Goal: Task Accomplishment & Management: Manage account settings

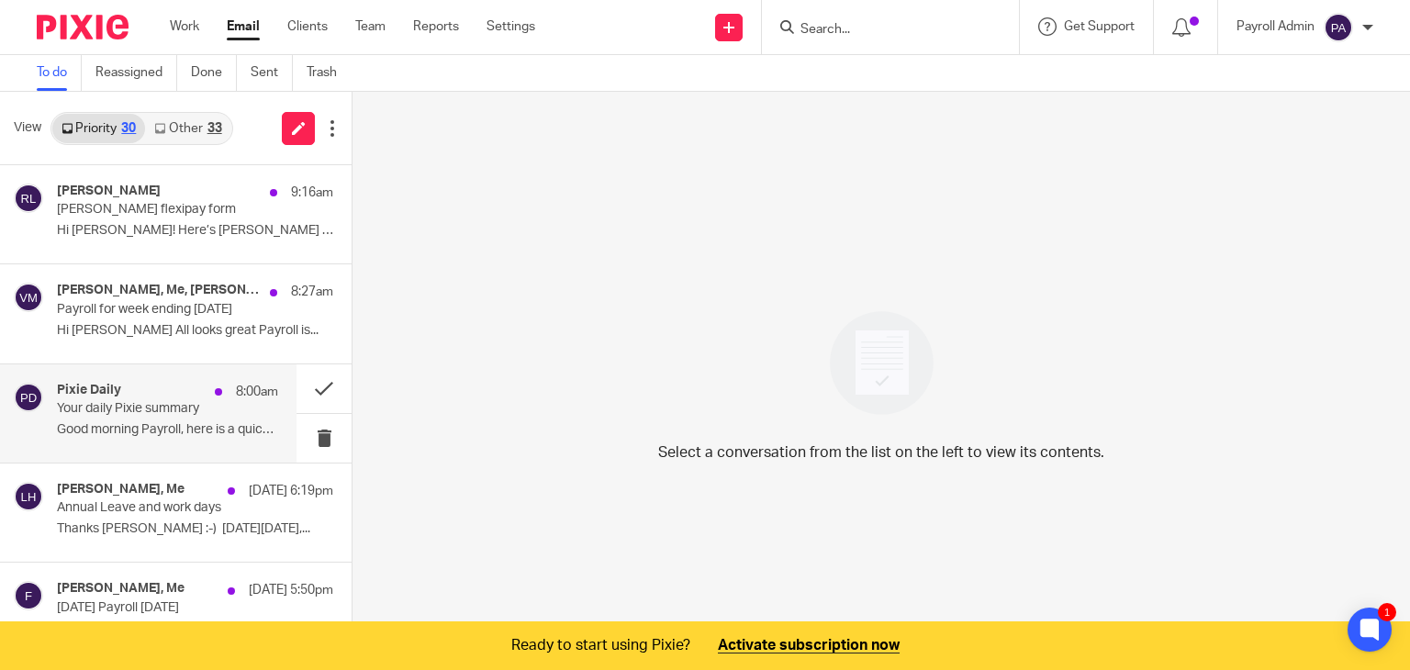
click at [118, 401] on p "Your daily Pixie summary" at bounding box center [145, 409] width 177 height 16
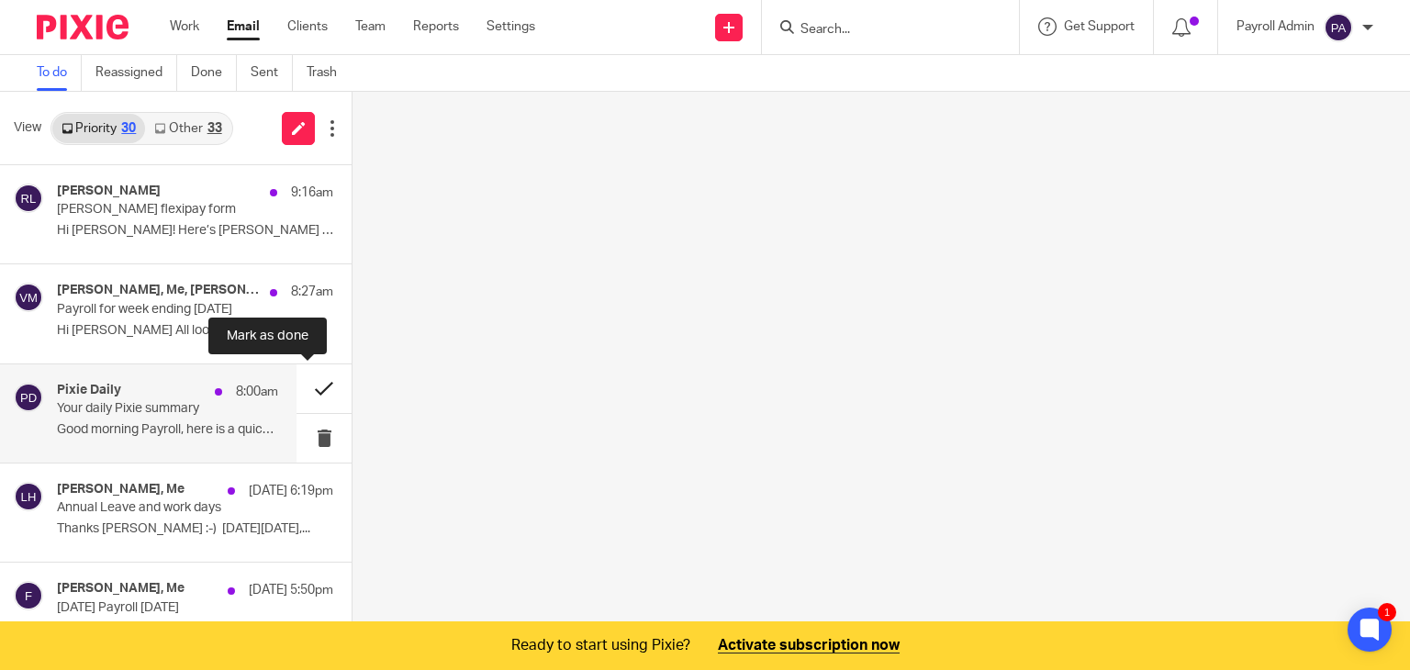
click at [301, 379] on button at bounding box center [323, 388] width 55 height 49
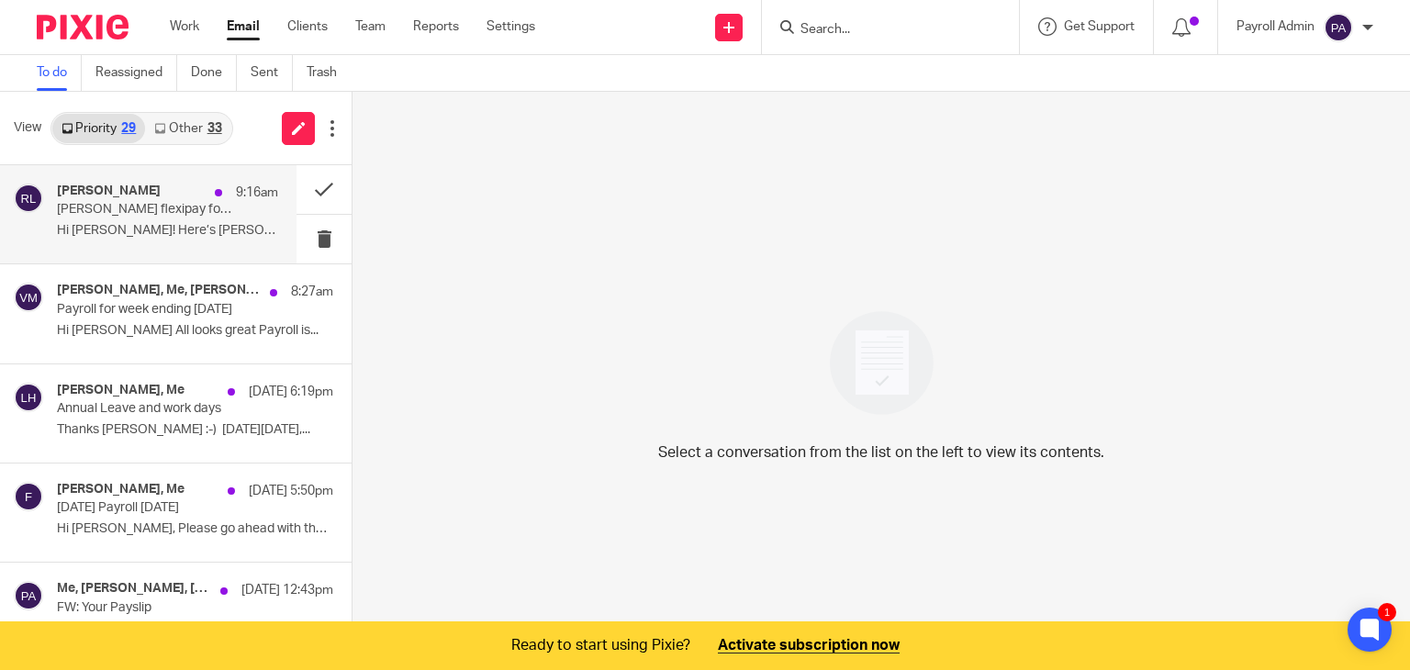
click at [129, 221] on div "[PERSON_NAME] 9:16am [PERSON_NAME] flexipay form Hi [PERSON_NAME]! Here’s [PERS…" at bounding box center [167, 214] width 221 height 61
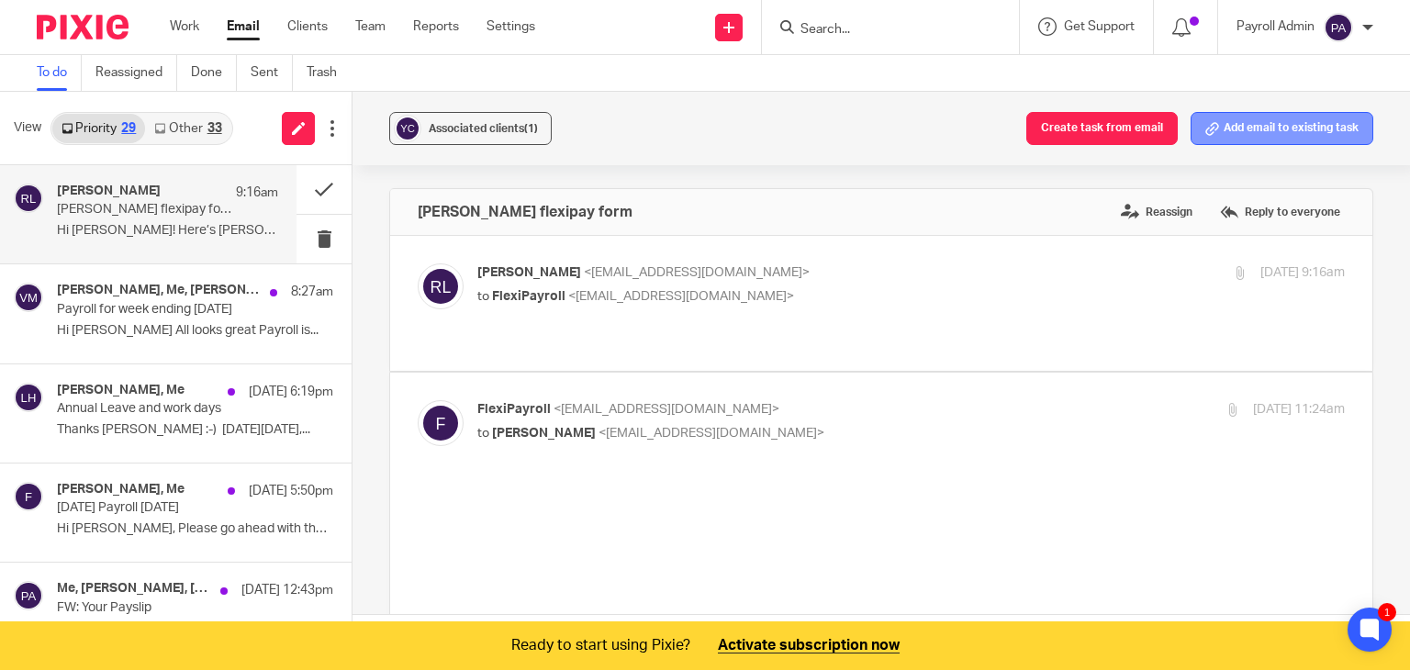
click at [1281, 133] on button "Add email to existing task" at bounding box center [1281, 128] width 183 height 33
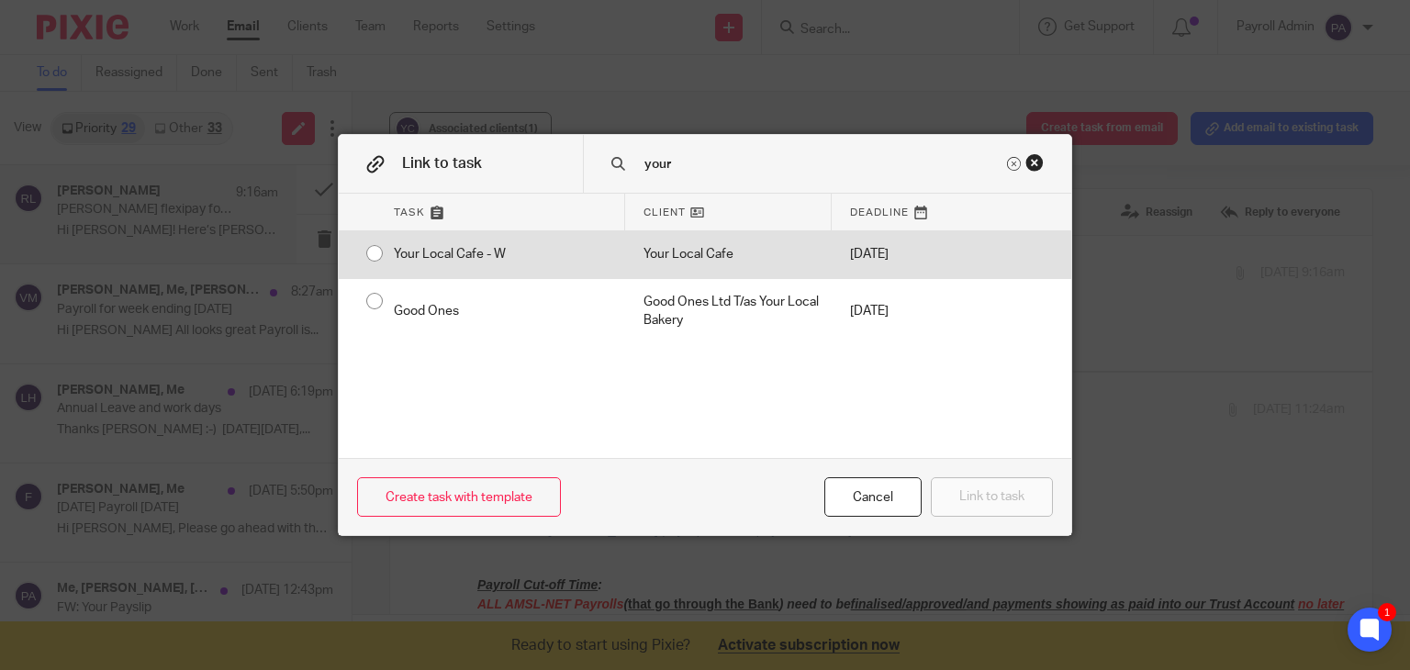
type input "your"
click at [375, 248] on div "Your Local Cafe - W" at bounding box center [500, 254] width 250 height 46
radio input "true"
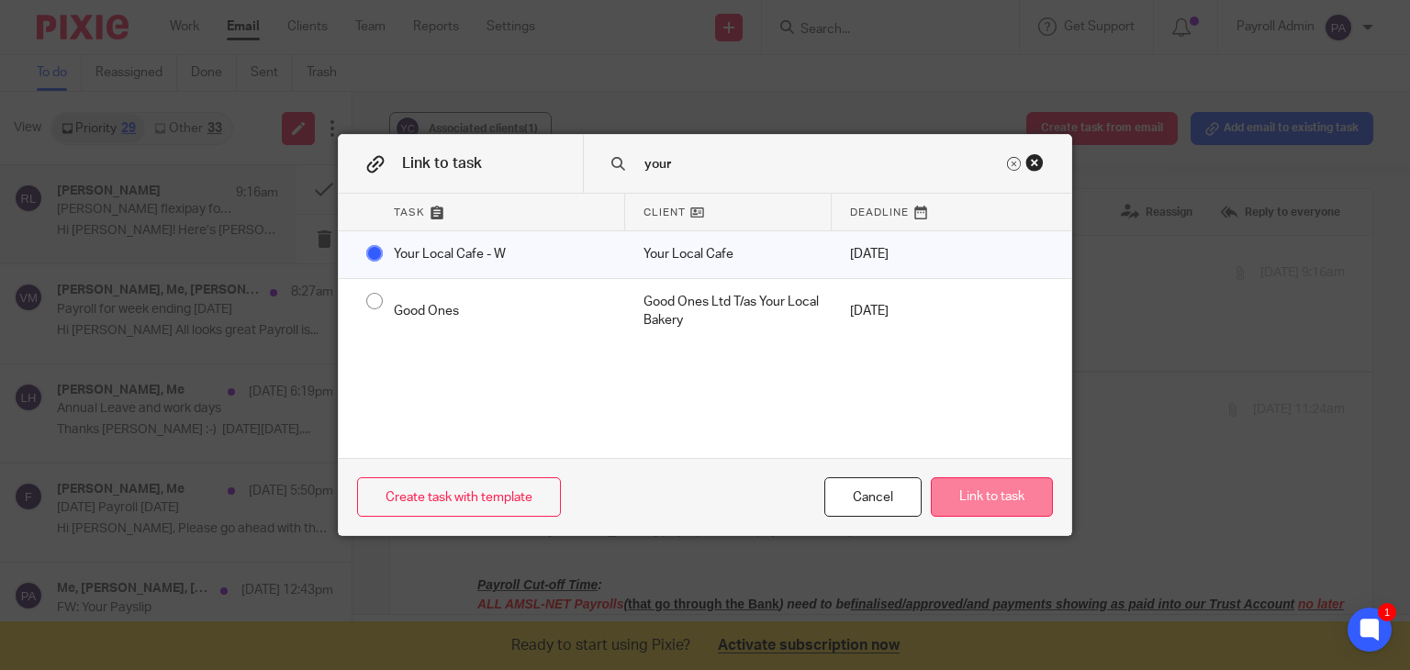
click at [995, 496] on button "Link to task" at bounding box center [992, 496] width 122 height 39
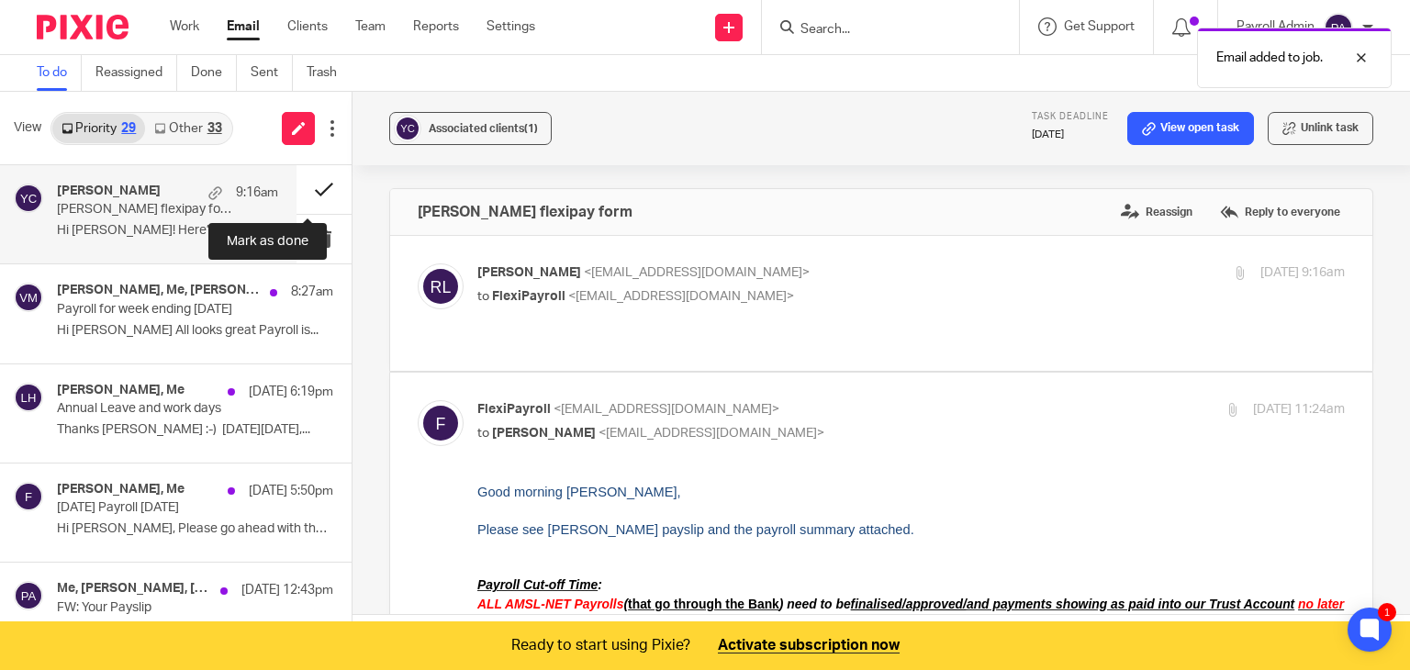
click at [307, 188] on button at bounding box center [323, 189] width 55 height 49
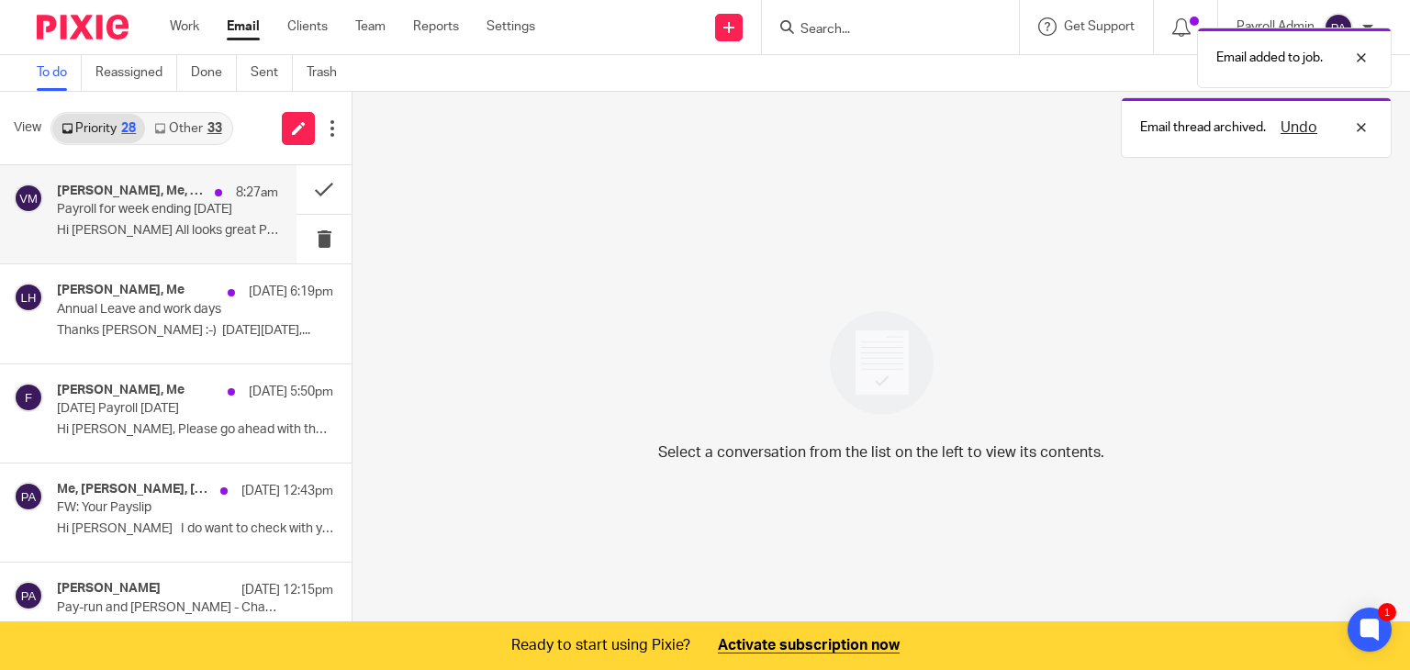
click at [143, 219] on div "Vaughan Monaghan, Me, Rashmi Gupte 8:27am Payroll for week ending 17th August 2…" at bounding box center [167, 214] width 221 height 61
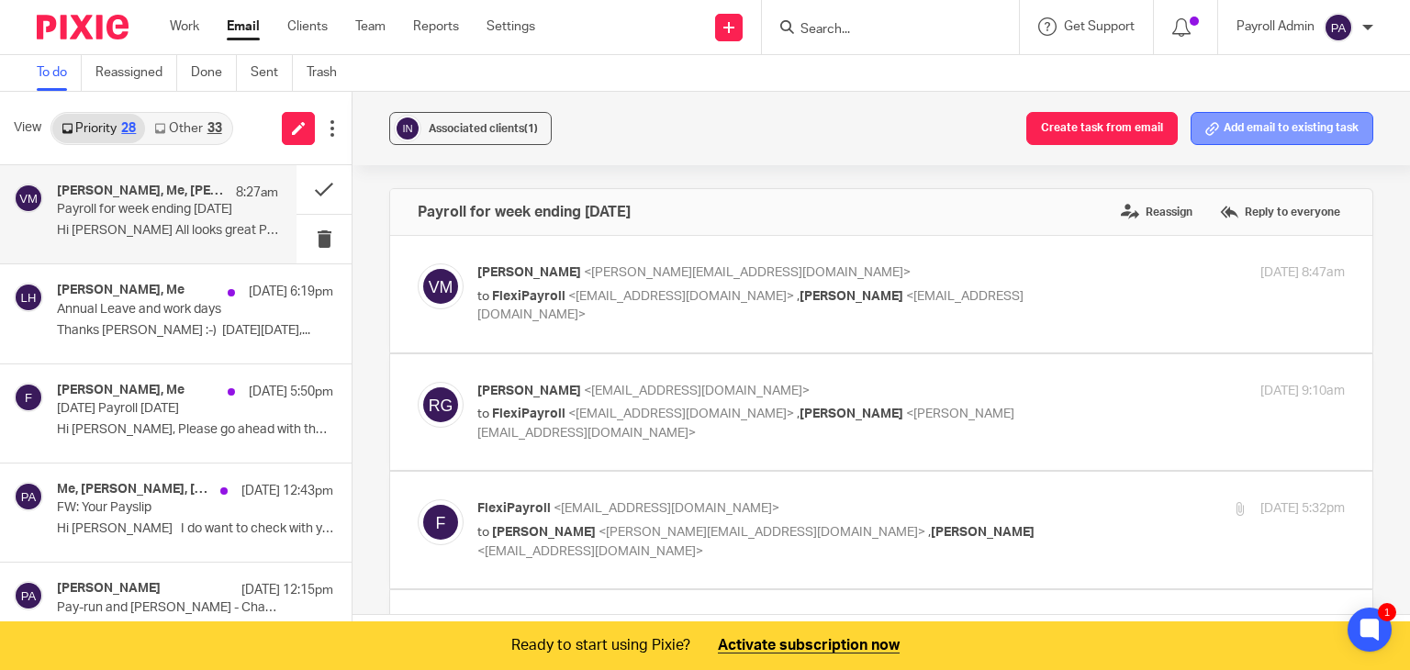
click at [1252, 125] on button "Add email to existing task" at bounding box center [1281, 128] width 183 height 33
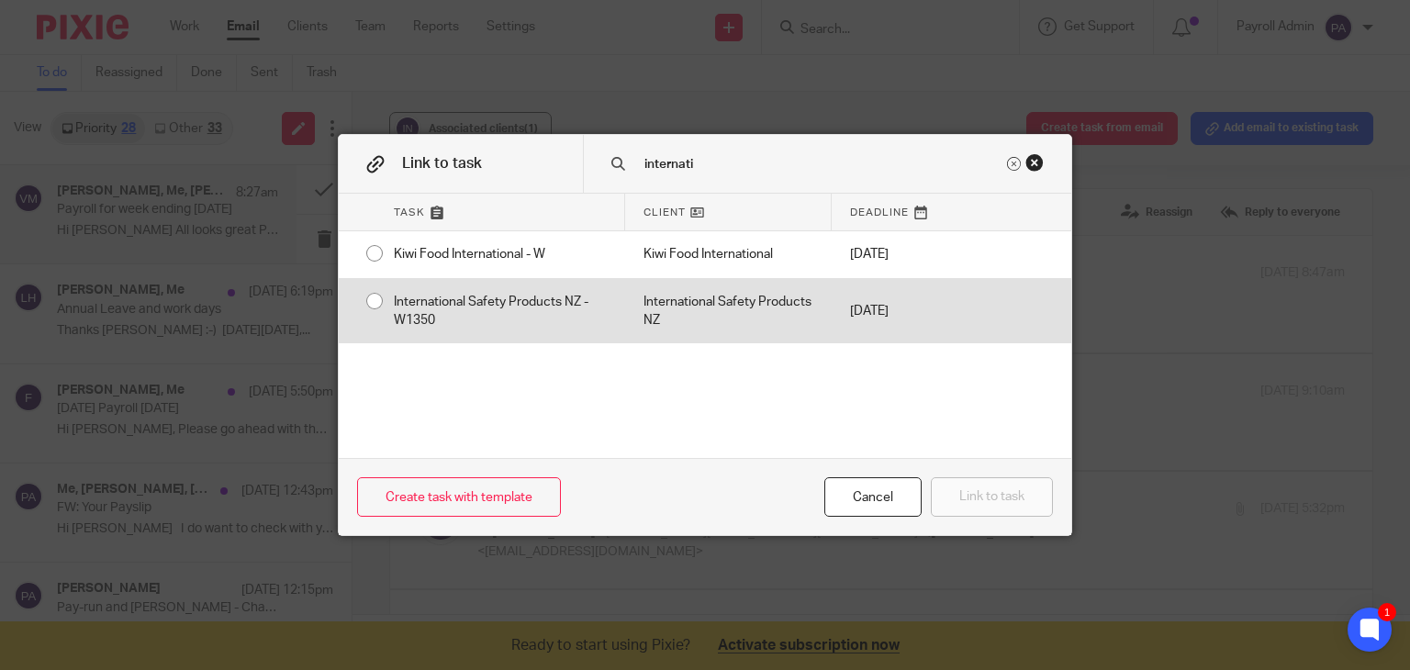
type input "internati"
click at [375, 299] on div "International Safety Products NZ - W1350" at bounding box center [500, 311] width 250 height 65
radio input "true"
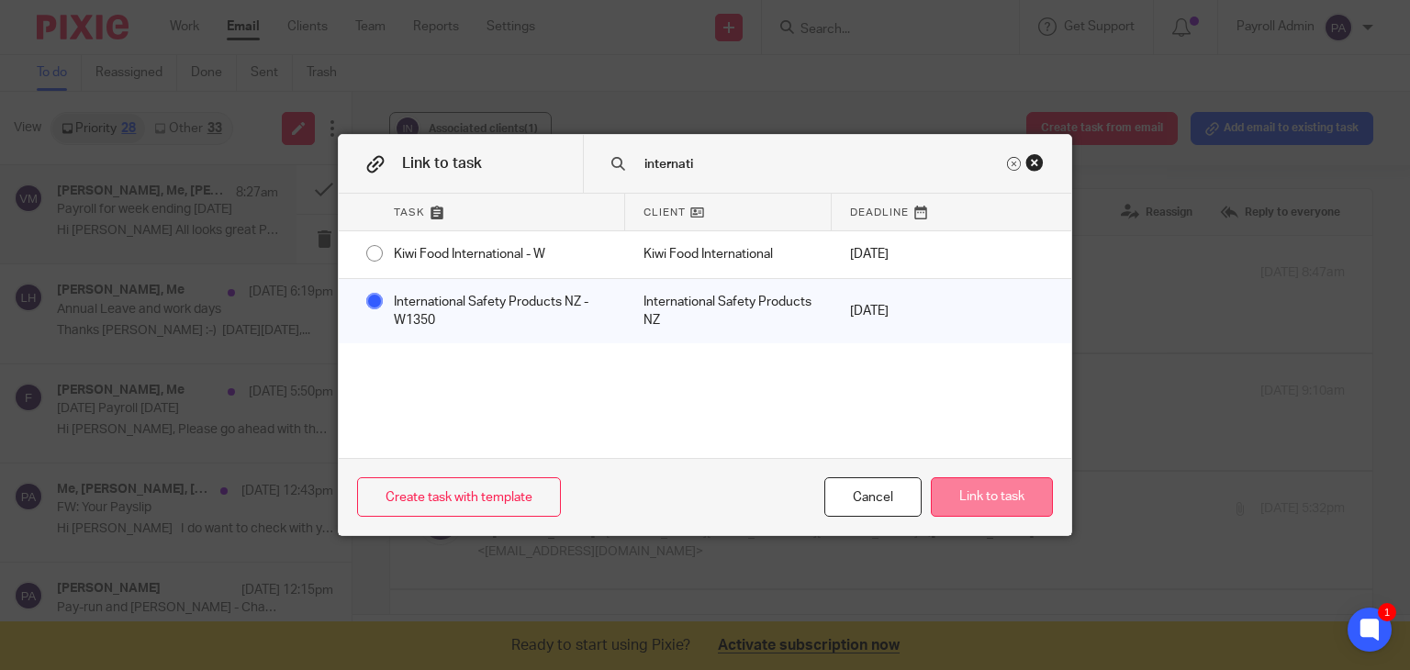
click at [1009, 507] on button "Link to task" at bounding box center [992, 496] width 122 height 39
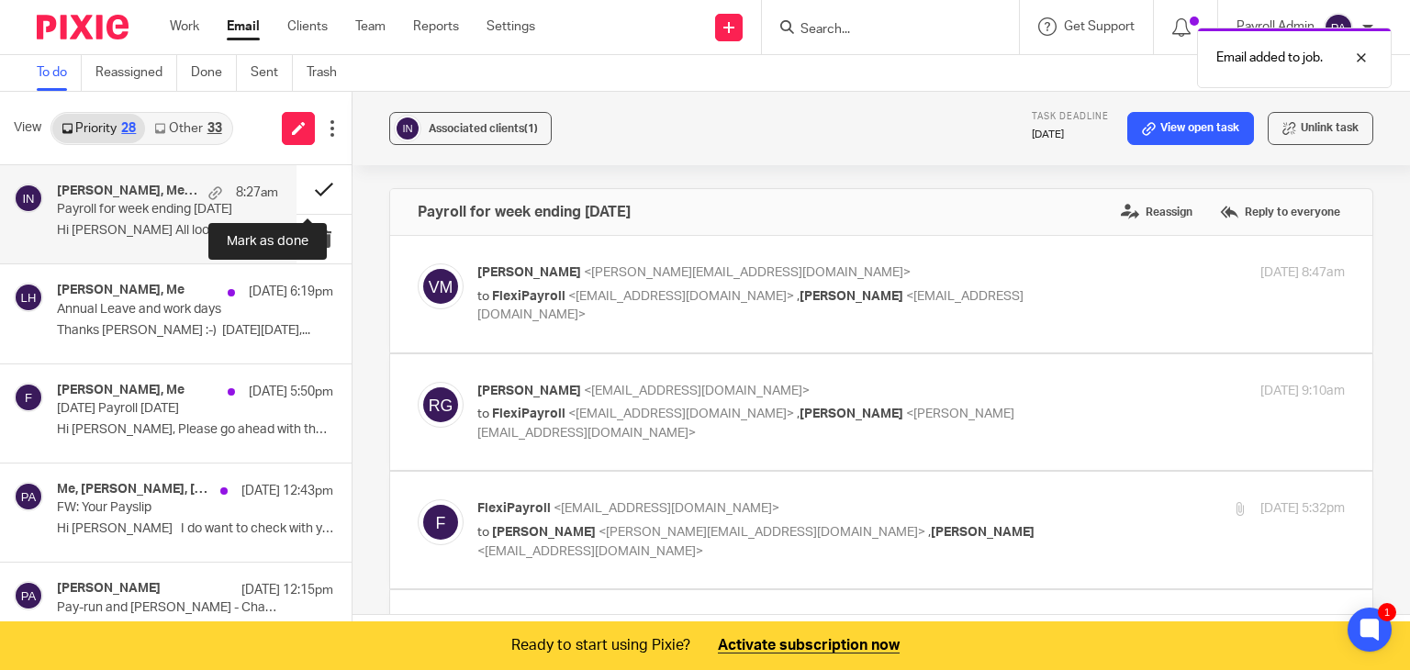
click at [304, 186] on button at bounding box center [323, 189] width 55 height 49
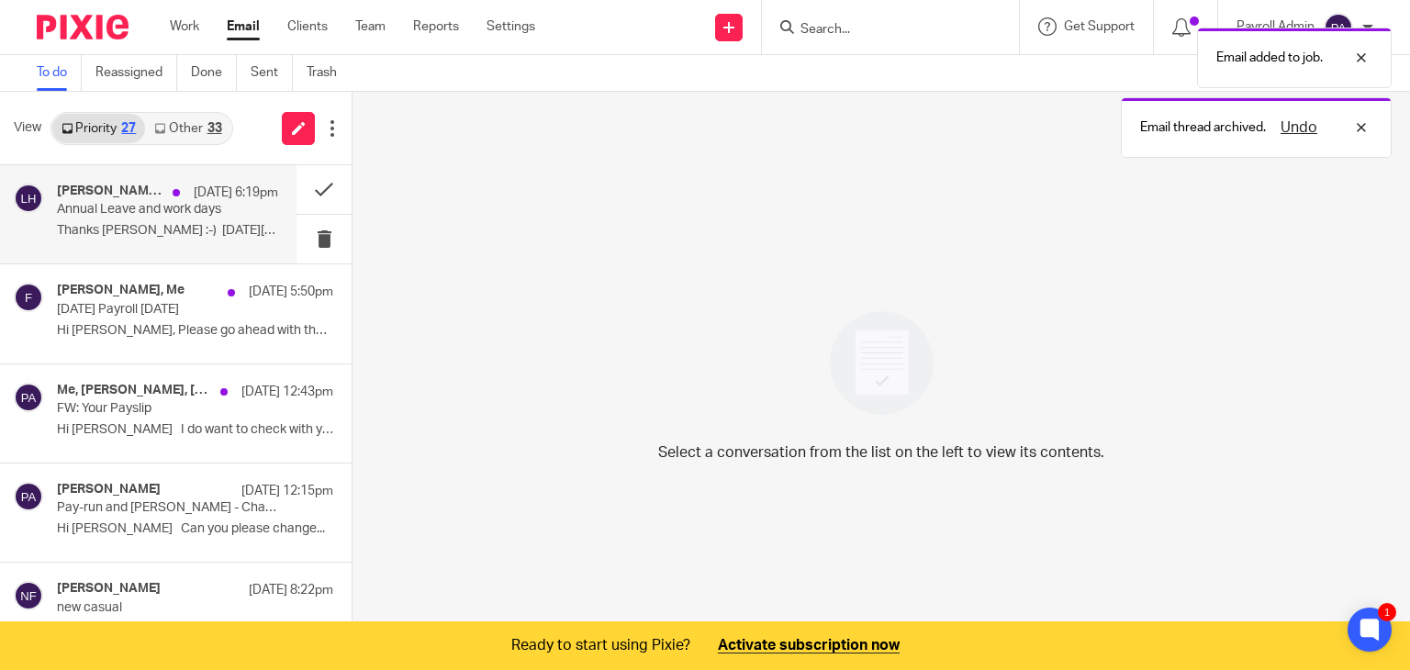
click at [99, 197] on h4 "Lisa Harrington, Me" at bounding box center [110, 192] width 106 height 16
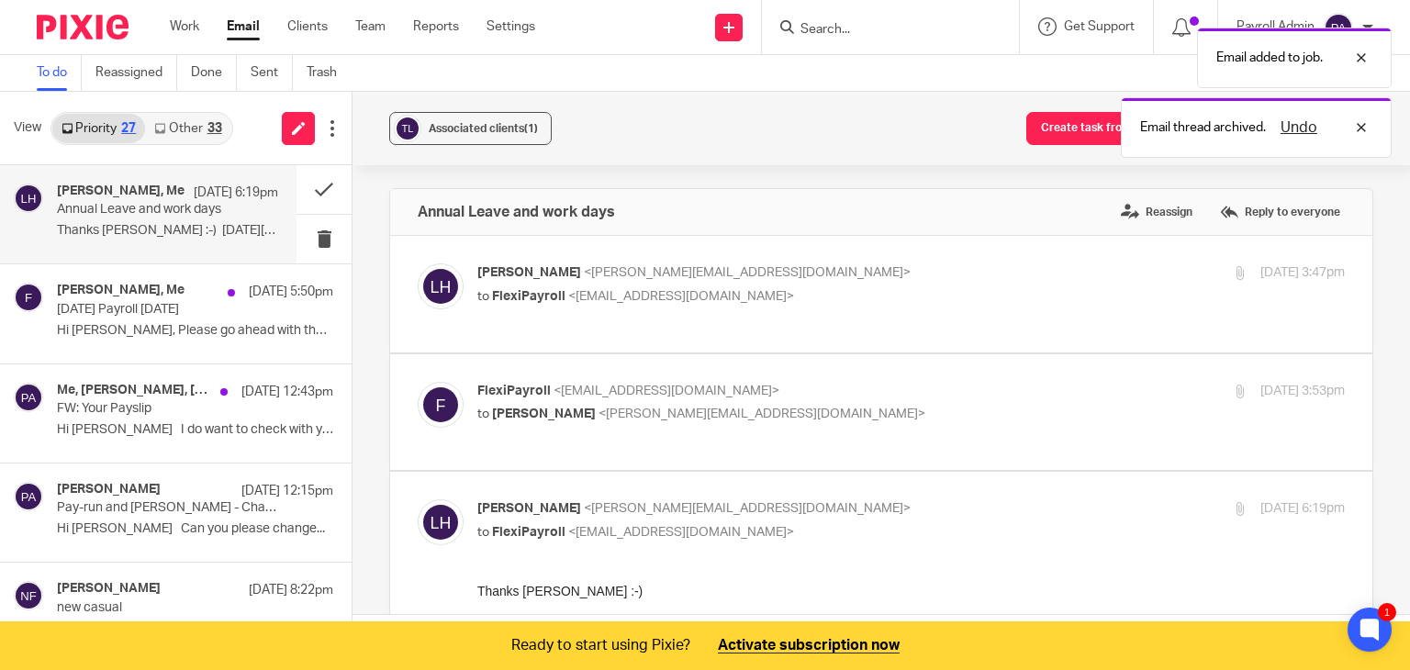
click at [781, 382] on p "FlexiPayroll <admin@flexipayroll.co.nz>" at bounding box center [766, 391] width 578 height 19
checkbox input "true"
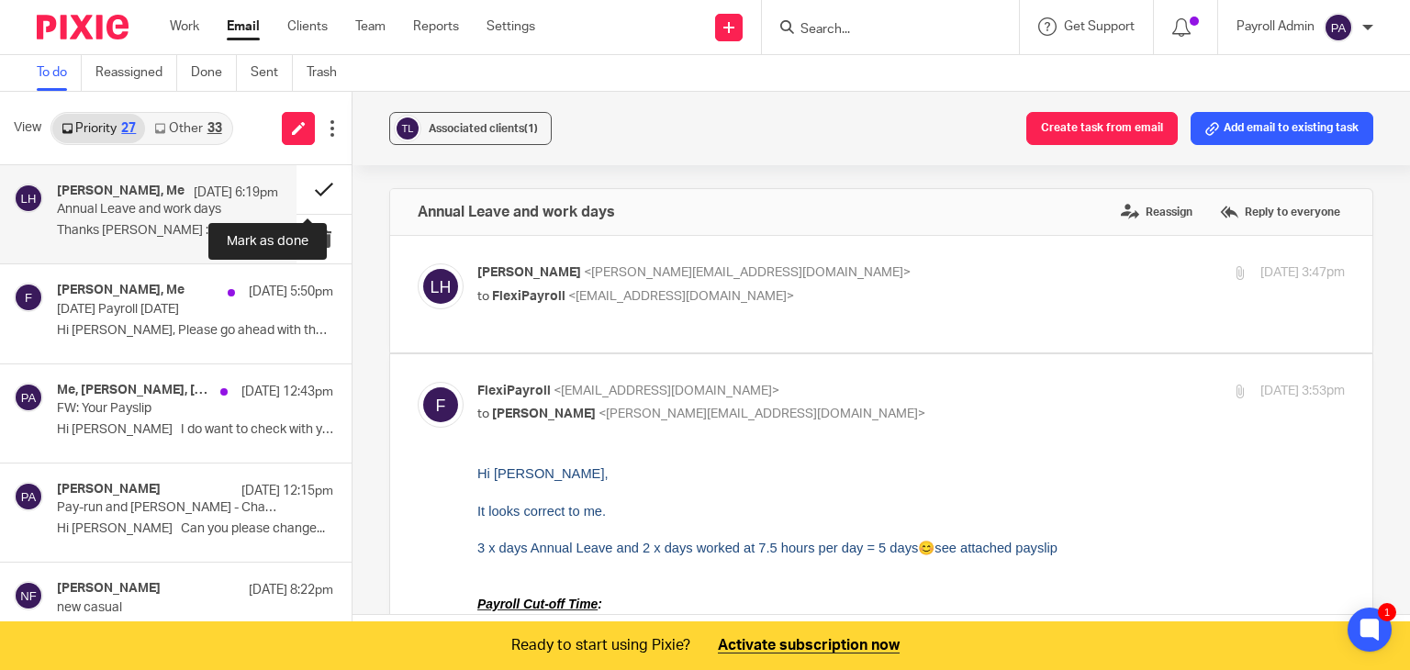
click at [310, 184] on button at bounding box center [323, 189] width 55 height 49
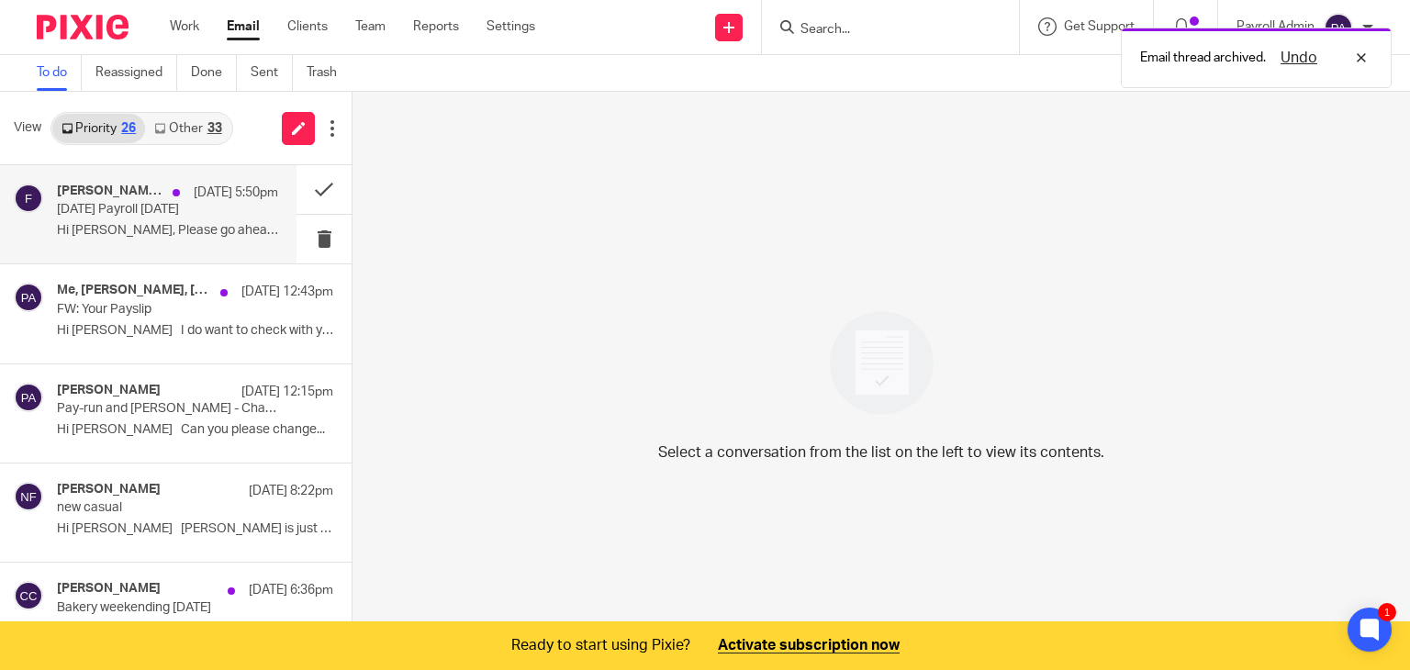
click at [138, 204] on p "Thursday's Payroll 21.8.25" at bounding box center [145, 210] width 177 height 16
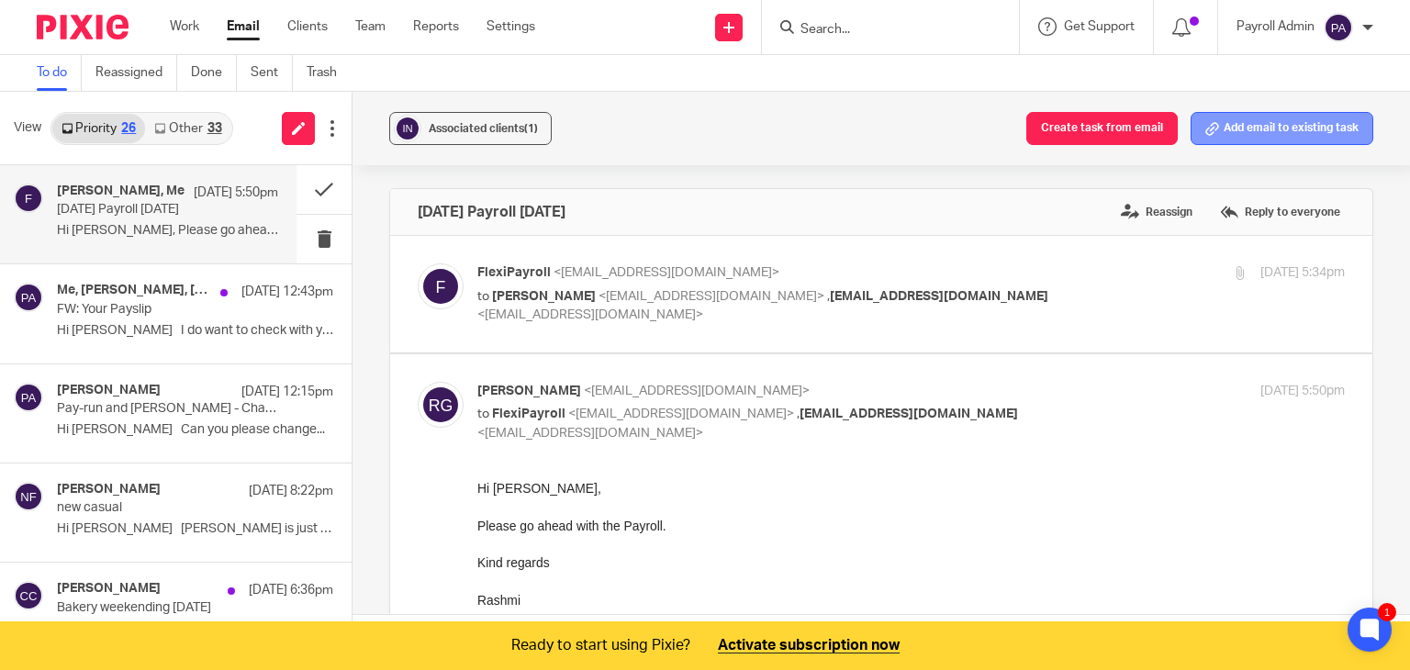
click at [1256, 126] on button "Add email to existing task" at bounding box center [1281, 128] width 183 height 33
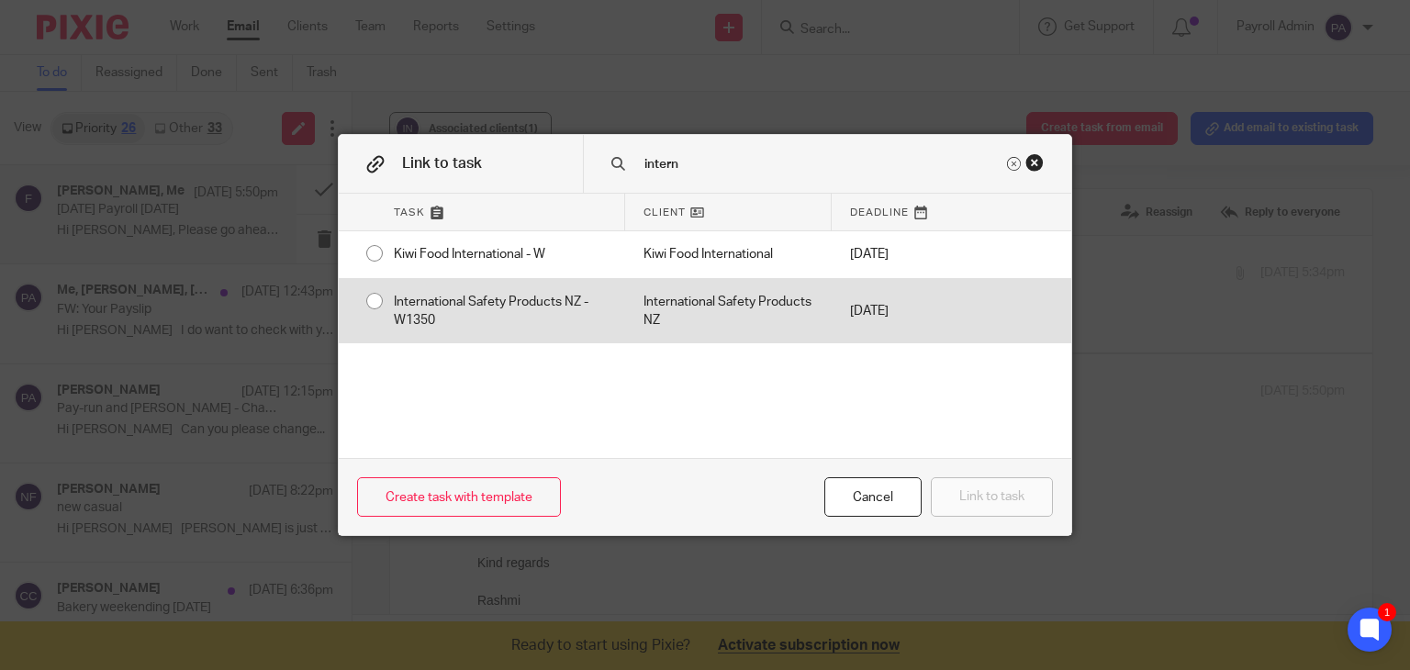
type input "intern"
click at [375, 296] on div "International Safety Products NZ - W1350" at bounding box center [500, 311] width 250 height 65
radio input "true"
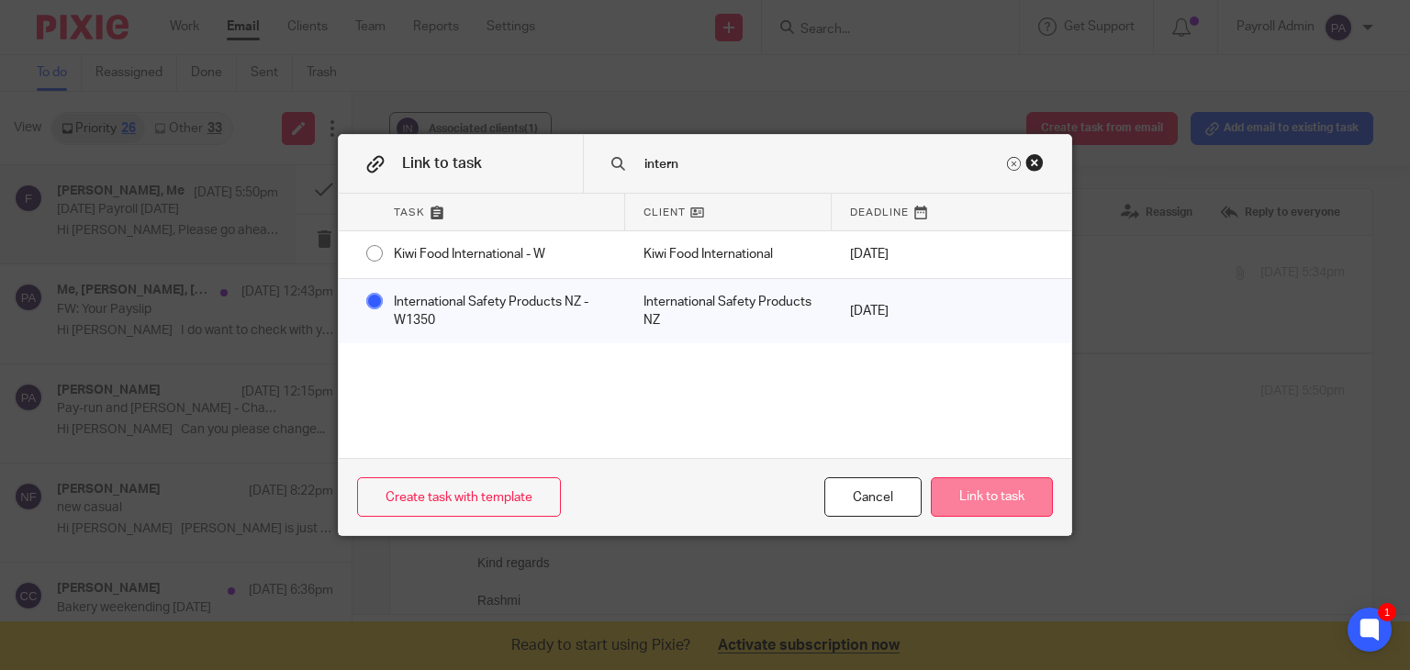
click at [970, 498] on button "Link to task" at bounding box center [992, 496] width 122 height 39
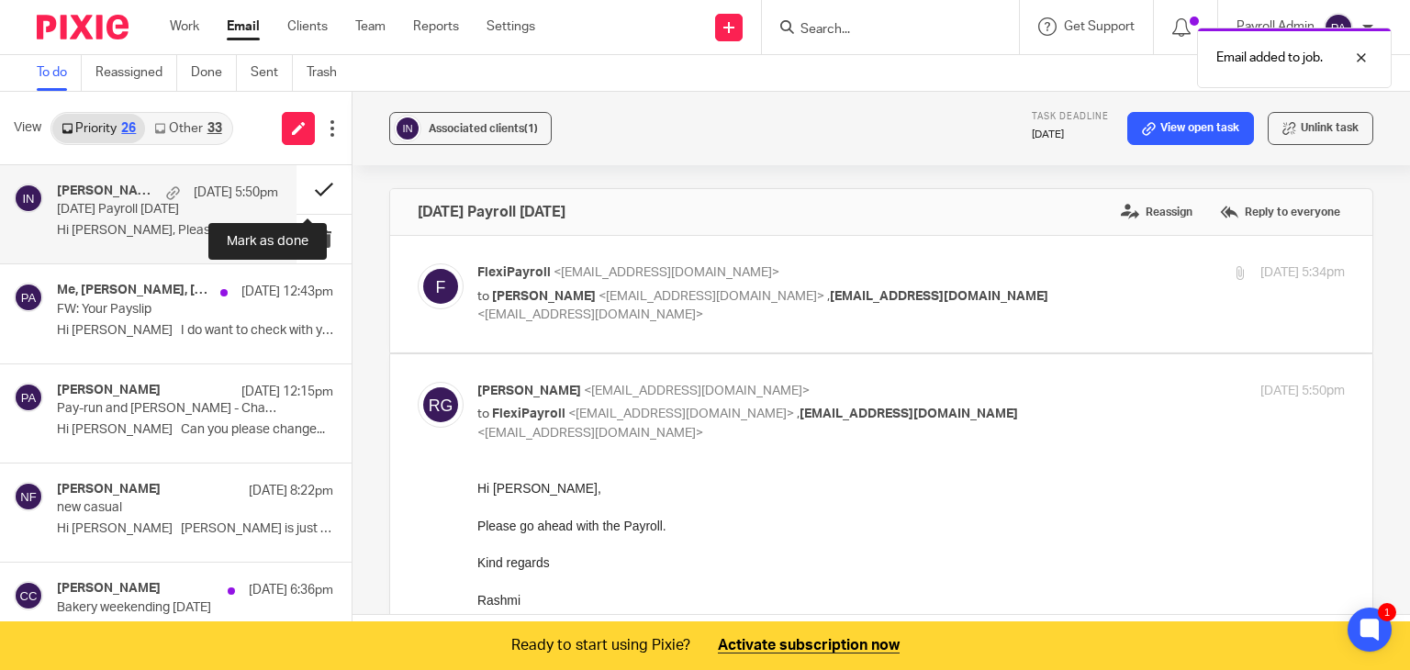
click at [300, 189] on button at bounding box center [323, 189] width 55 height 49
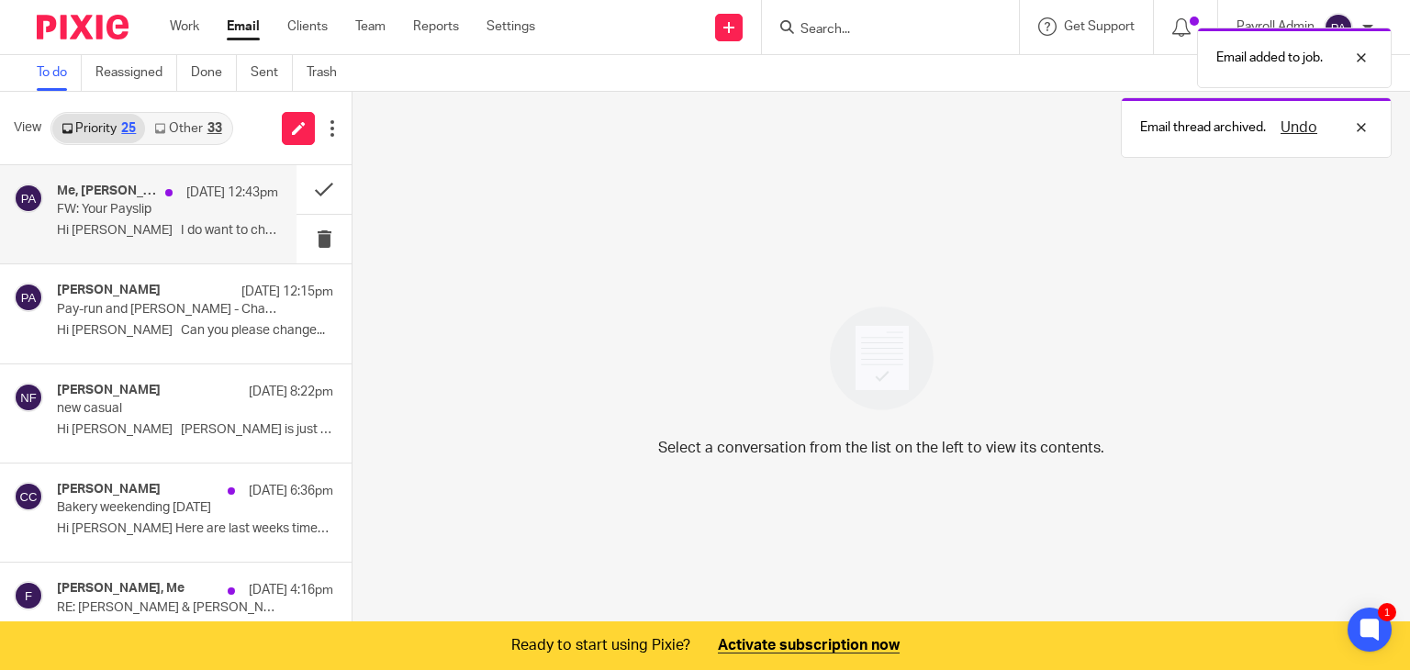
click at [202, 207] on p "FW: Your Payslip" at bounding box center [145, 210] width 177 height 16
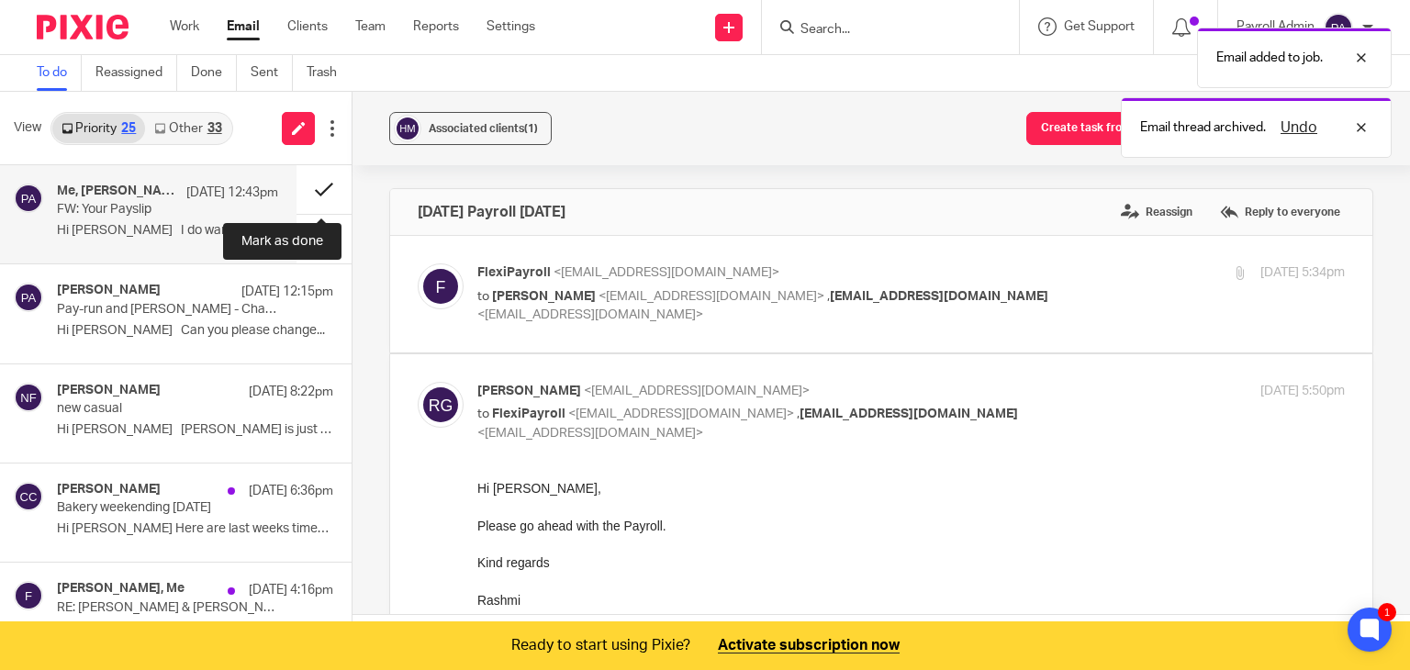
click at [323, 181] on button at bounding box center [323, 189] width 55 height 49
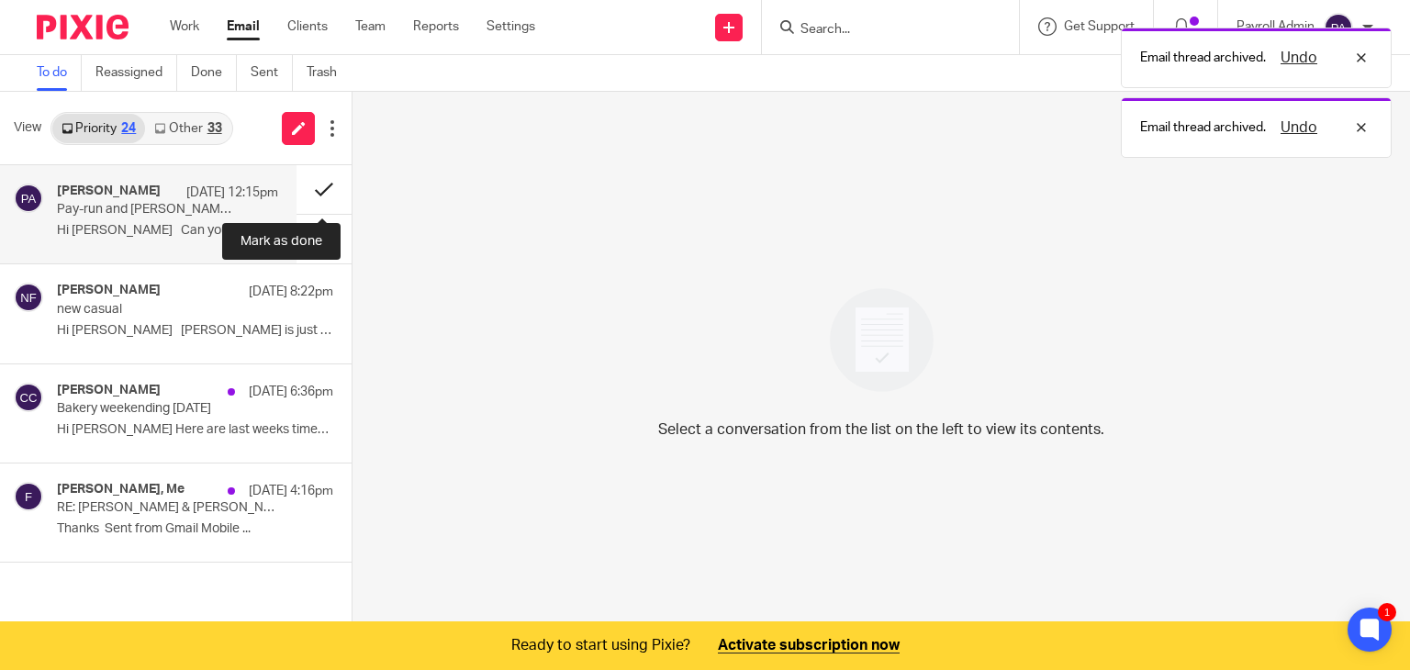
click at [314, 184] on button at bounding box center [323, 189] width 55 height 49
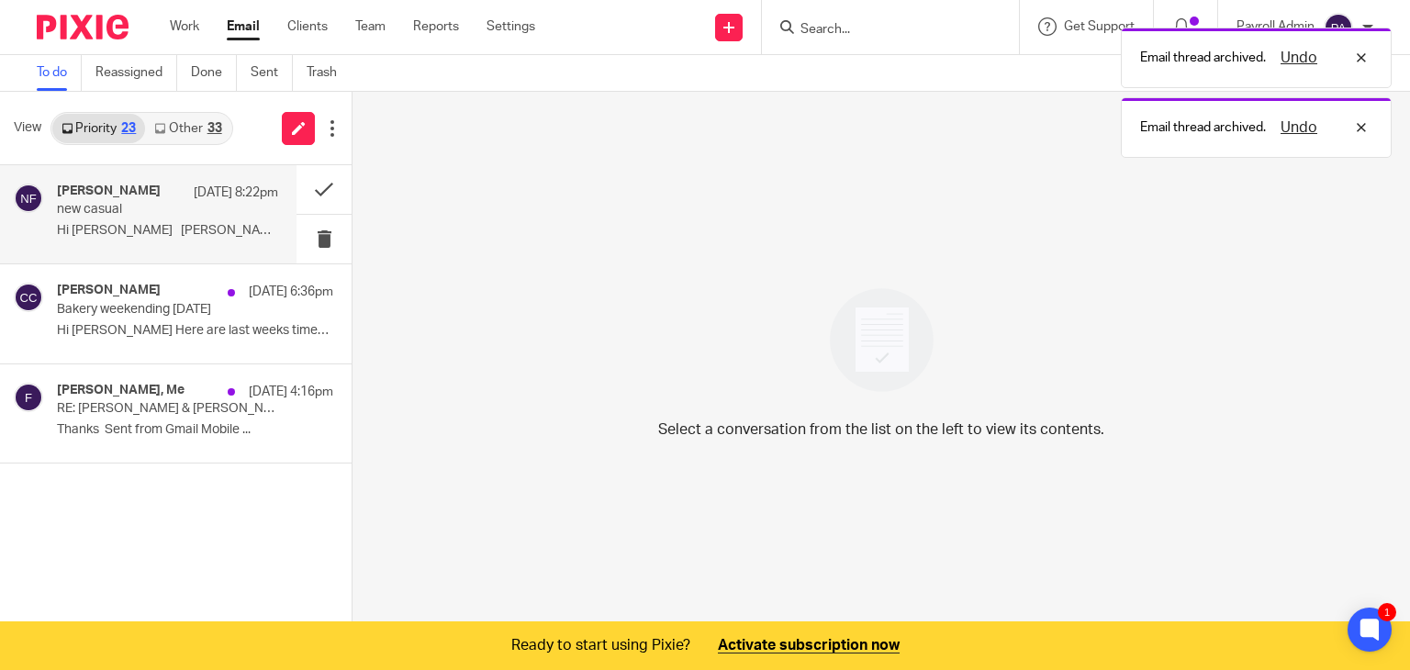
click at [158, 206] on p "new casual" at bounding box center [145, 210] width 177 height 16
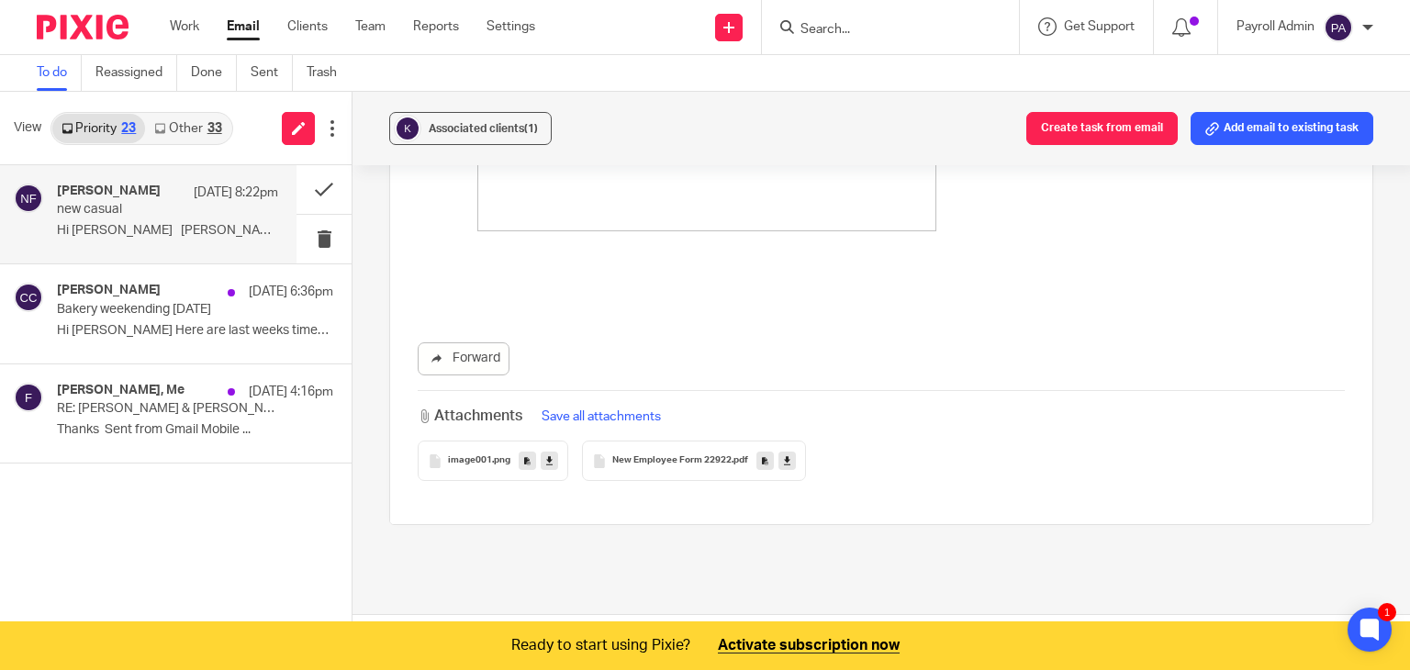
scroll to position [551, 0]
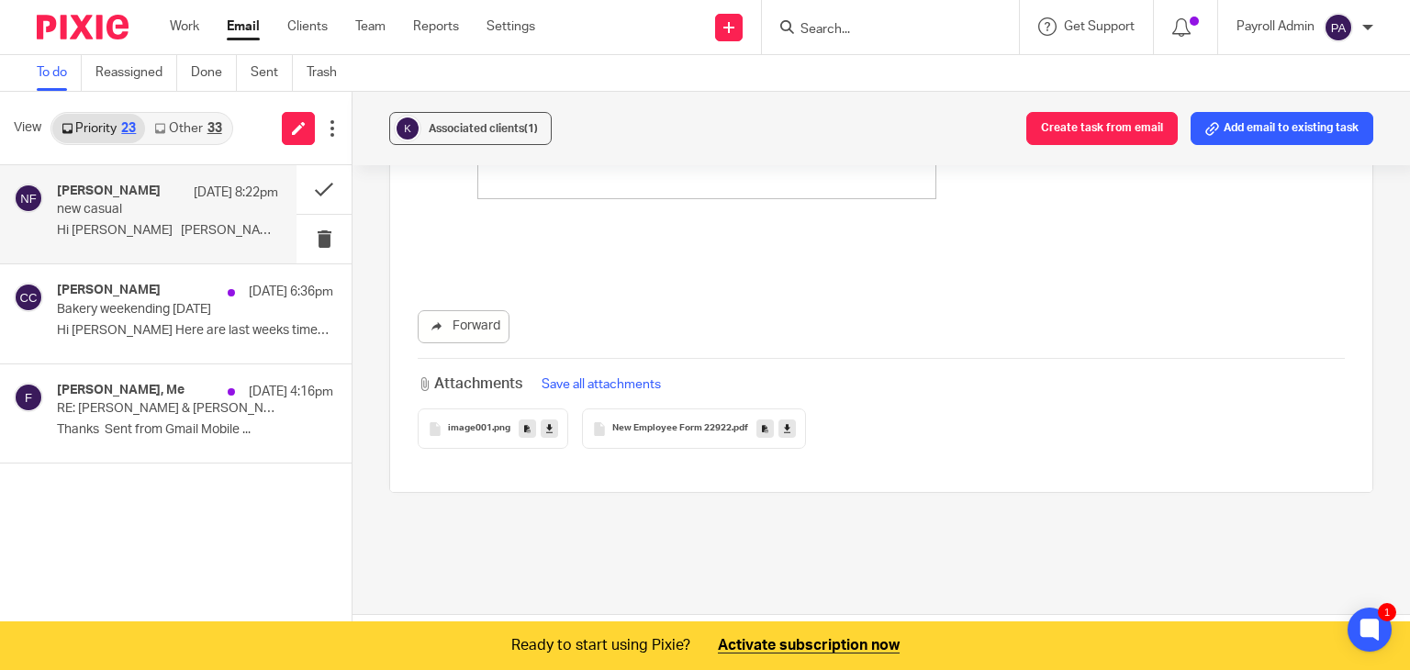
click at [784, 427] on icon at bounding box center [787, 429] width 6 height 14
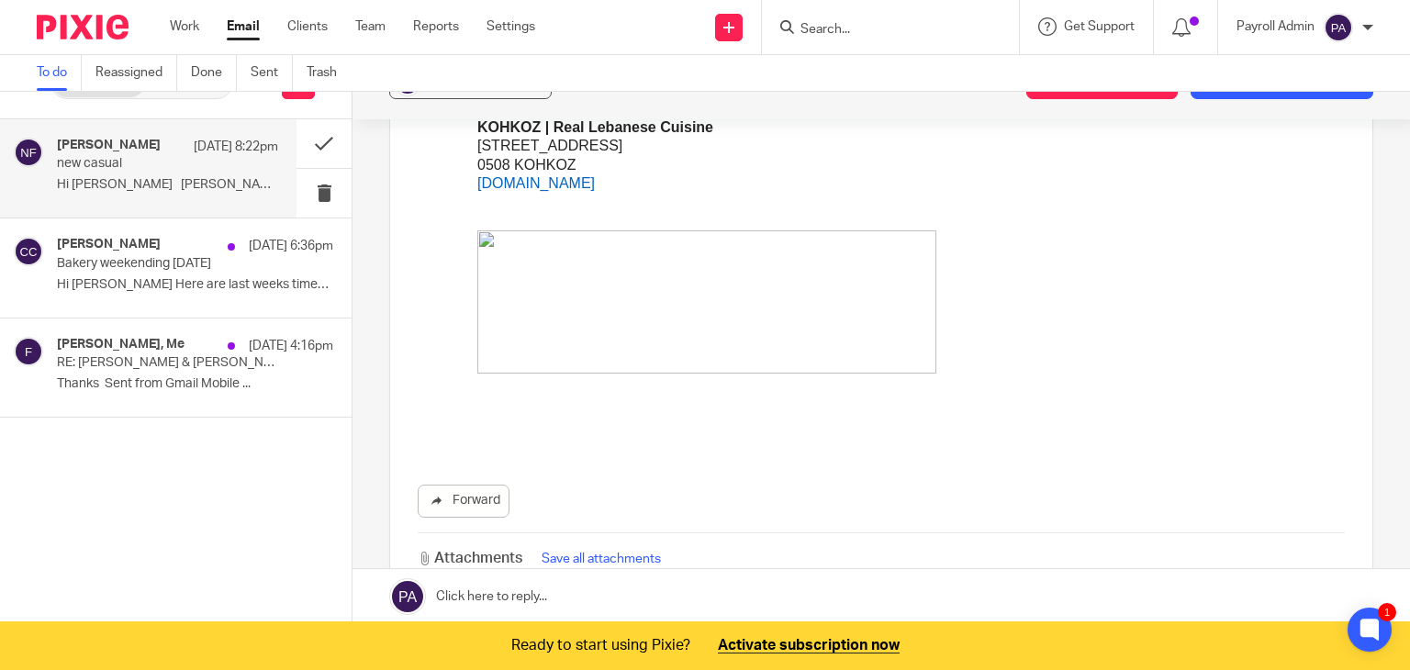
scroll to position [596, 0]
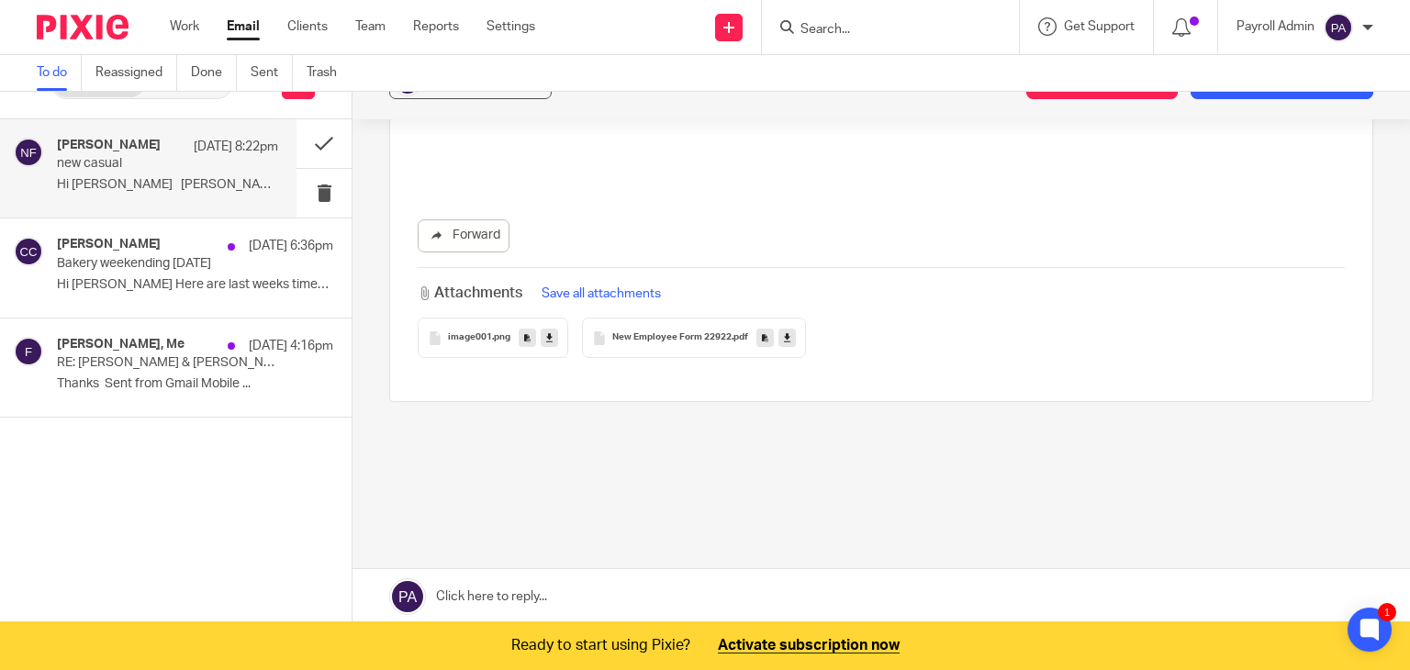
click at [503, 596] on link at bounding box center [880, 596] width 1057 height 55
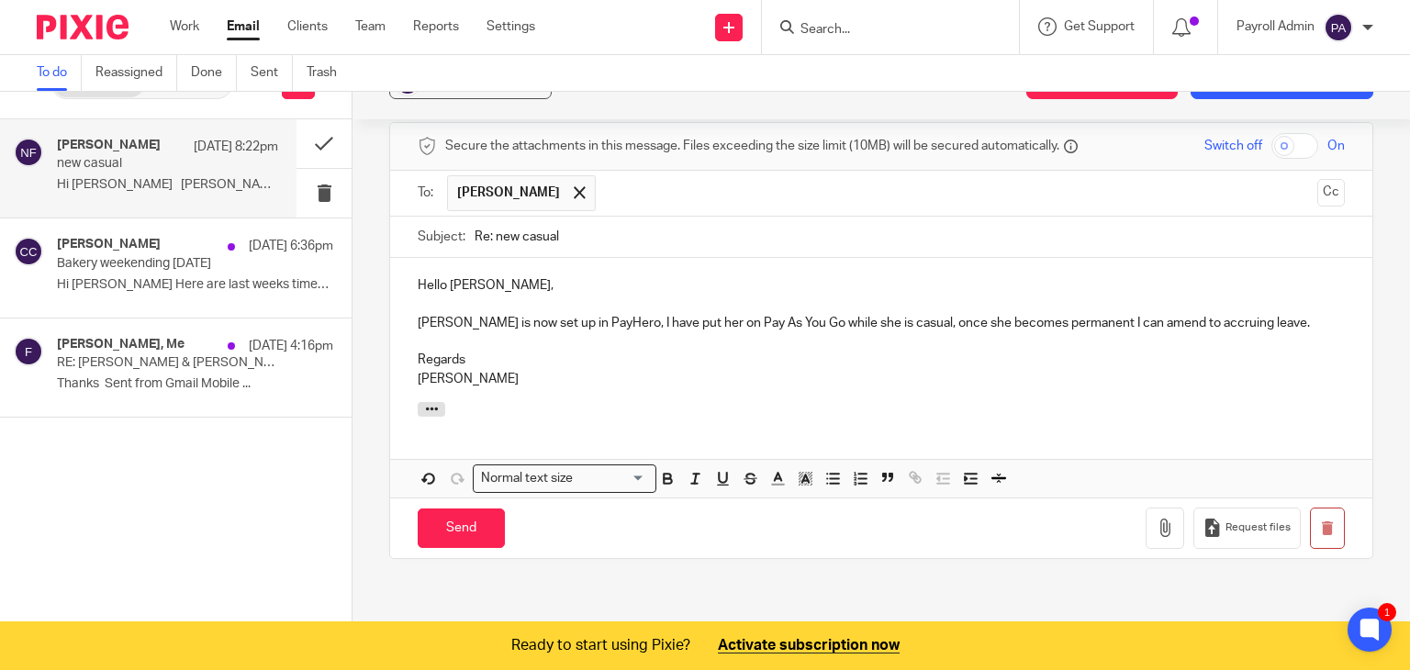
scroll to position [927, 0]
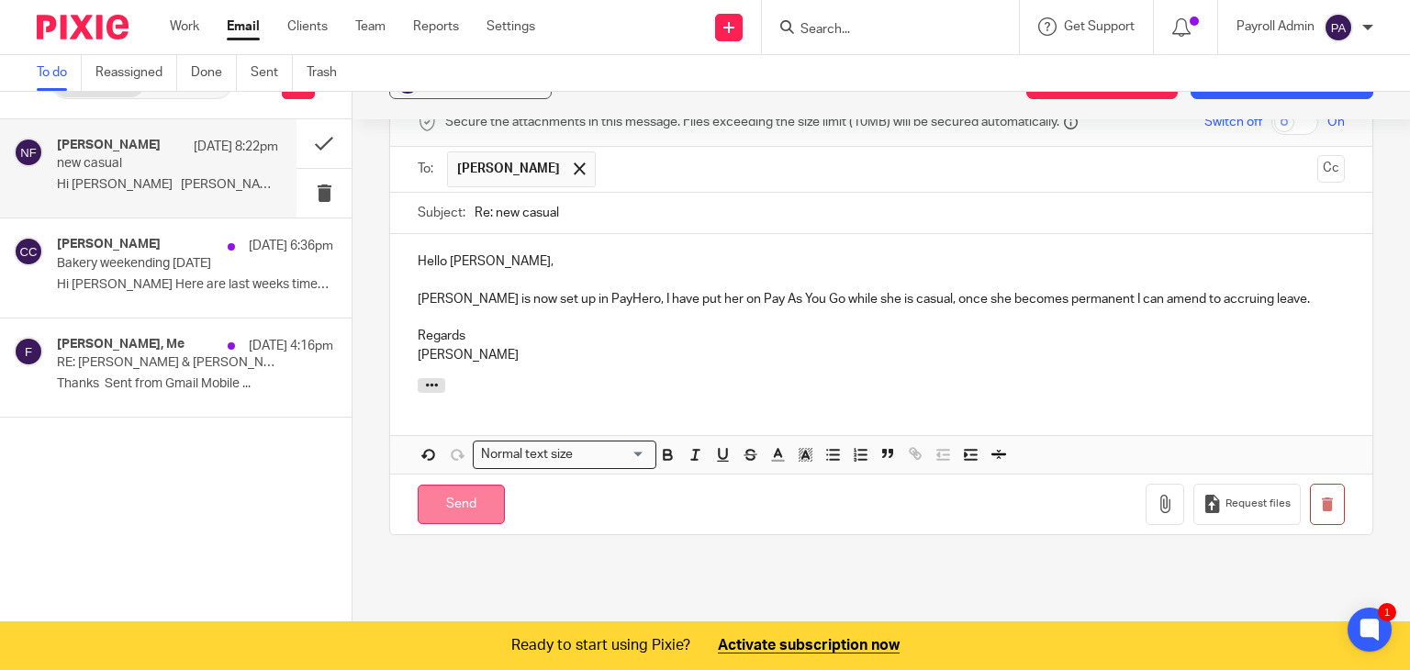
click at [455, 493] on input "Send" at bounding box center [461, 504] width 87 height 39
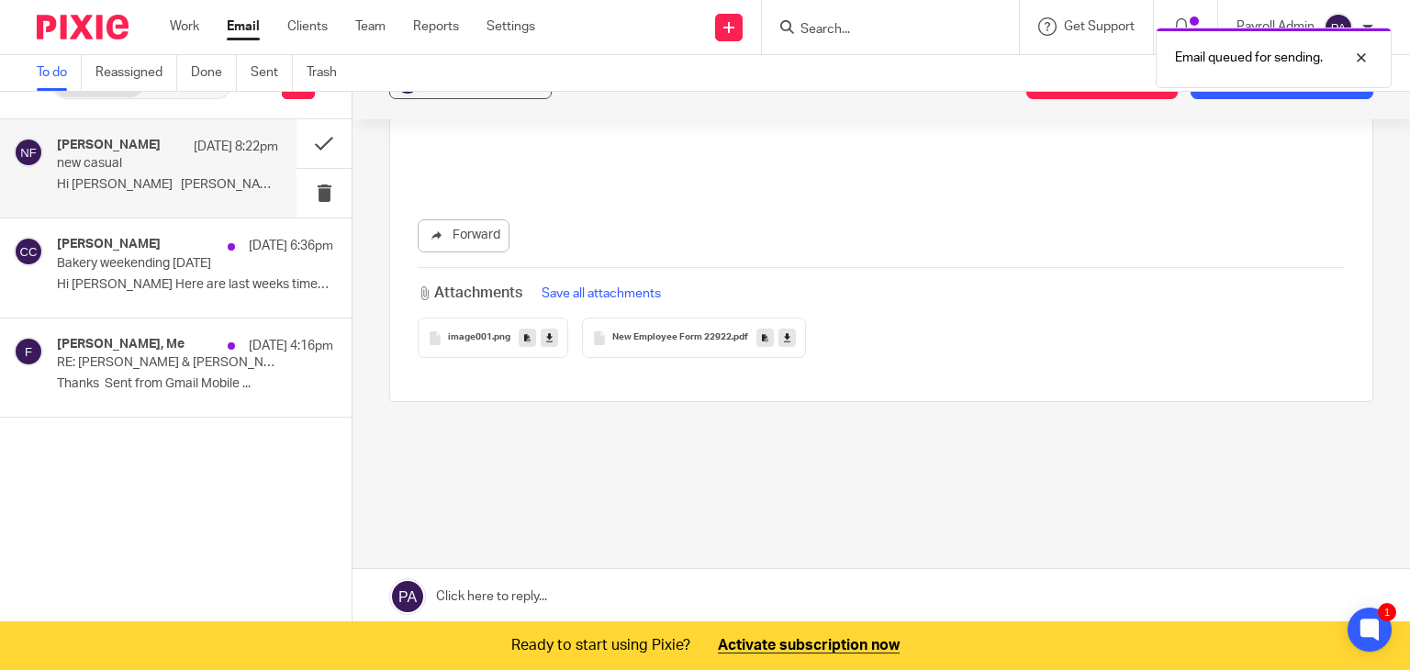
scroll to position [45, 0]
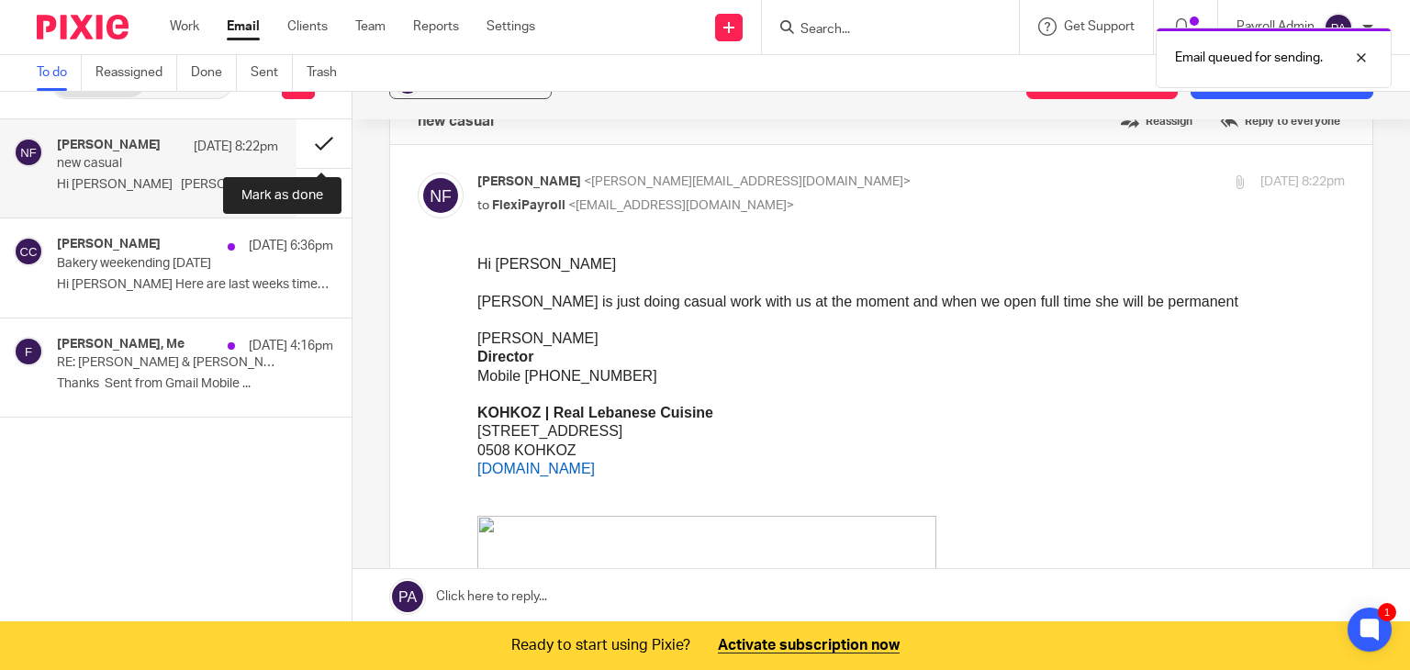
click at [325, 135] on button at bounding box center [323, 143] width 55 height 49
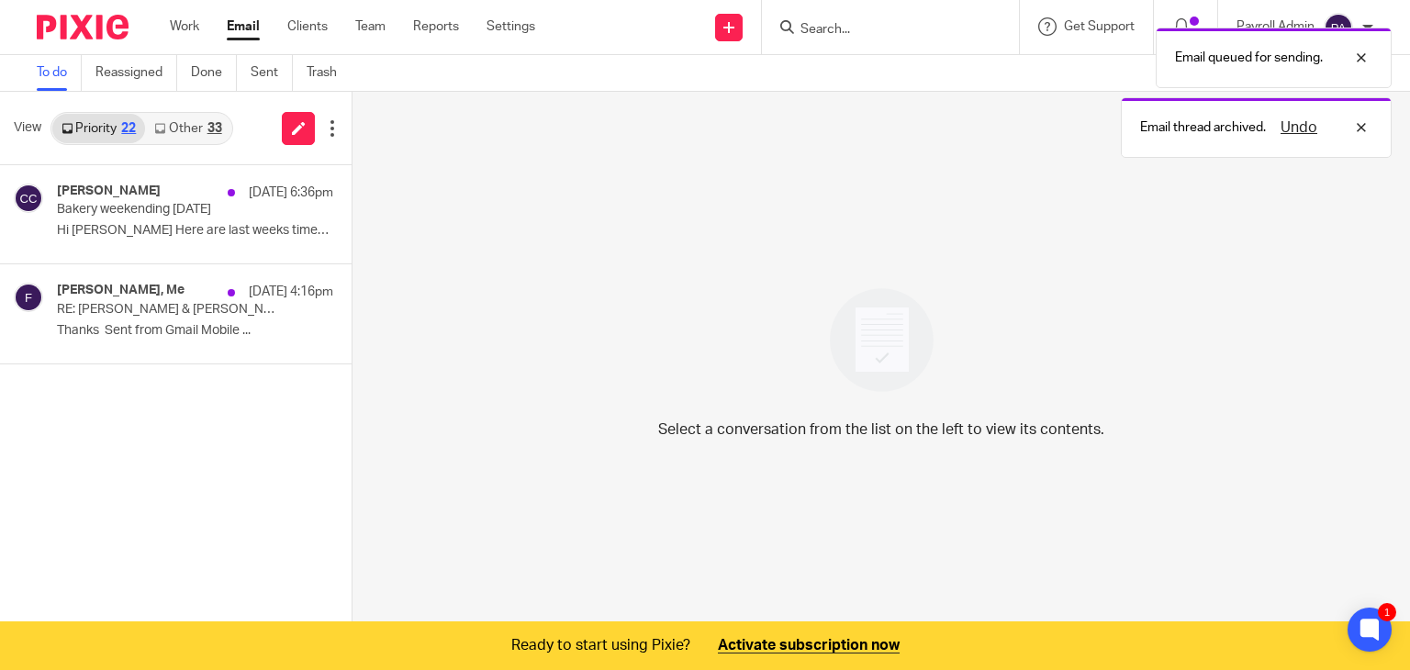
scroll to position [0, 0]
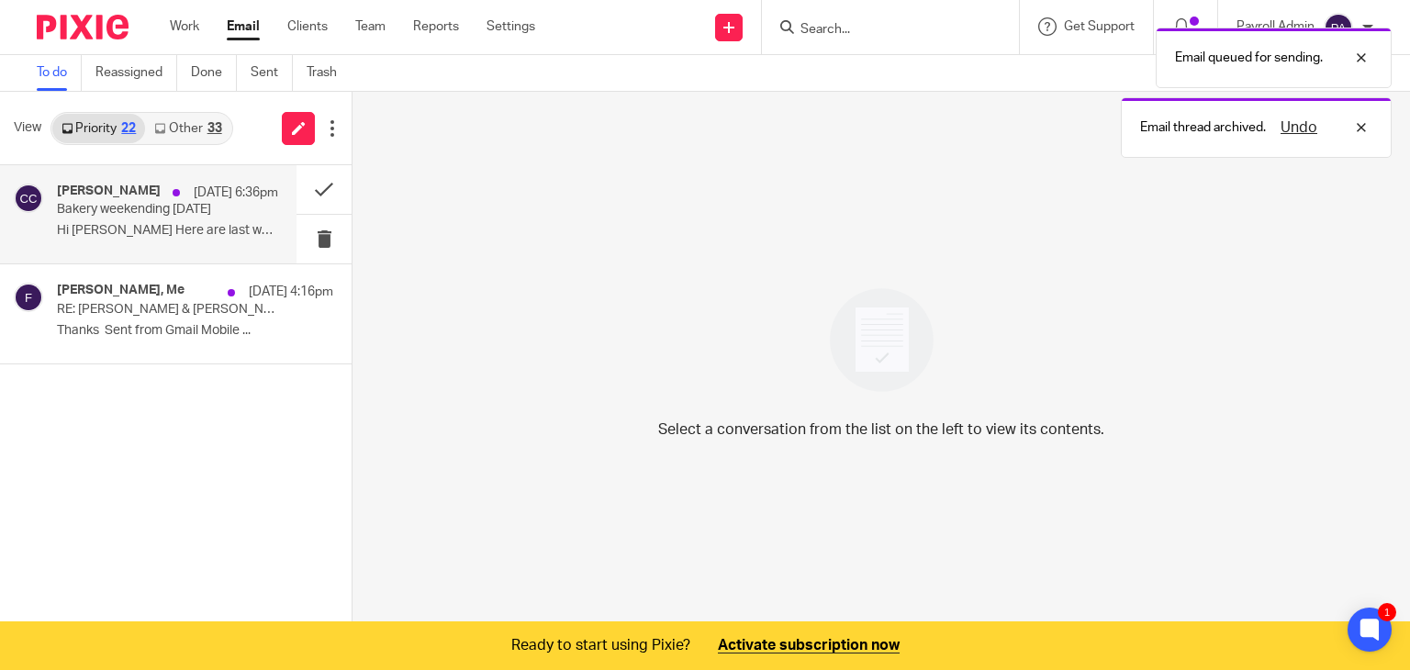
click at [132, 225] on p "Hi Julie Here are last weeks times. You..." at bounding box center [167, 231] width 221 height 16
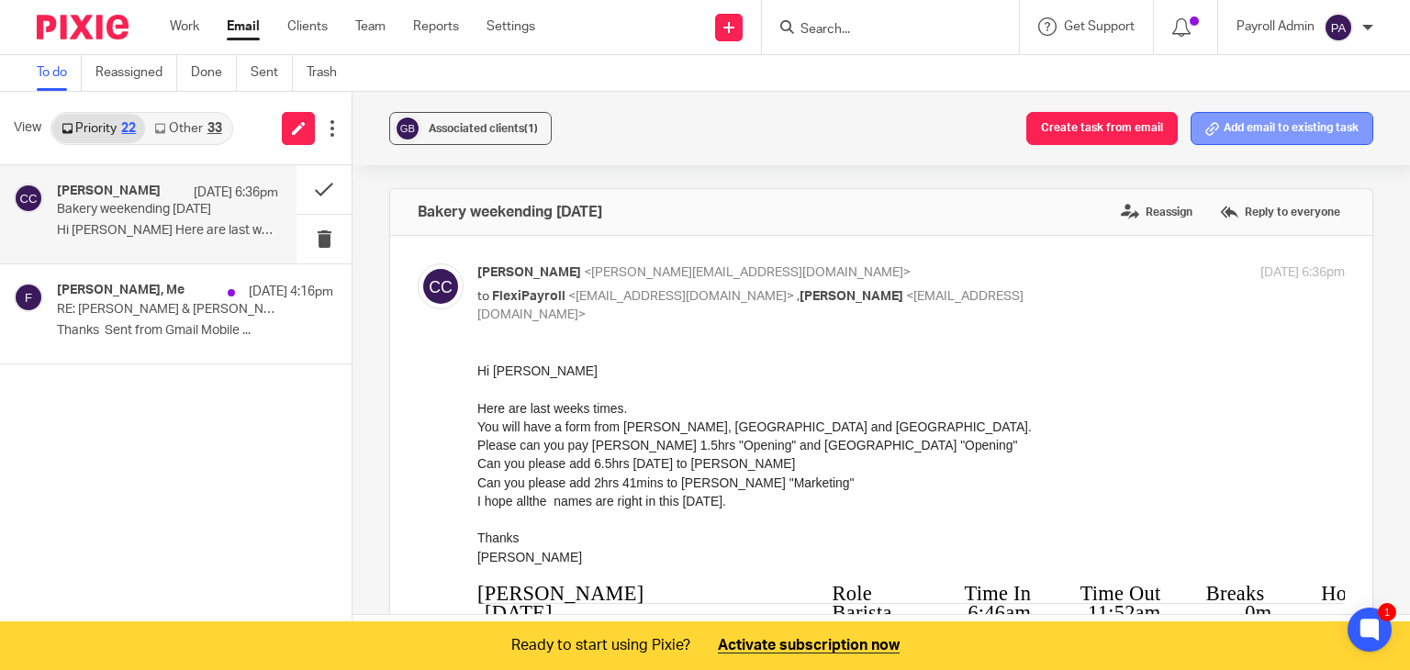
click at [1267, 121] on button "Add email to existing task" at bounding box center [1281, 128] width 183 height 33
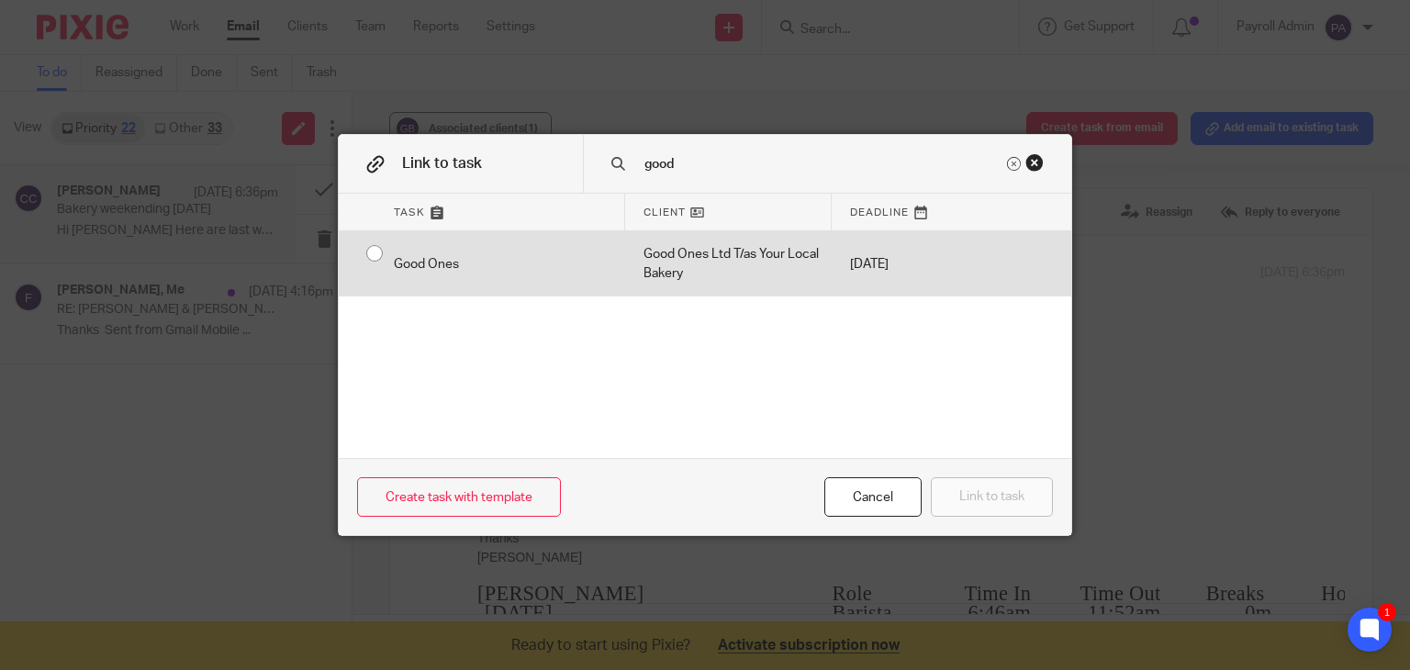
type input "good"
click at [363, 251] on input "radio" at bounding box center [374, 253] width 35 height 35
radio input "false"
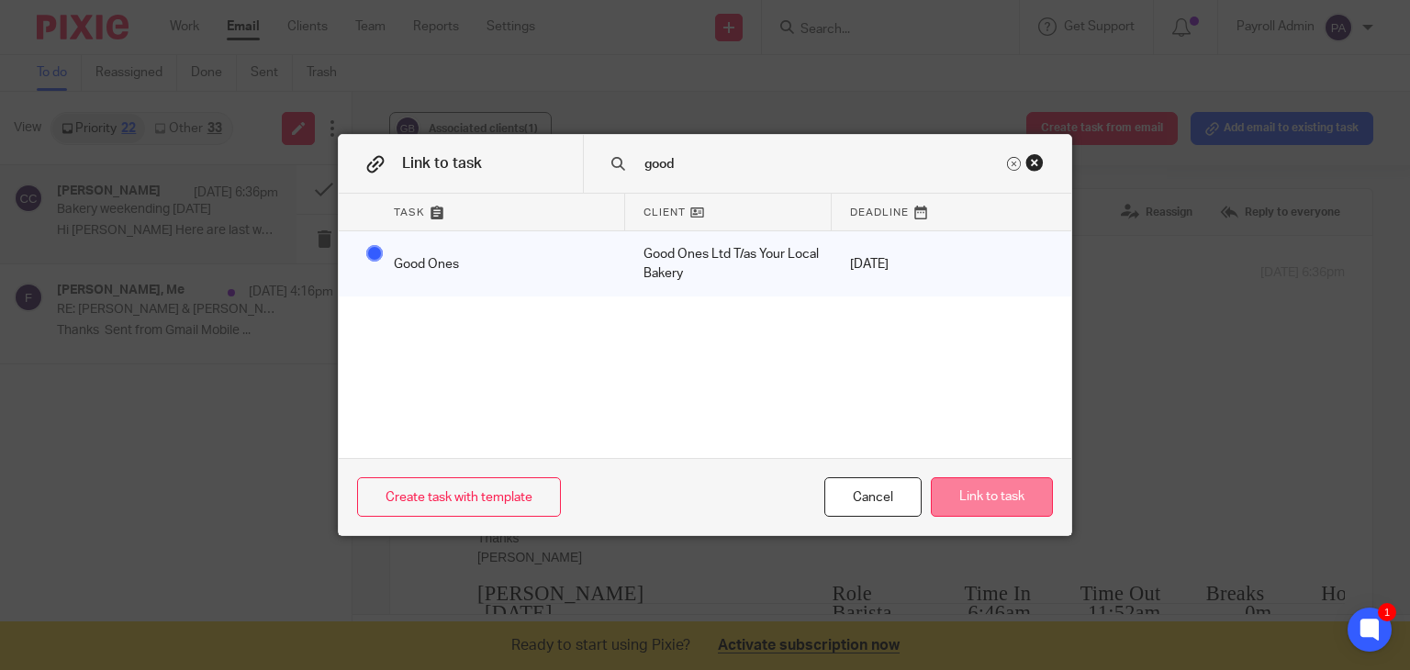
click at [1002, 486] on button "Link to task" at bounding box center [992, 496] width 122 height 39
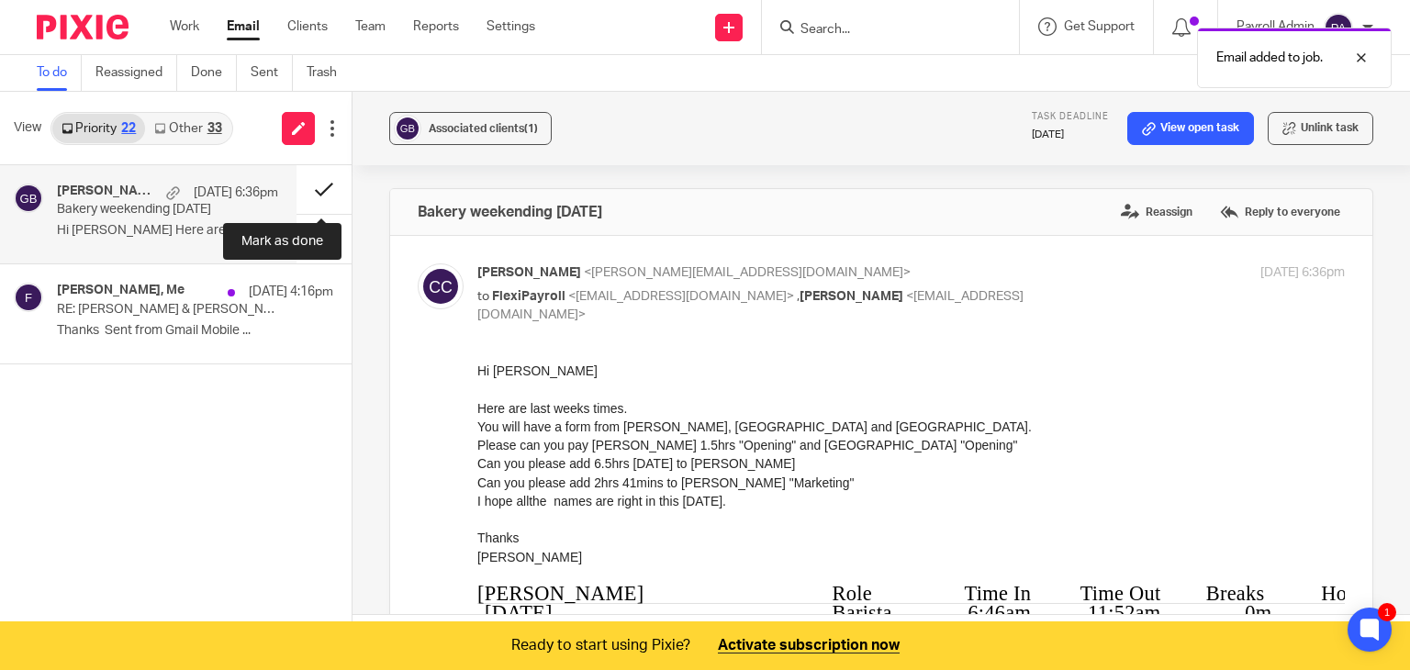
click at [327, 180] on button at bounding box center [323, 189] width 55 height 49
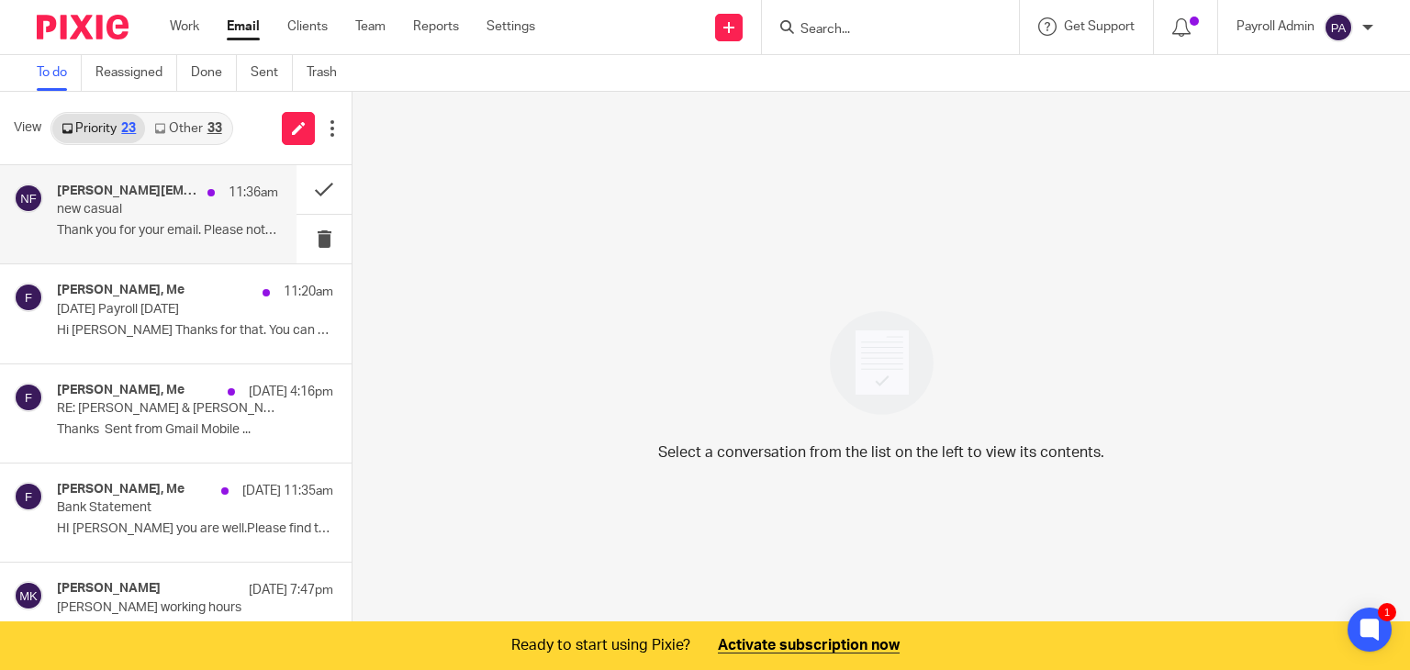
click at [146, 219] on div "[PERSON_NAME][EMAIL_ADDRESS][DOMAIN_NAME], Me, [PERSON_NAME] 11:36am new casual…" at bounding box center [167, 214] width 221 height 61
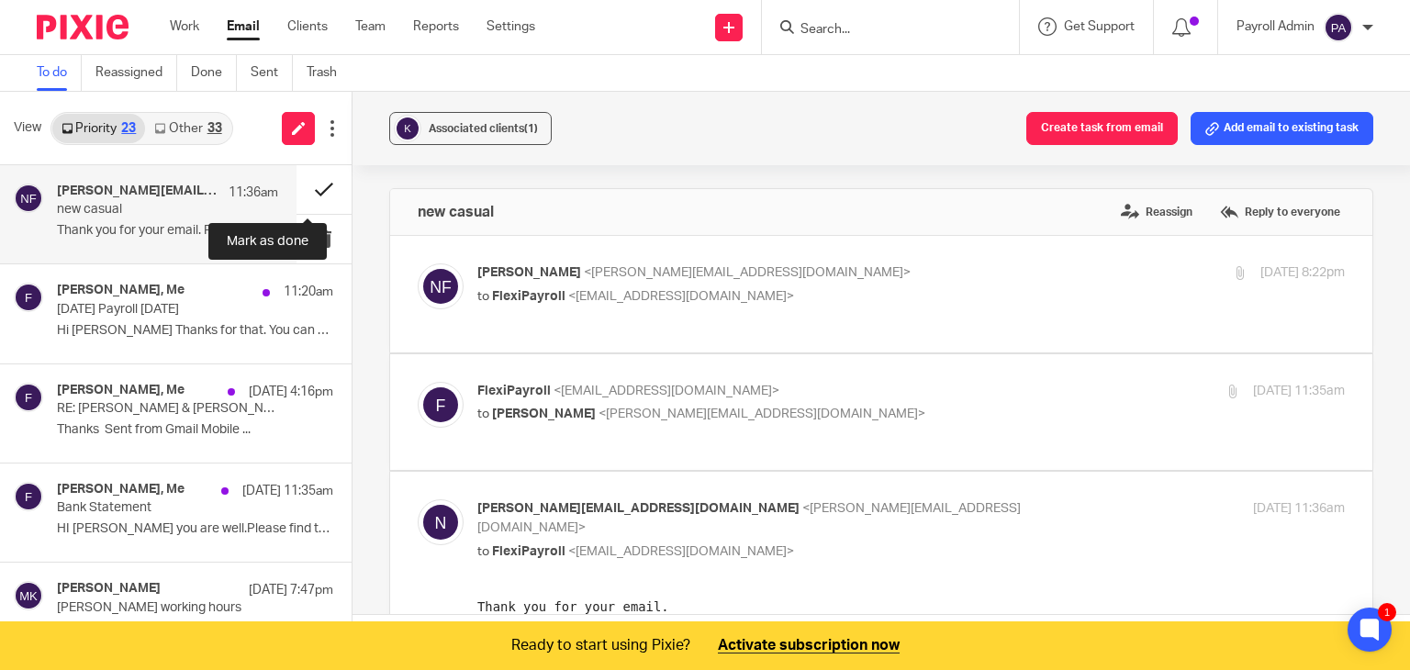
click at [314, 181] on button at bounding box center [323, 189] width 55 height 49
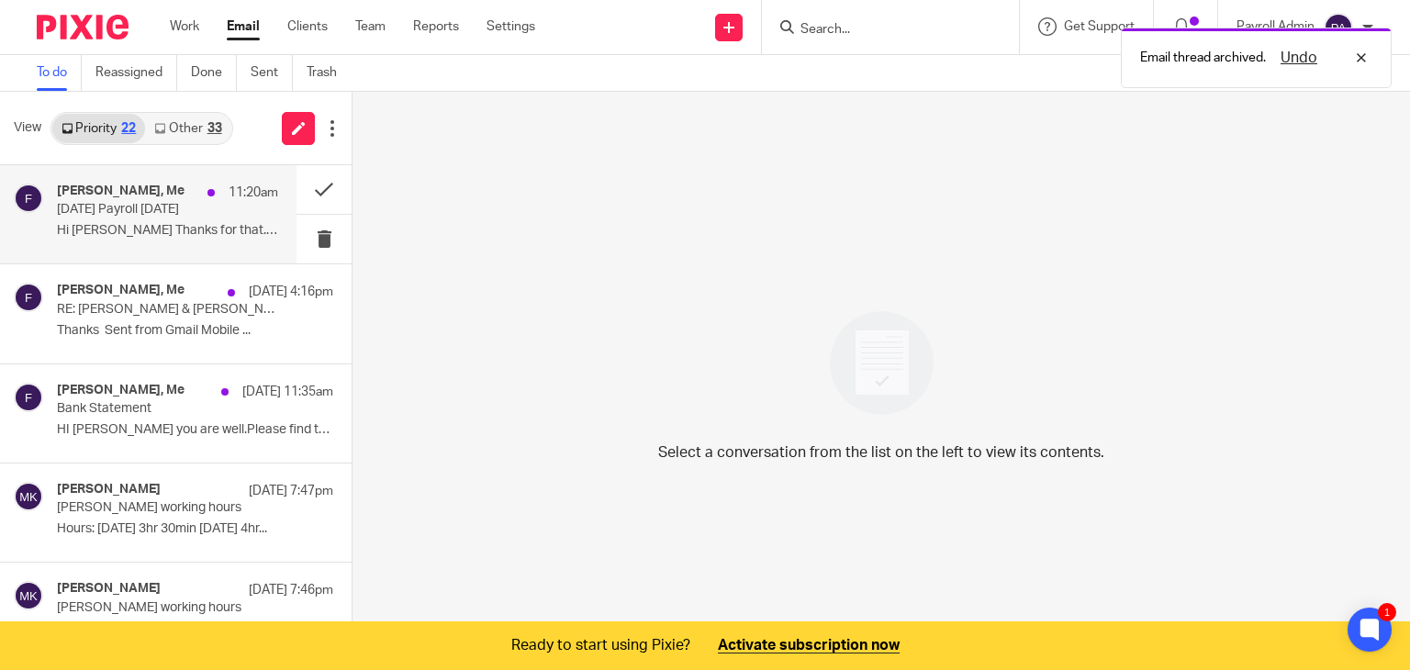
click at [152, 212] on p "[DATE] Payroll [DATE]" at bounding box center [145, 210] width 177 height 16
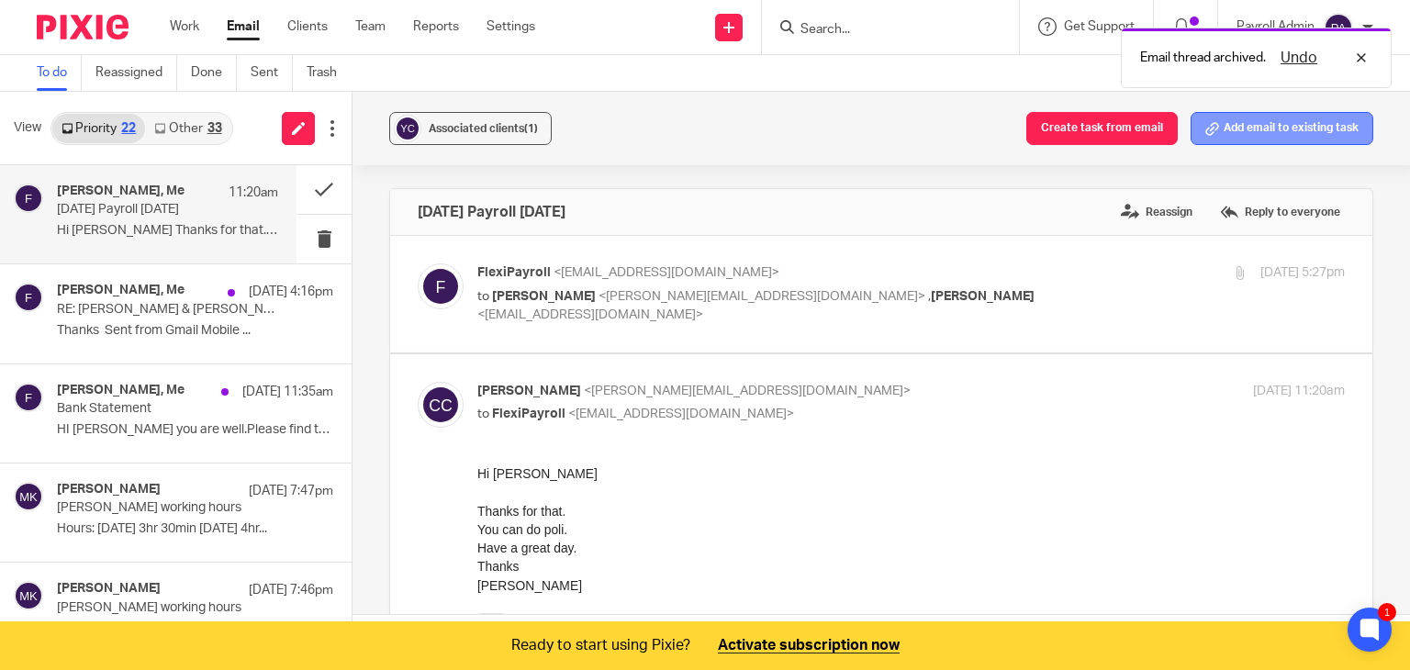
click at [1287, 127] on button "Add email to existing task" at bounding box center [1281, 128] width 183 height 33
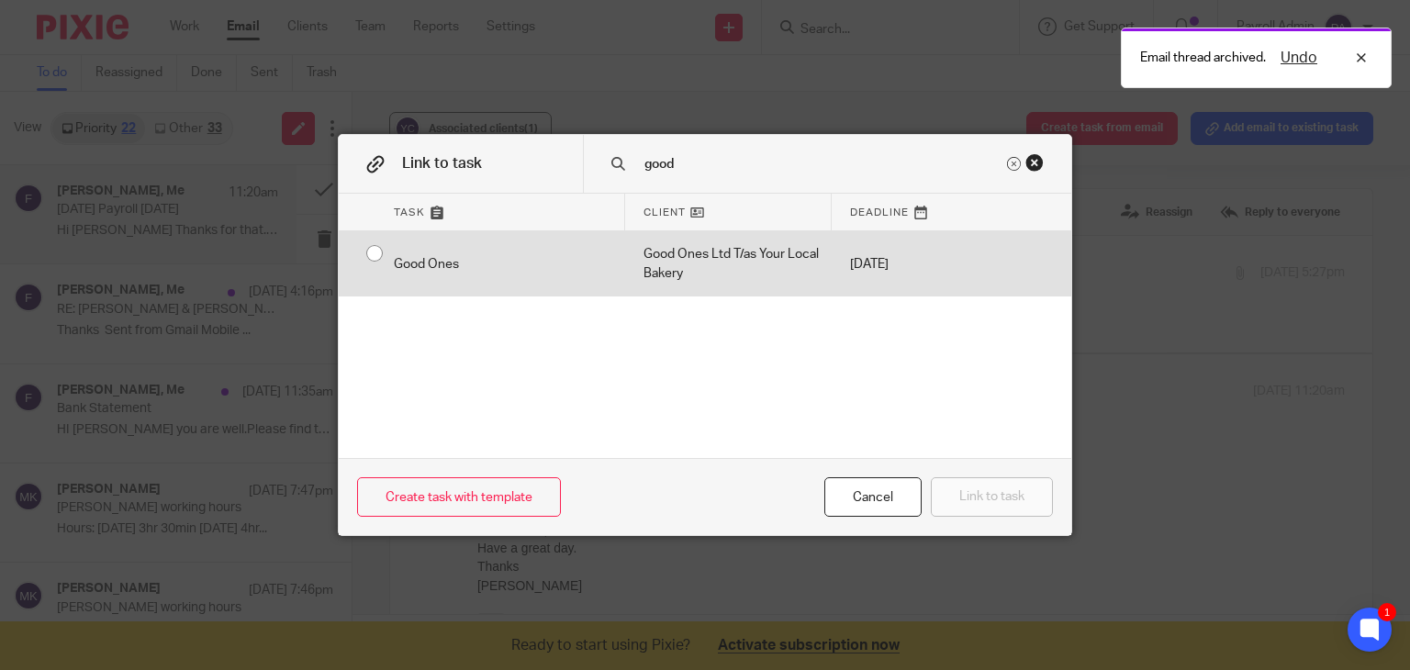
type input "good"
drag, startPoint x: 362, startPoint y: 254, endPoint x: 397, endPoint y: 284, distance: 46.3
click at [363, 255] on input "radio" at bounding box center [374, 253] width 35 height 35
radio input "false"
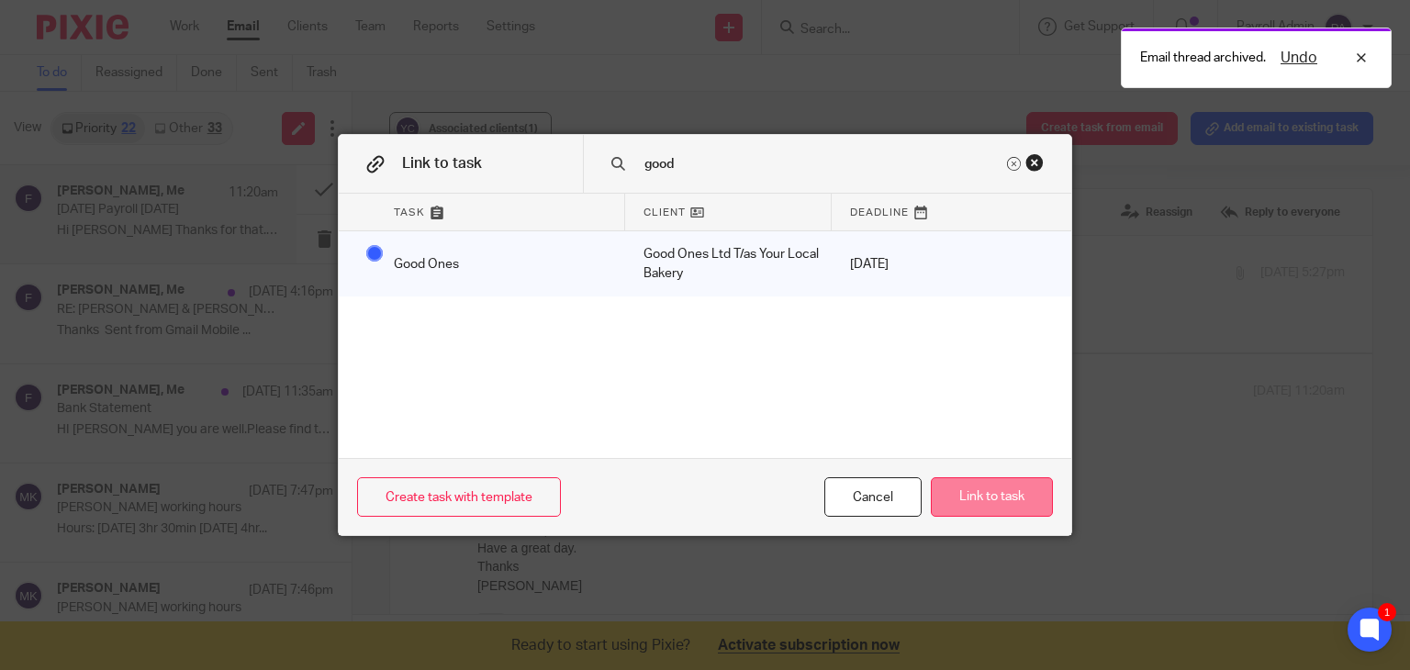
click at [984, 499] on button "Link to task" at bounding box center [992, 496] width 122 height 39
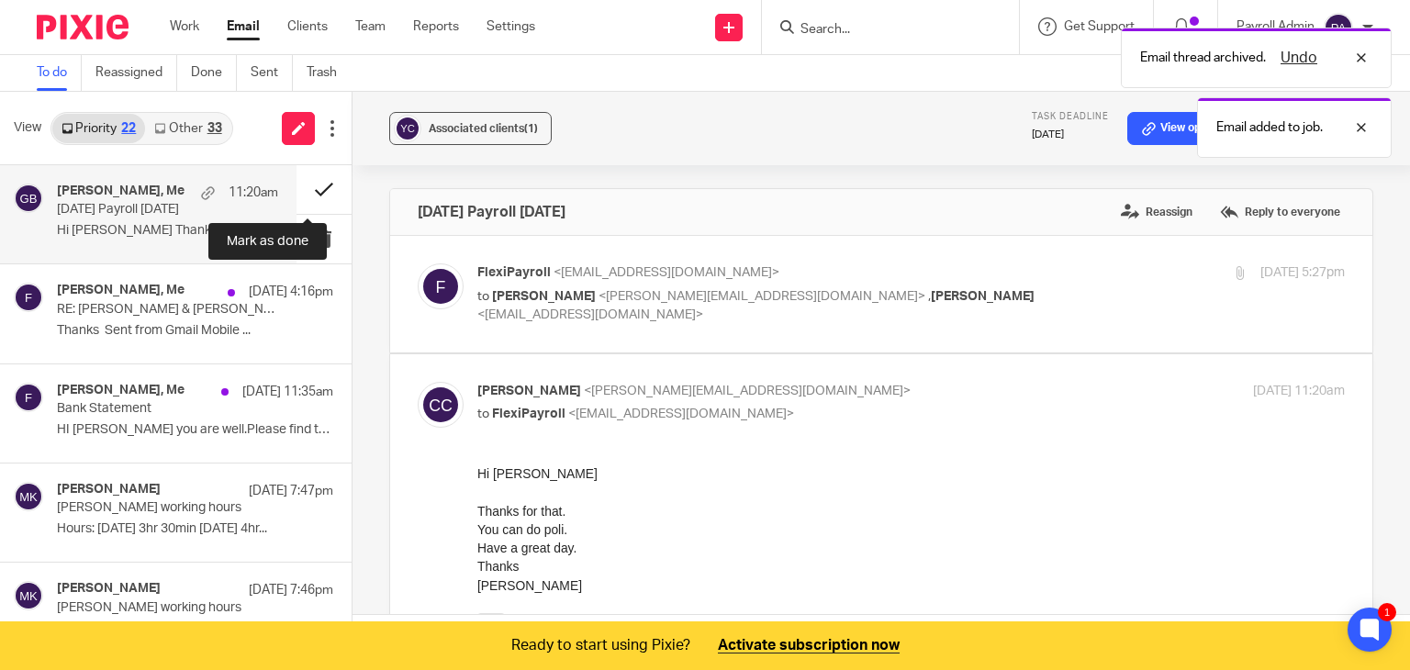
click at [306, 182] on button at bounding box center [323, 189] width 55 height 49
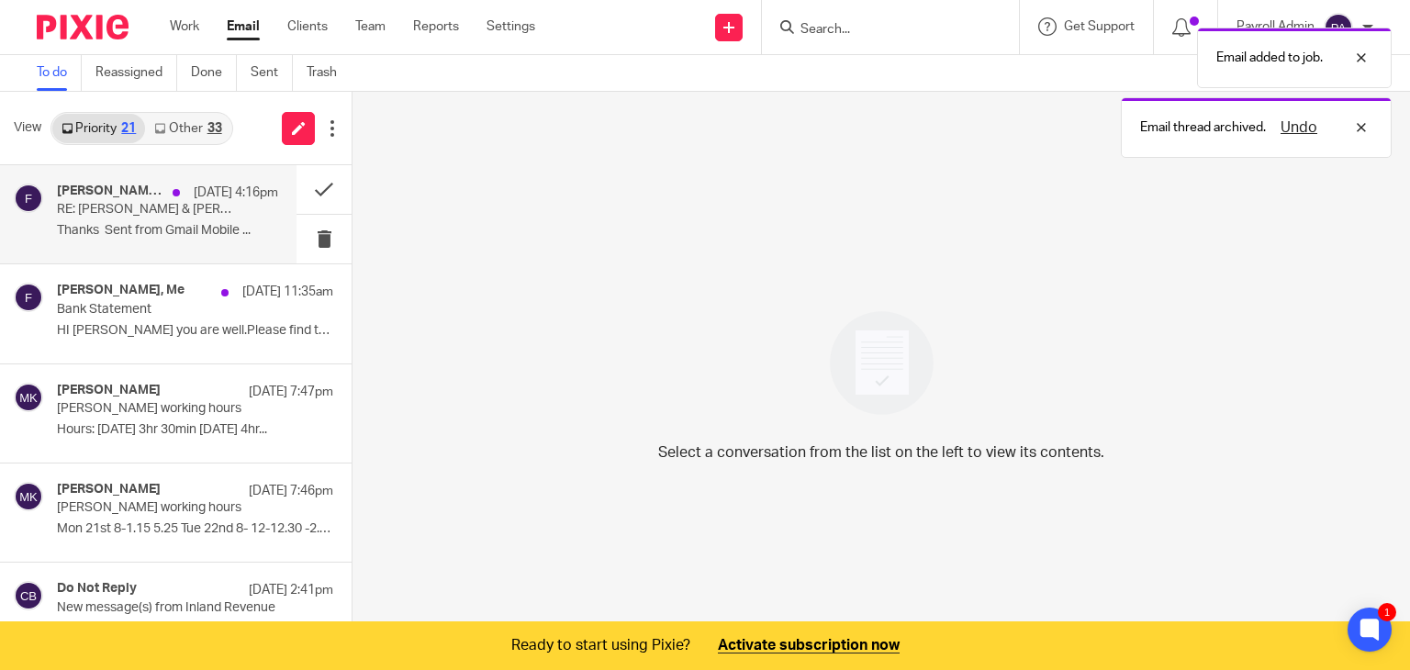
click at [128, 219] on div "Mousa Kazemi, Me 19 Aug 4:16pm RE: Lily & Rebecca Payroll Thanks Sent from Gmai…" at bounding box center [167, 214] width 221 height 61
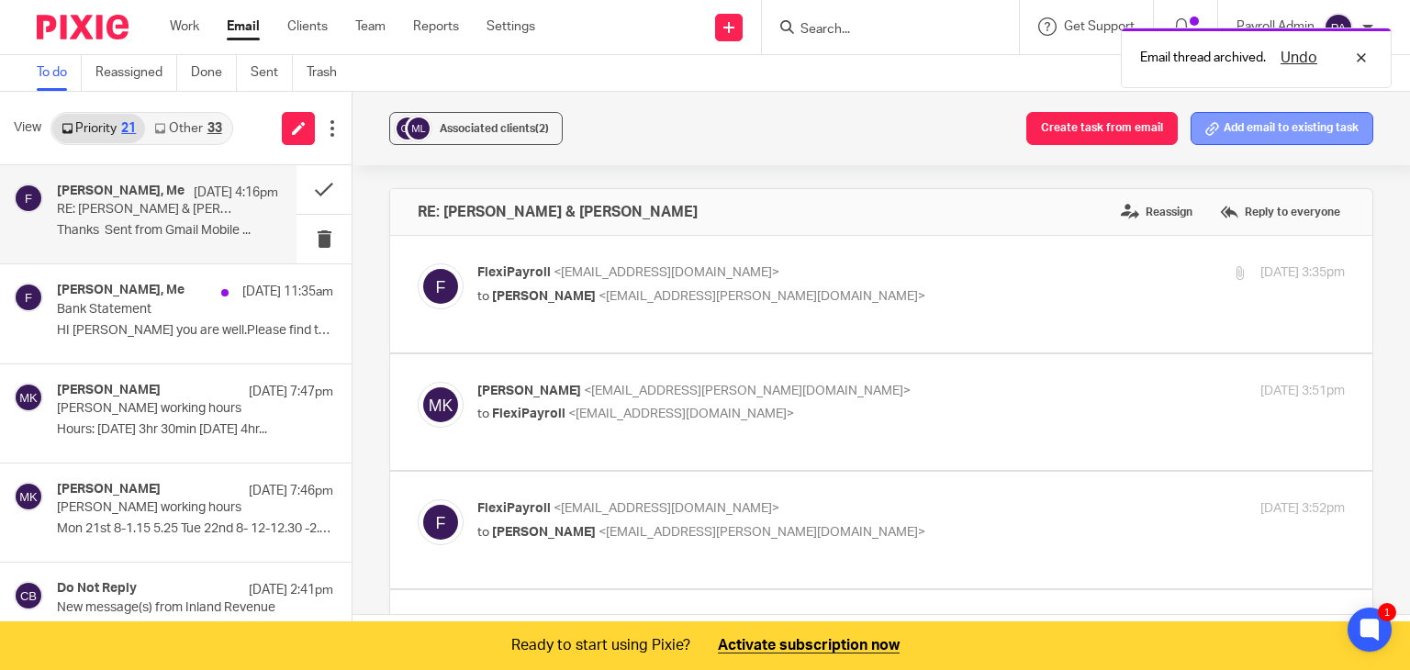
click at [1277, 134] on button "Add email to existing task" at bounding box center [1281, 128] width 183 height 33
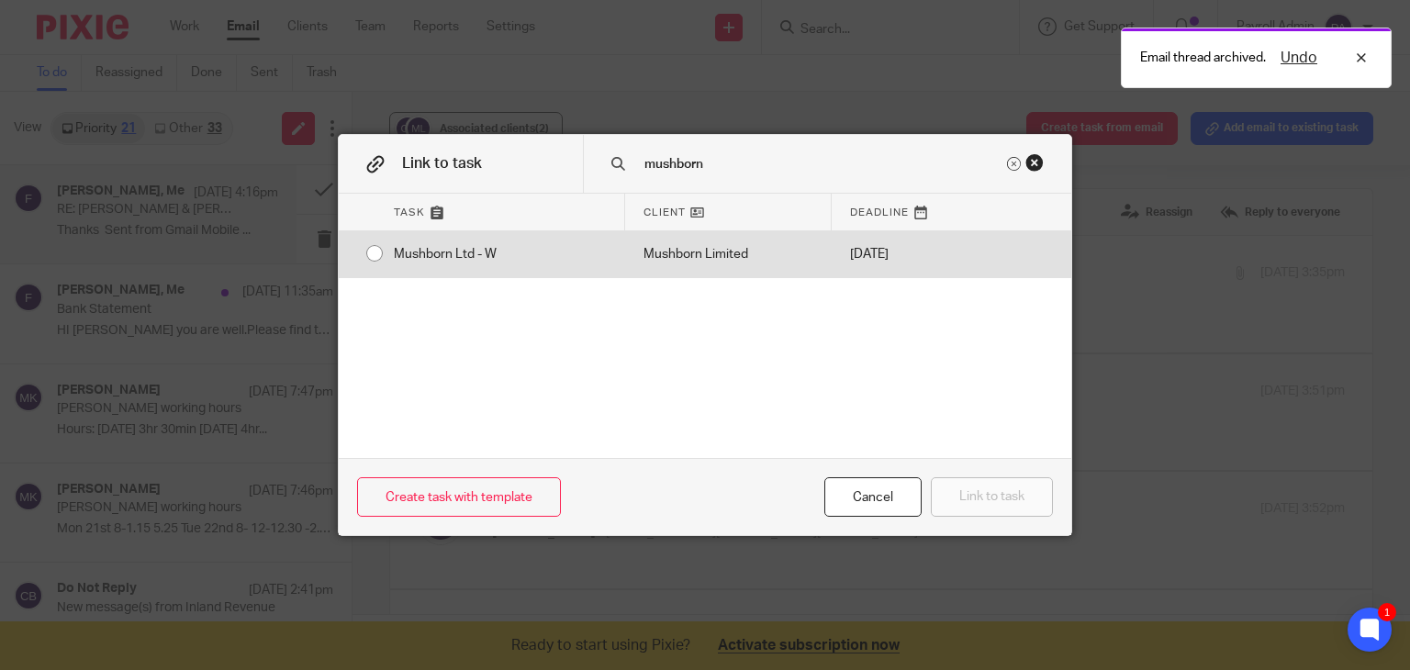
type input "mushborn"
click at [375, 253] on div "Mushborn Ltd - W" at bounding box center [500, 254] width 250 height 46
radio input "true"
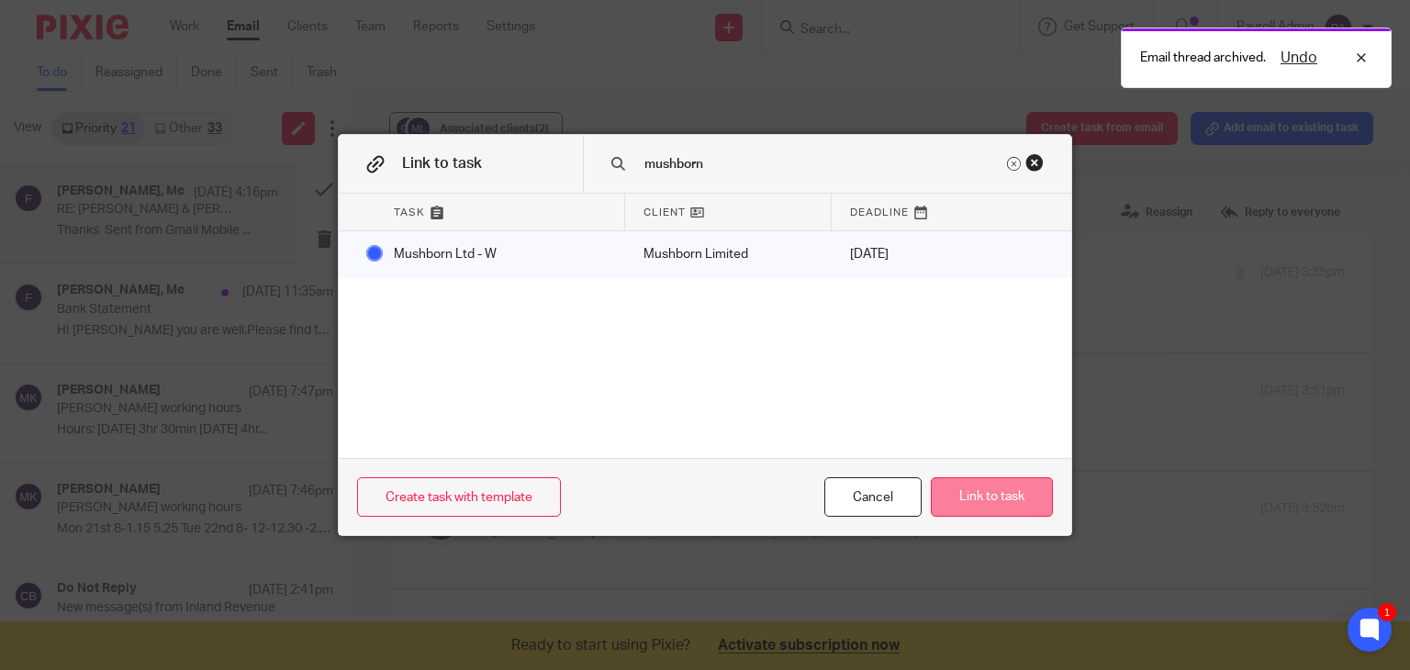
click at [1028, 500] on button "Link to task" at bounding box center [992, 496] width 122 height 39
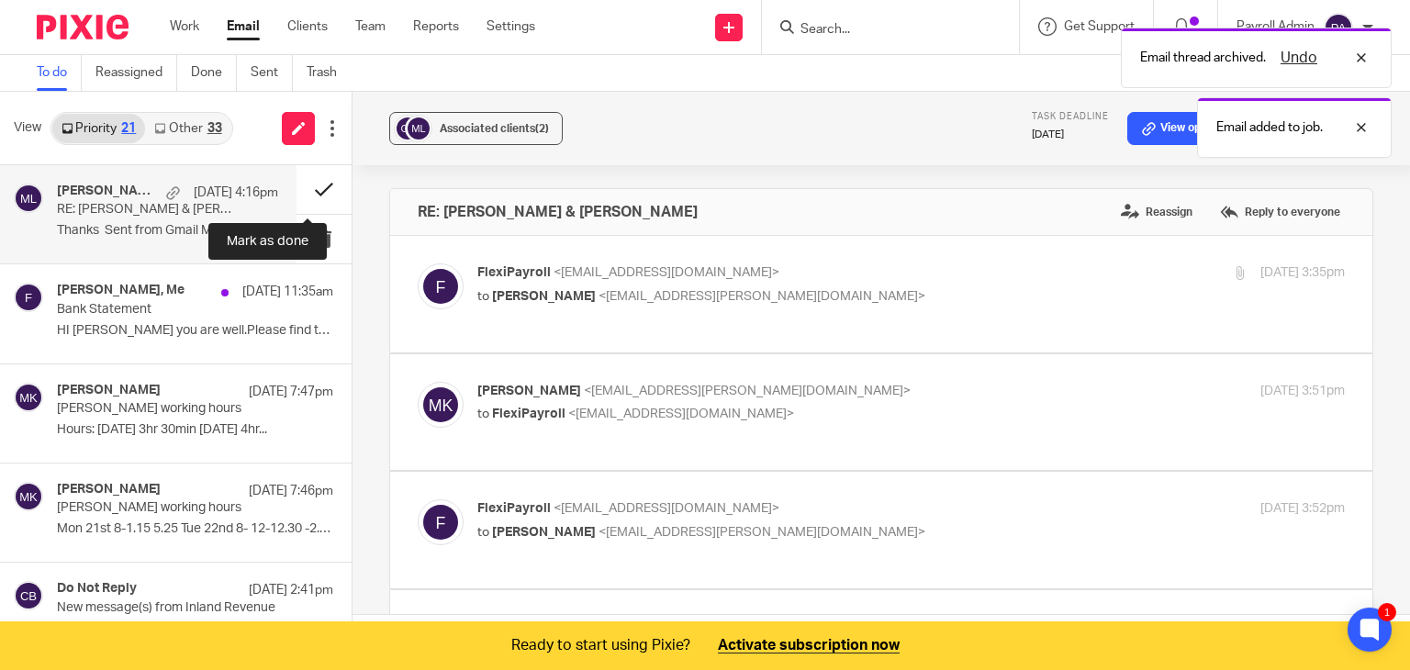
click at [307, 185] on button at bounding box center [323, 189] width 55 height 49
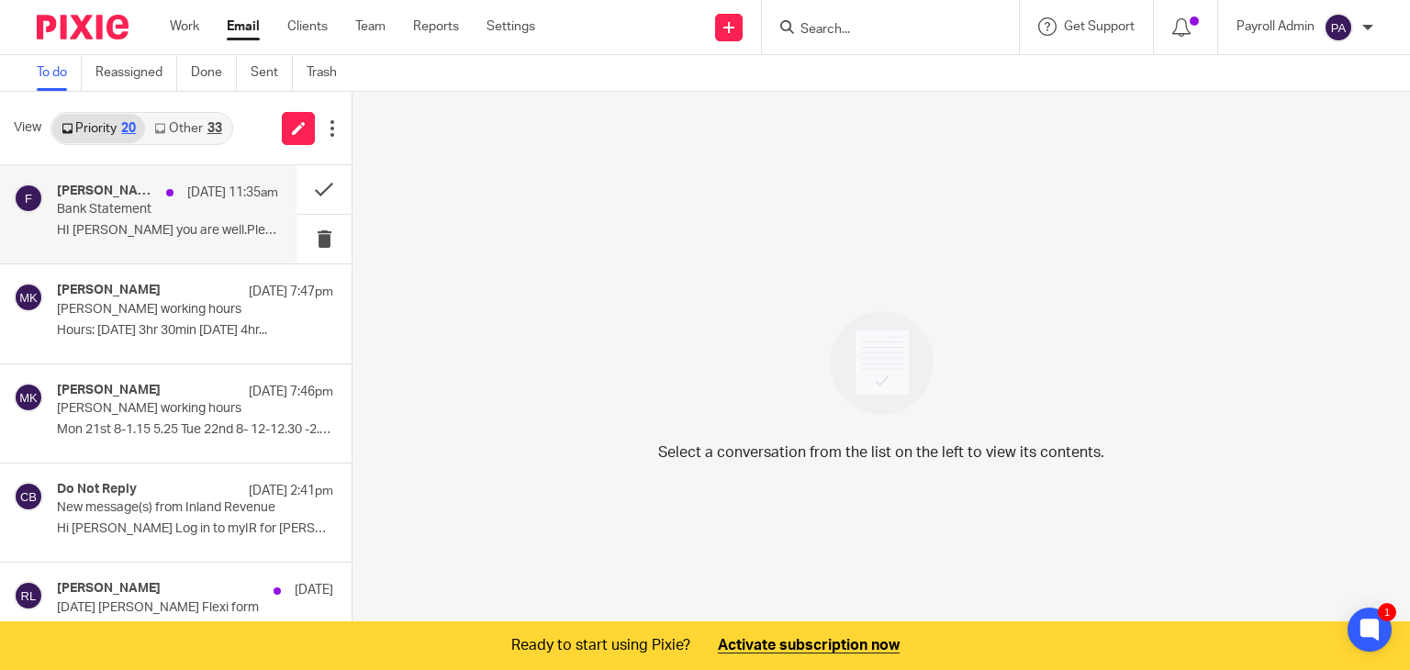
click at [79, 214] on p "Bank Statement" at bounding box center [145, 210] width 177 height 16
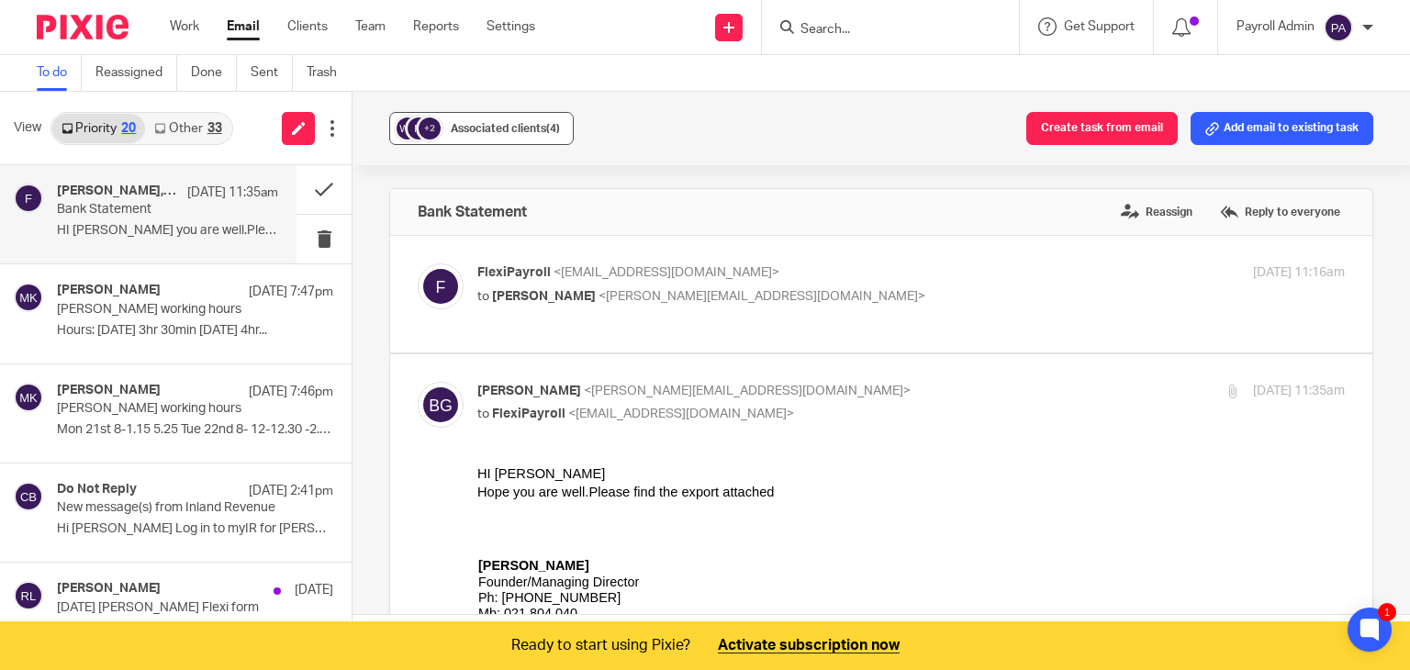
click at [514, 142] on button "+2 Associated clients (4)" at bounding box center [481, 128] width 184 height 33
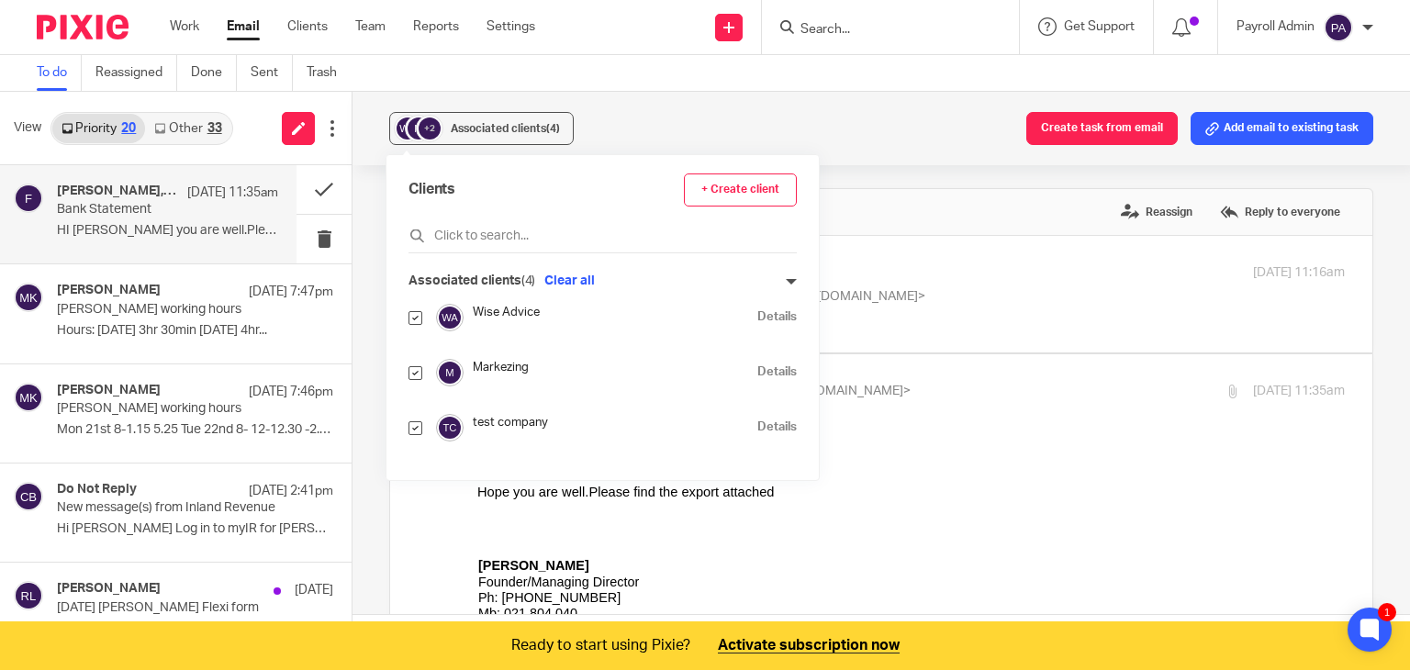
click at [416, 318] on input "checkbox" at bounding box center [415, 318] width 14 height 14
checkbox input "false"
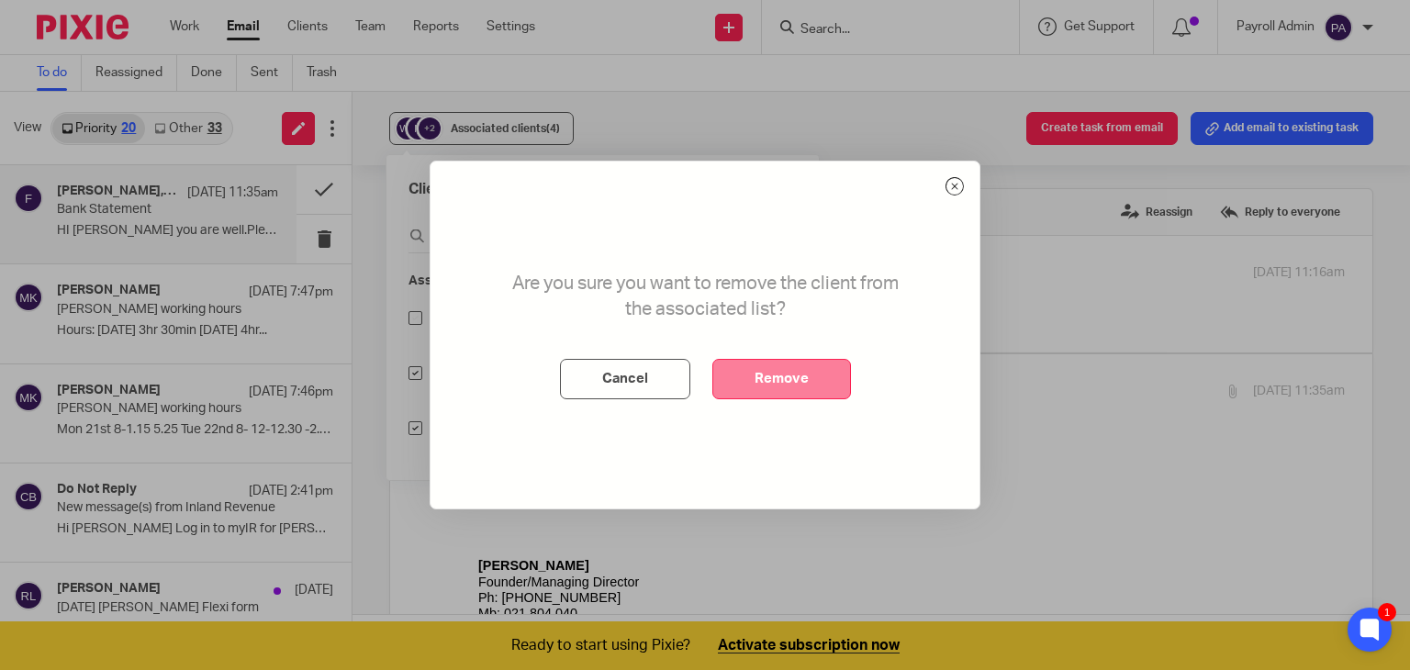
click at [833, 378] on button "Remove" at bounding box center [781, 379] width 139 height 40
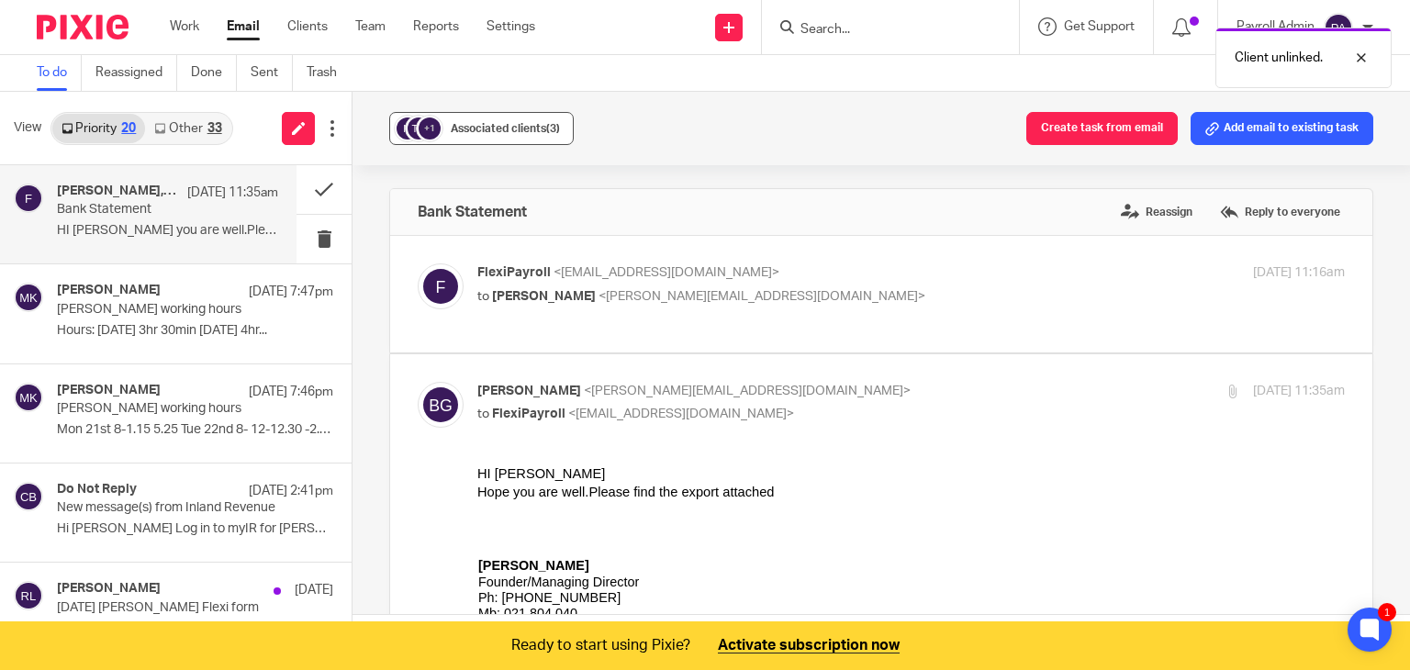
click at [477, 123] on span "Associated clients (3)" at bounding box center [505, 128] width 109 height 11
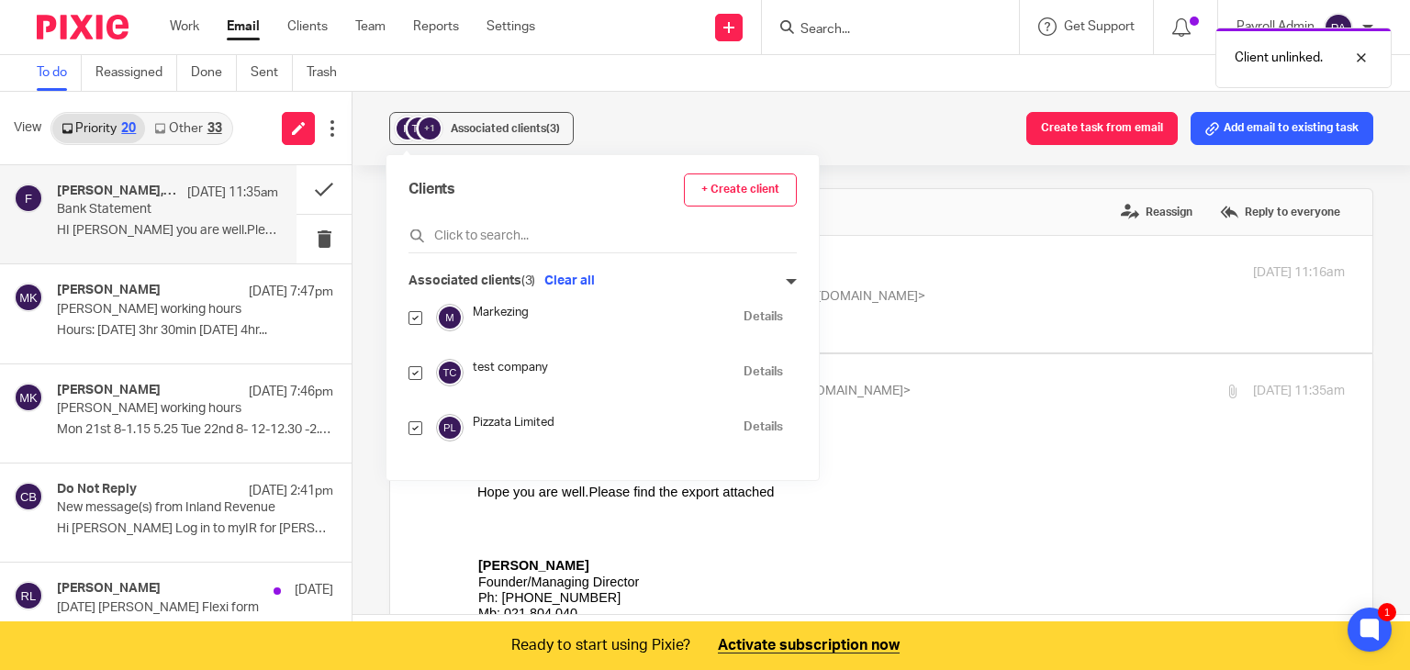
click at [411, 319] on input "checkbox" at bounding box center [415, 318] width 14 height 14
checkbox input "false"
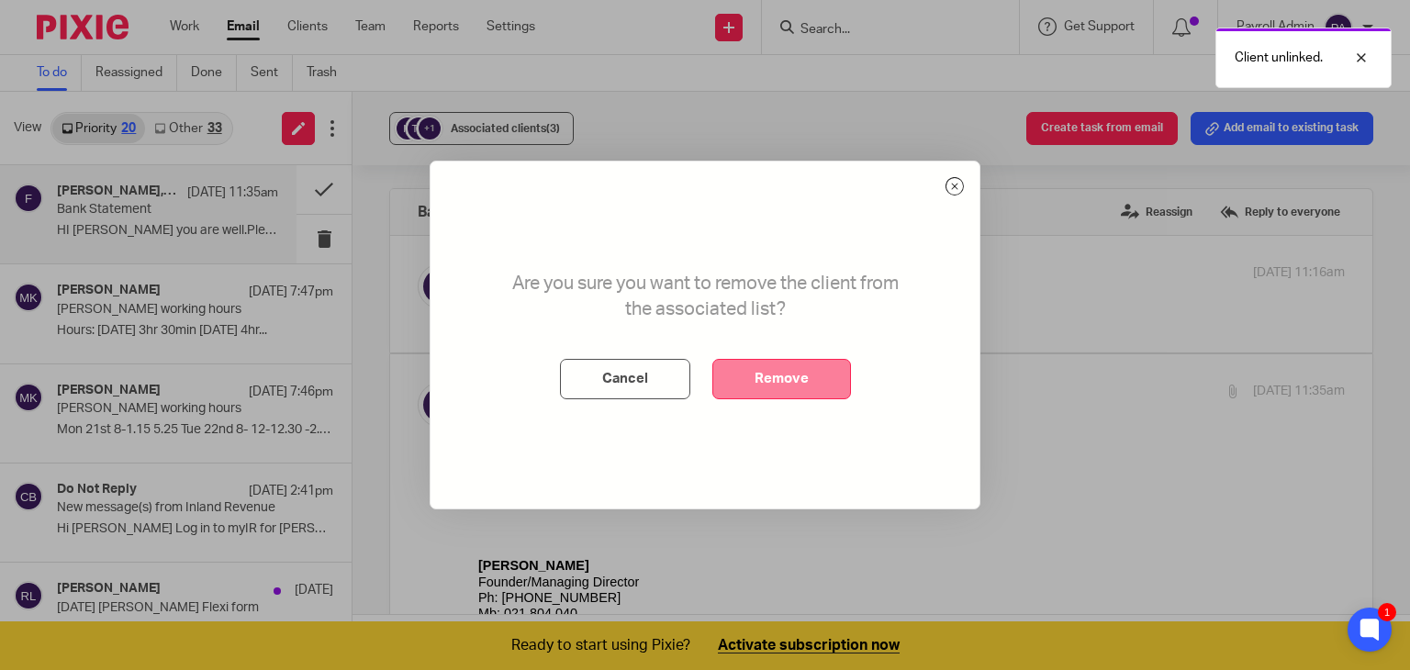
click at [767, 377] on button "Remove" at bounding box center [781, 379] width 139 height 40
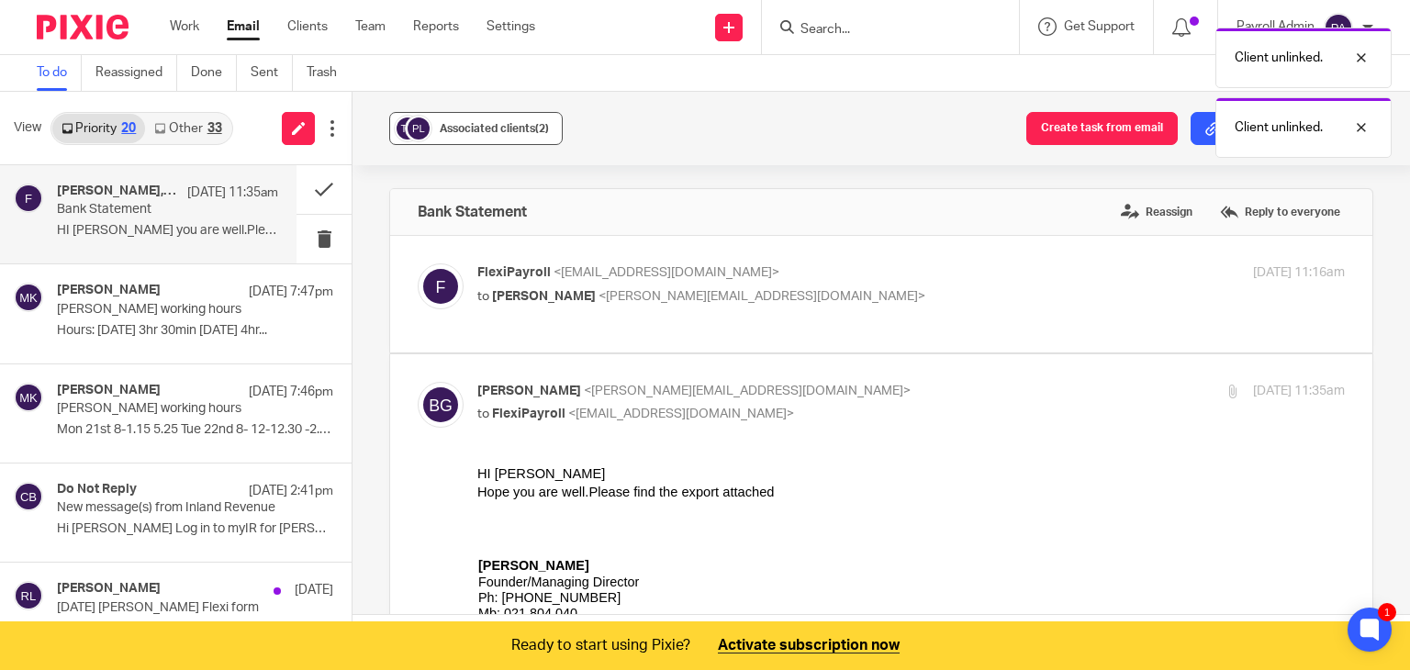
click at [461, 129] on span "Associated clients (2)" at bounding box center [494, 128] width 109 height 11
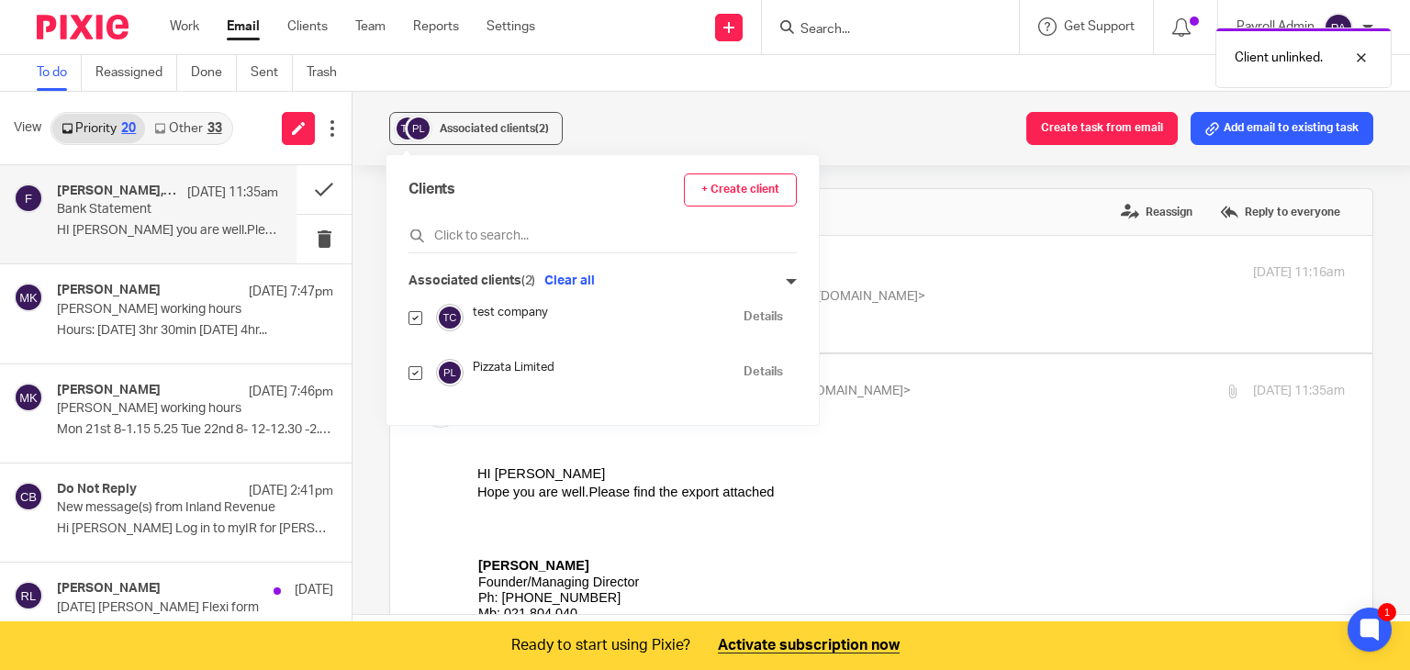
click at [408, 314] on input "checkbox" at bounding box center [415, 318] width 14 height 14
checkbox input "false"
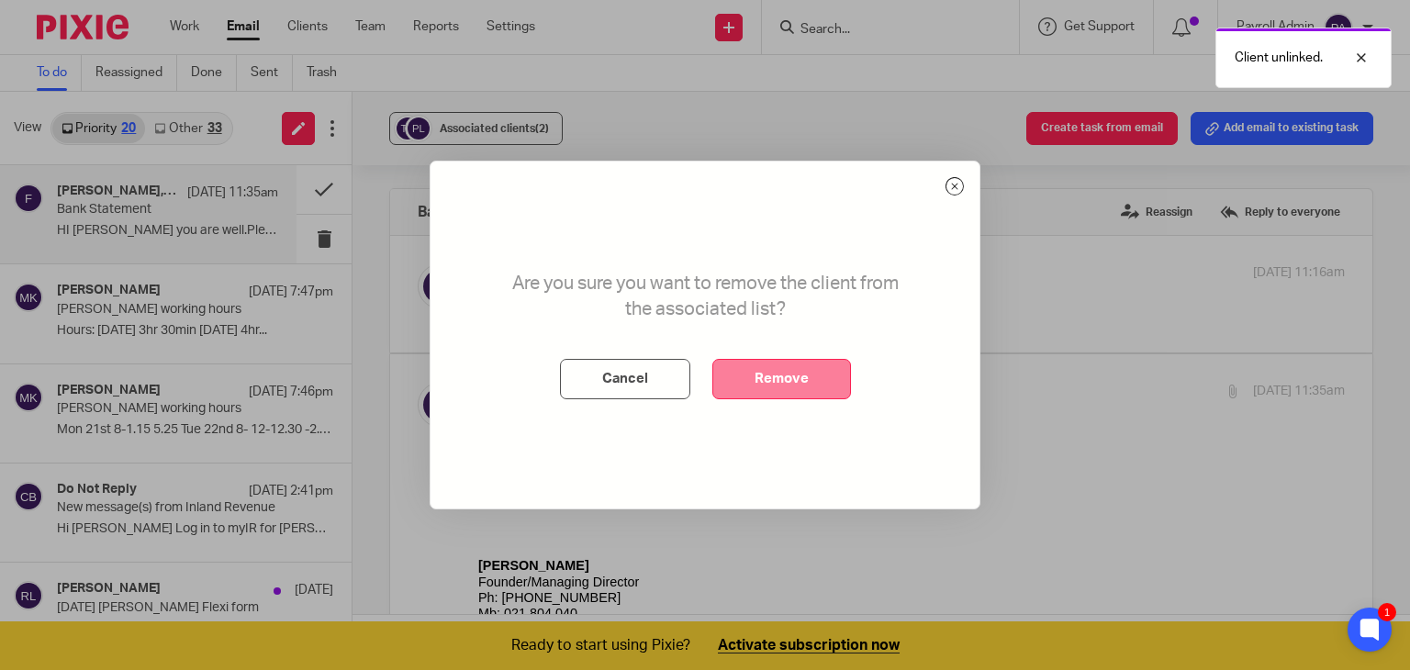
click at [787, 387] on button "Remove" at bounding box center [781, 379] width 139 height 40
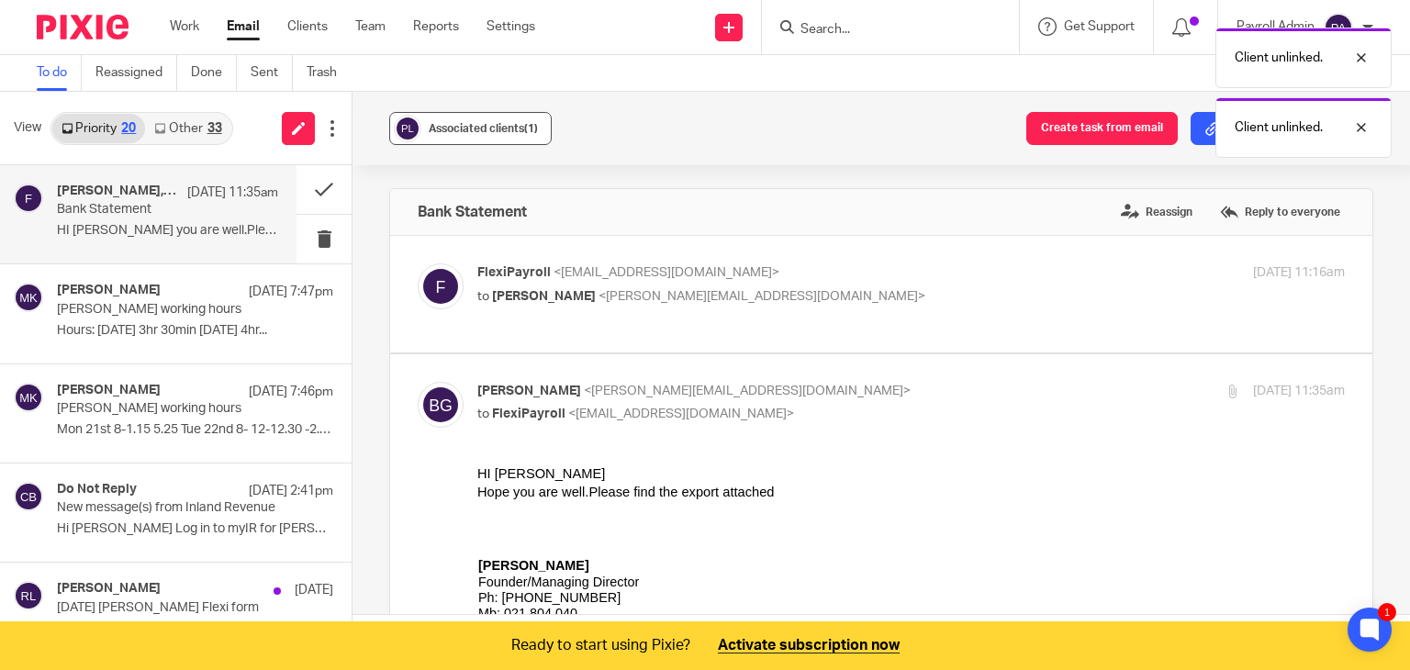
click at [485, 113] on button "Associated clients (1)" at bounding box center [470, 128] width 162 height 33
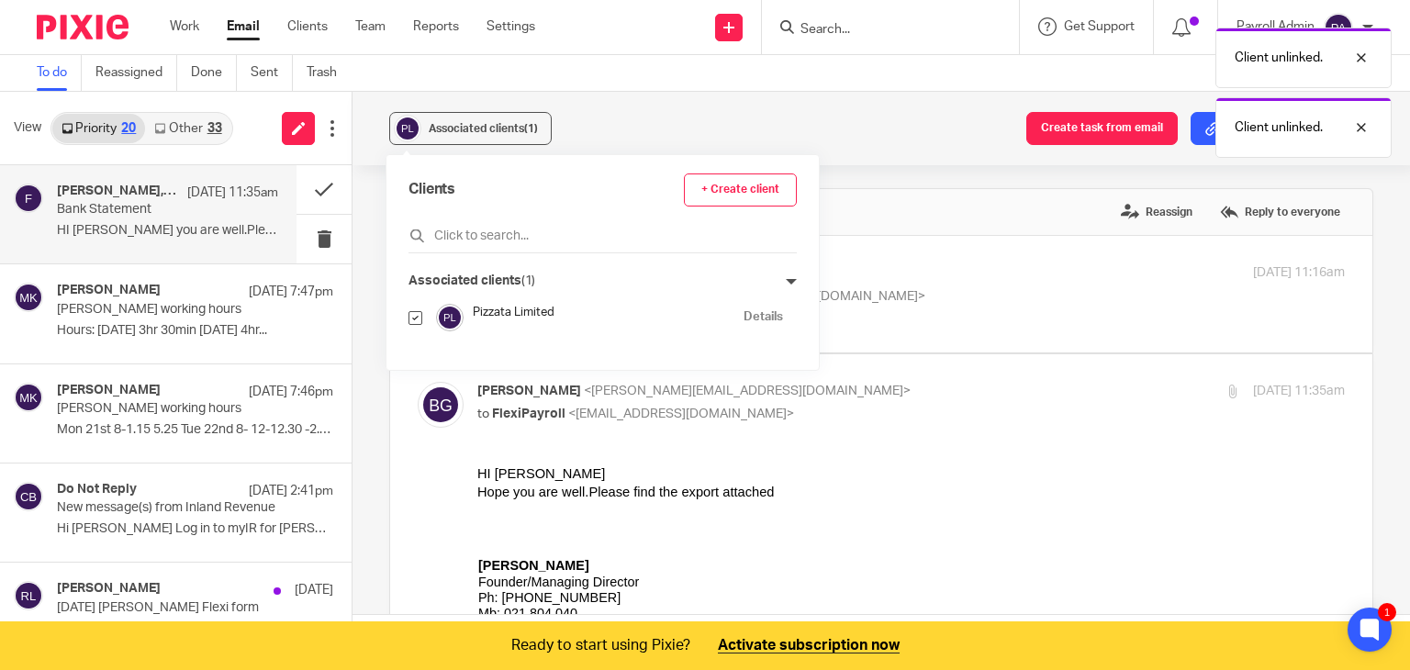
click at [416, 318] on input "checkbox" at bounding box center [415, 318] width 14 height 14
checkbox input "false"
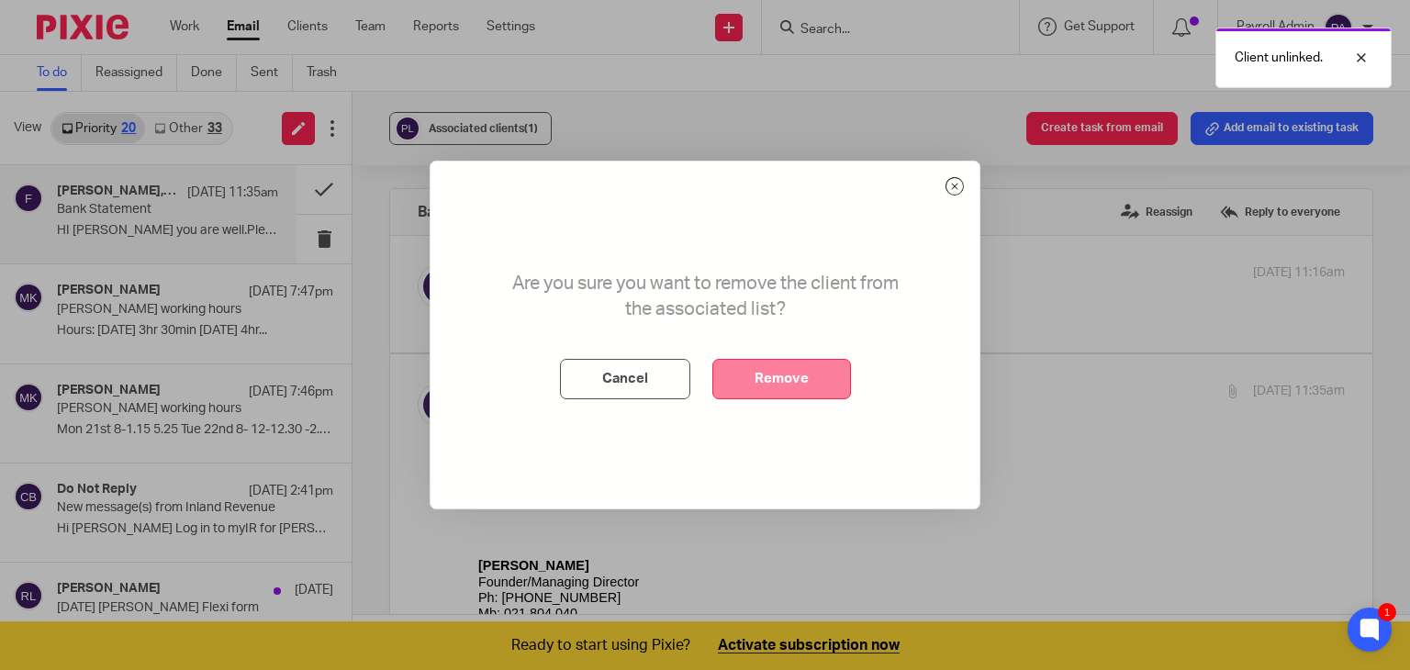
click at [770, 383] on button "Remove" at bounding box center [781, 379] width 139 height 40
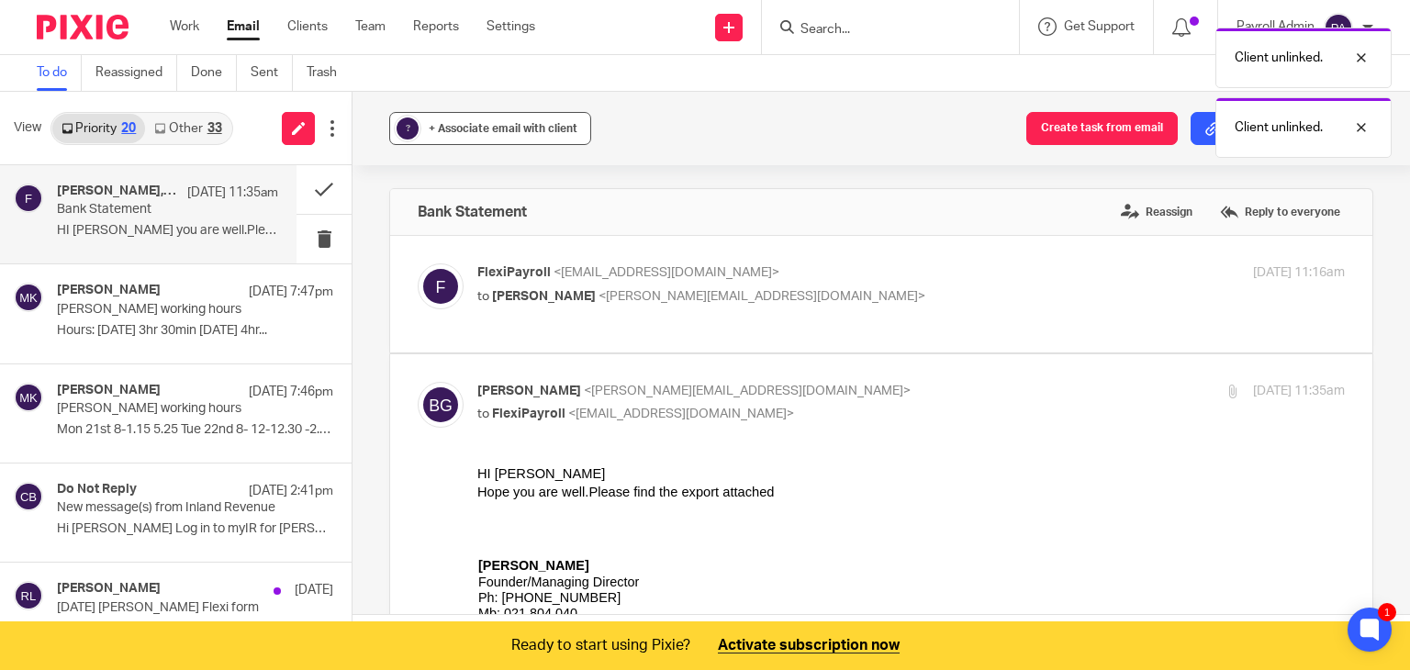
click at [514, 126] on span "+ Associate email with client" at bounding box center [503, 128] width 149 height 11
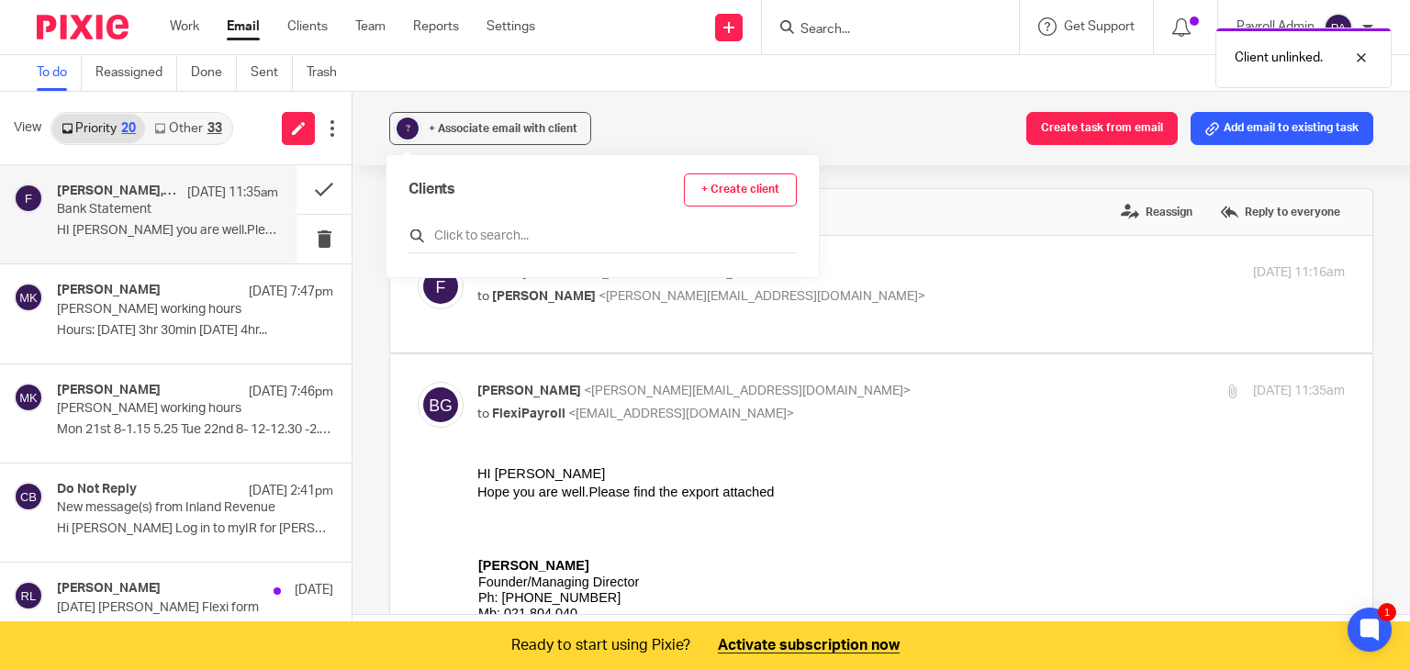
click at [495, 236] on input "text" at bounding box center [602, 236] width 388 height 18
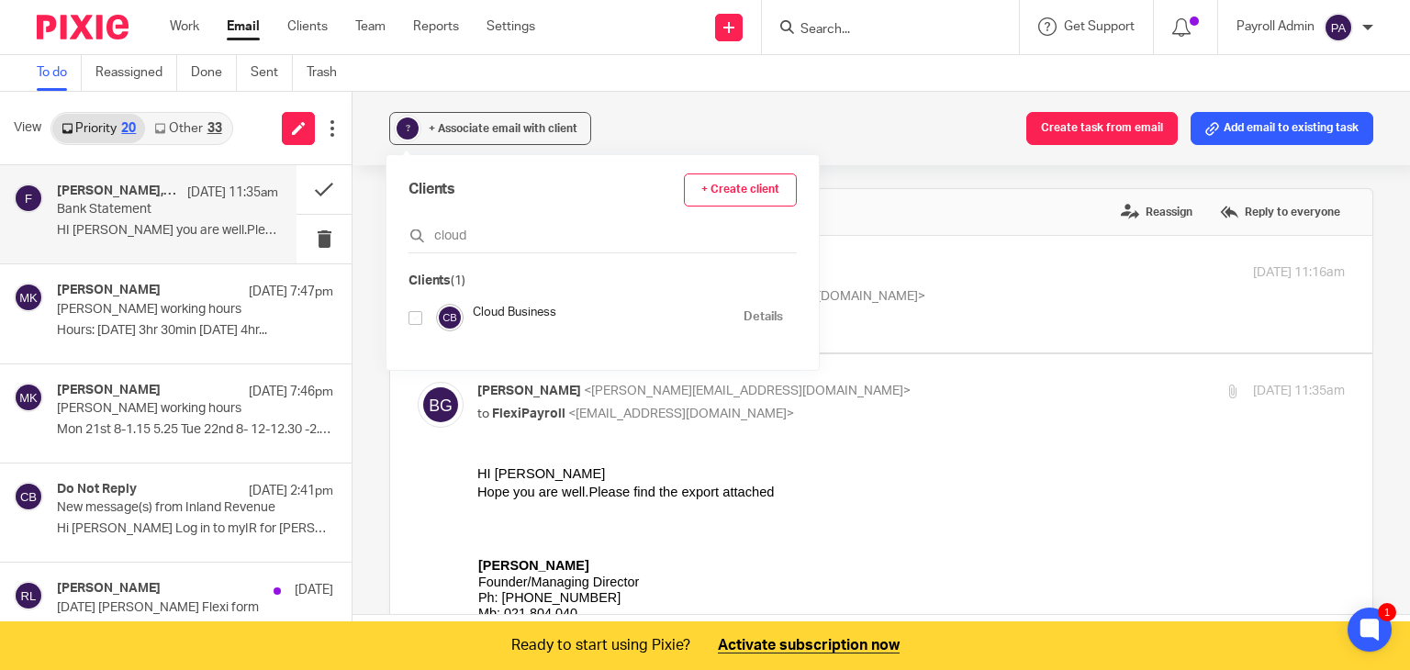
type input "cloud"
click at [416, 319] on input "checkbox" at bounding box center [415, 318] width 14 height 14
checkbox input "true"
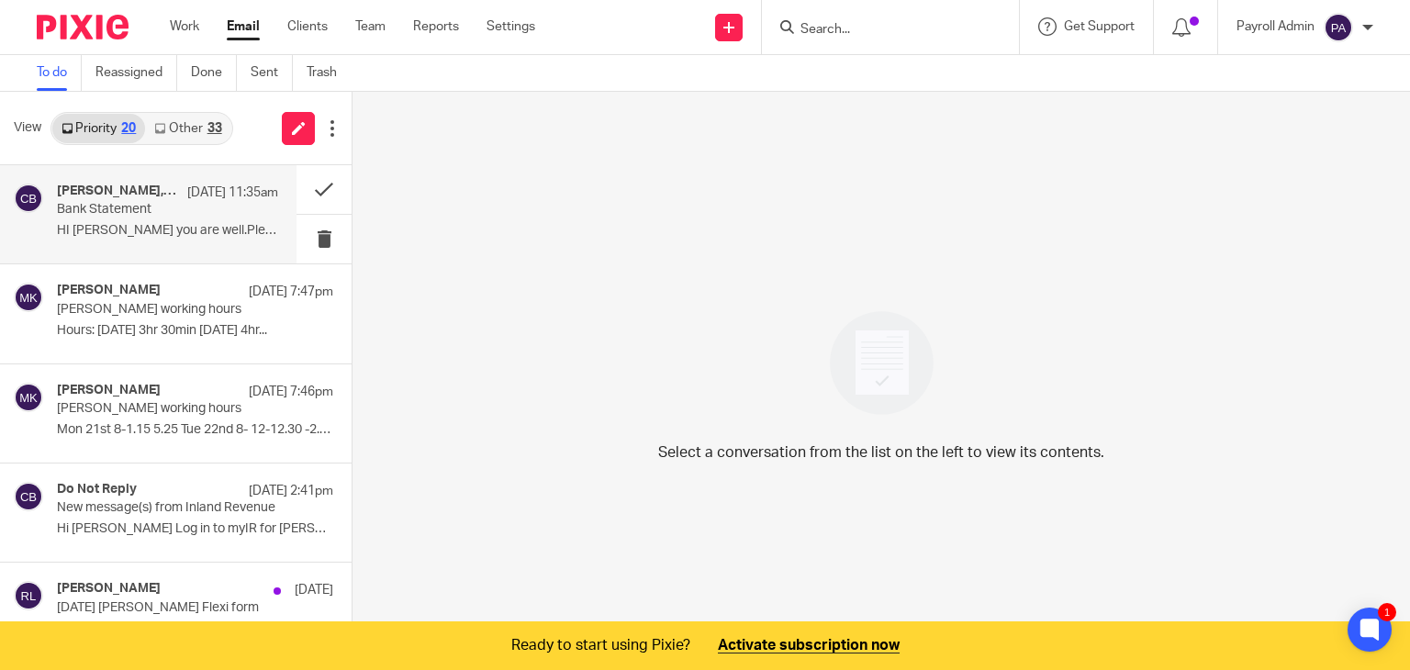
click at [211, 216] on p "Bank Statement" at bounding box center [145, 210] width 177 height 16
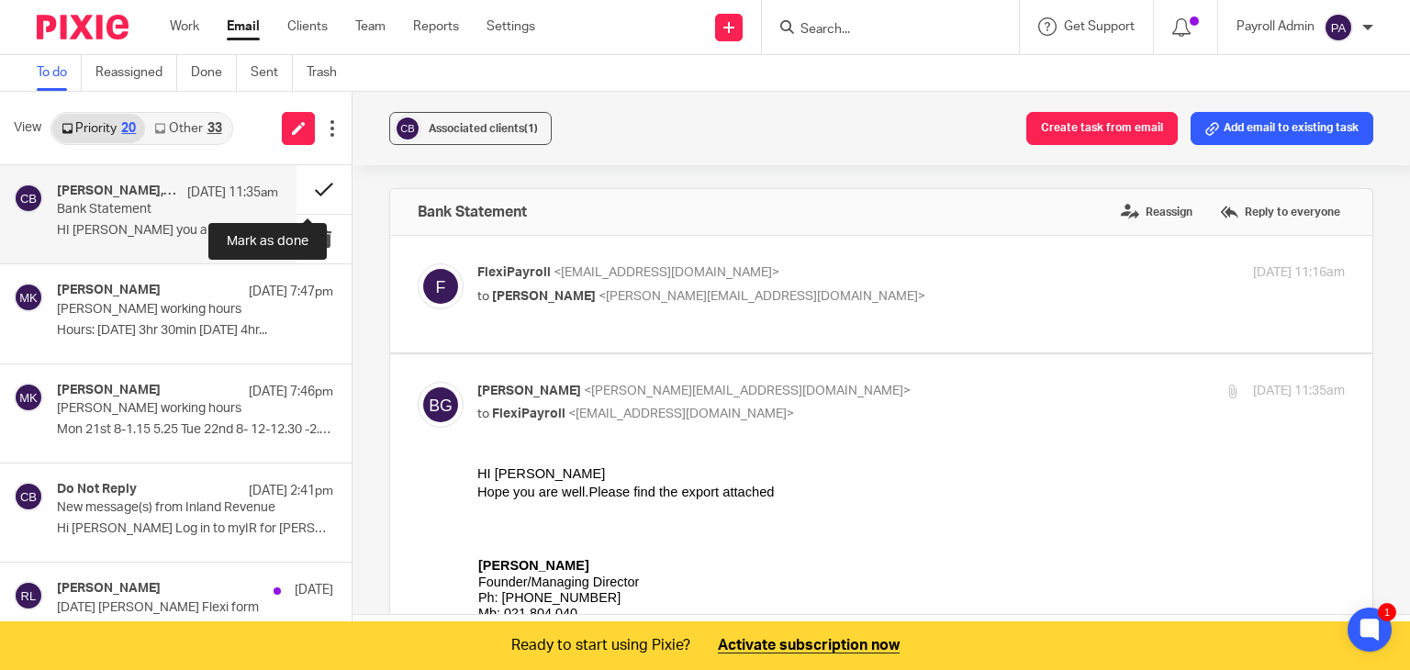
click at [300, 186] on button at bounding box center [323, 189] width 55 height 49
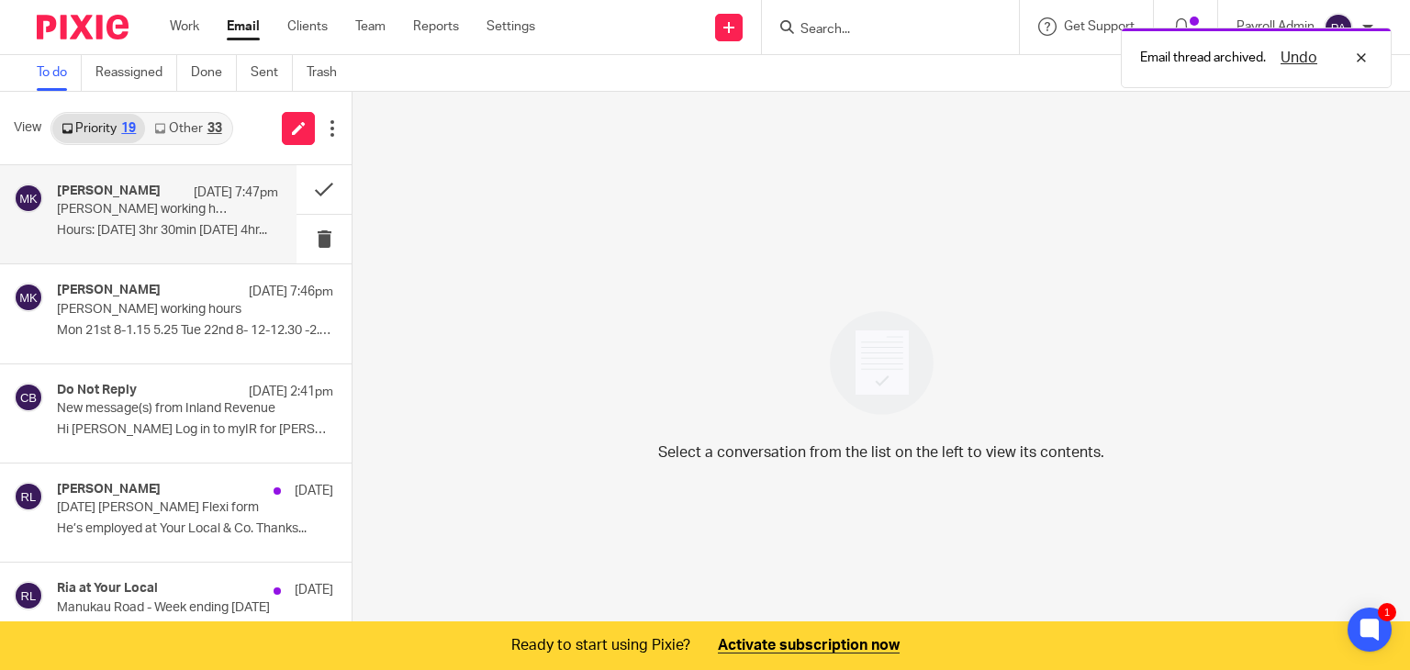
click at [143, 213] on p "[PERSON_NAME] working hours" at bounding box center [145, 210] width 177 height 16
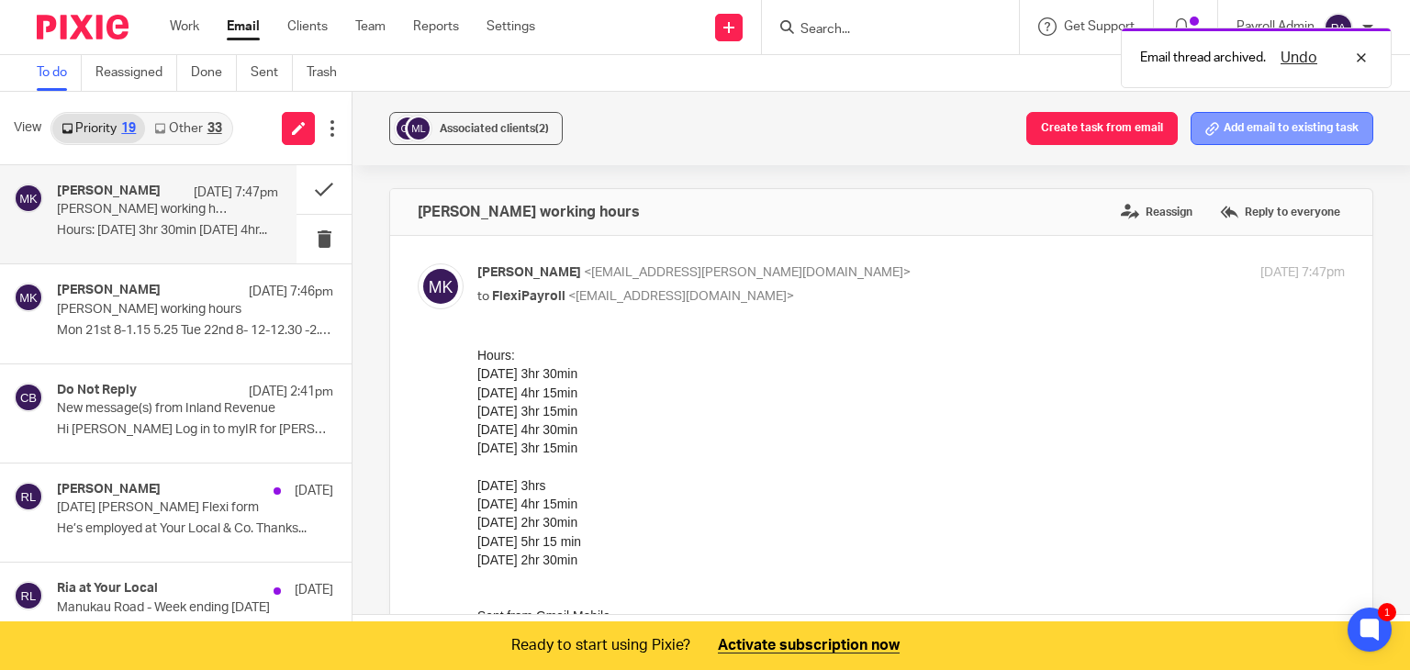
click at [1279, 129] on button "Add email to existing task" at bounding box center [1281, 128] width 183 height 33
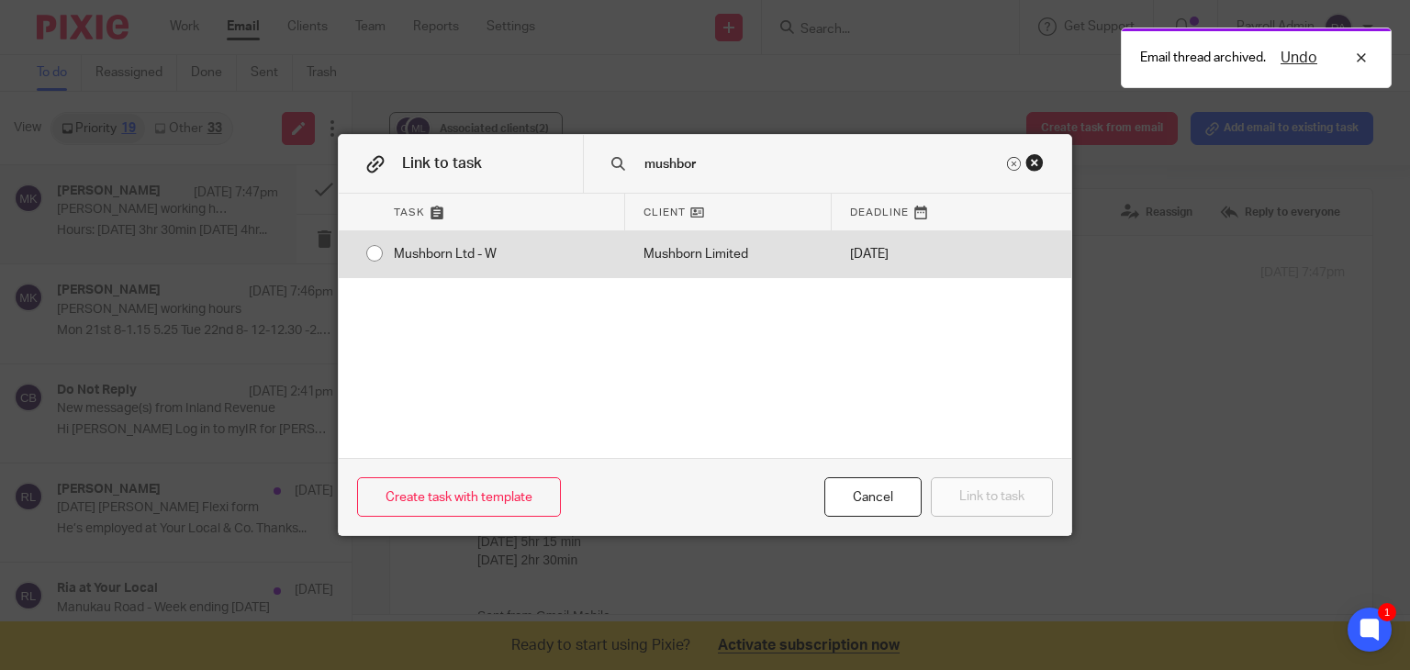
type input "mushbor"
click at [375, 250] on div "Mushborn Ltd - W" at bounding box center [500, 254] width 250 height 46
radio input "true"
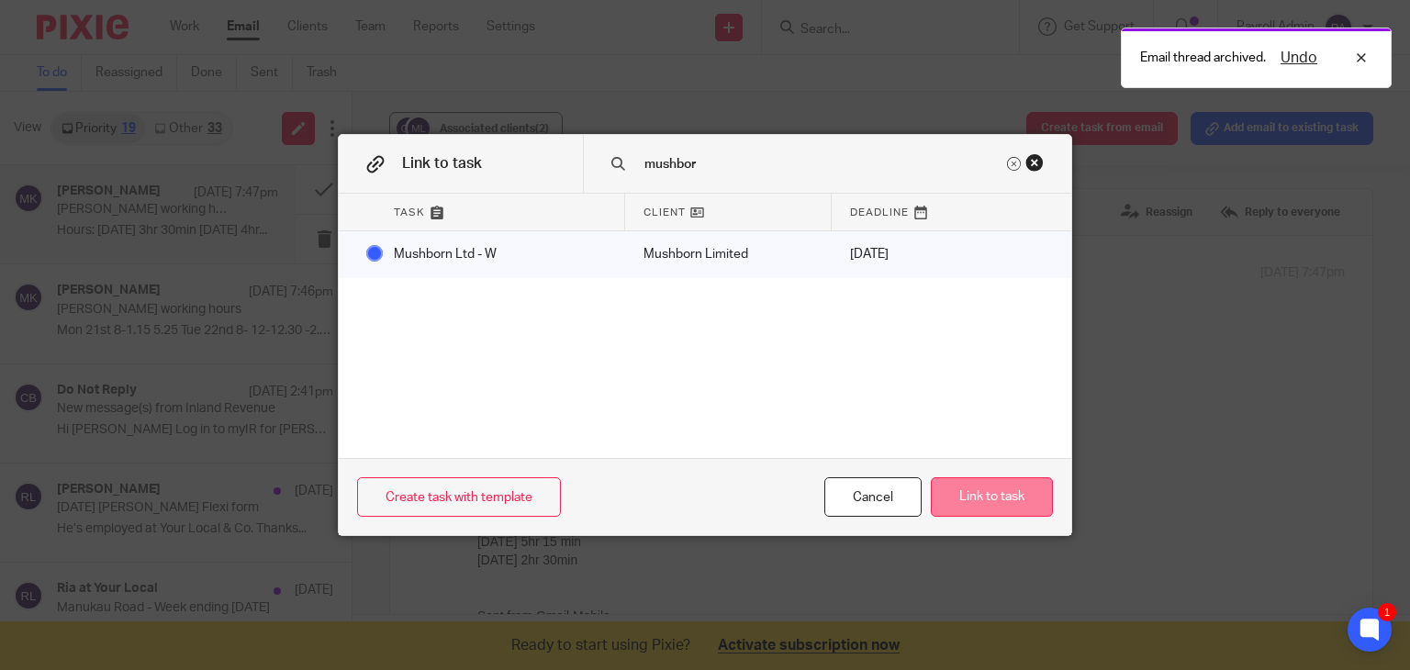
click at [986, 495] on button "Link to task" at bounding box center [992, 496] width 122 height 39
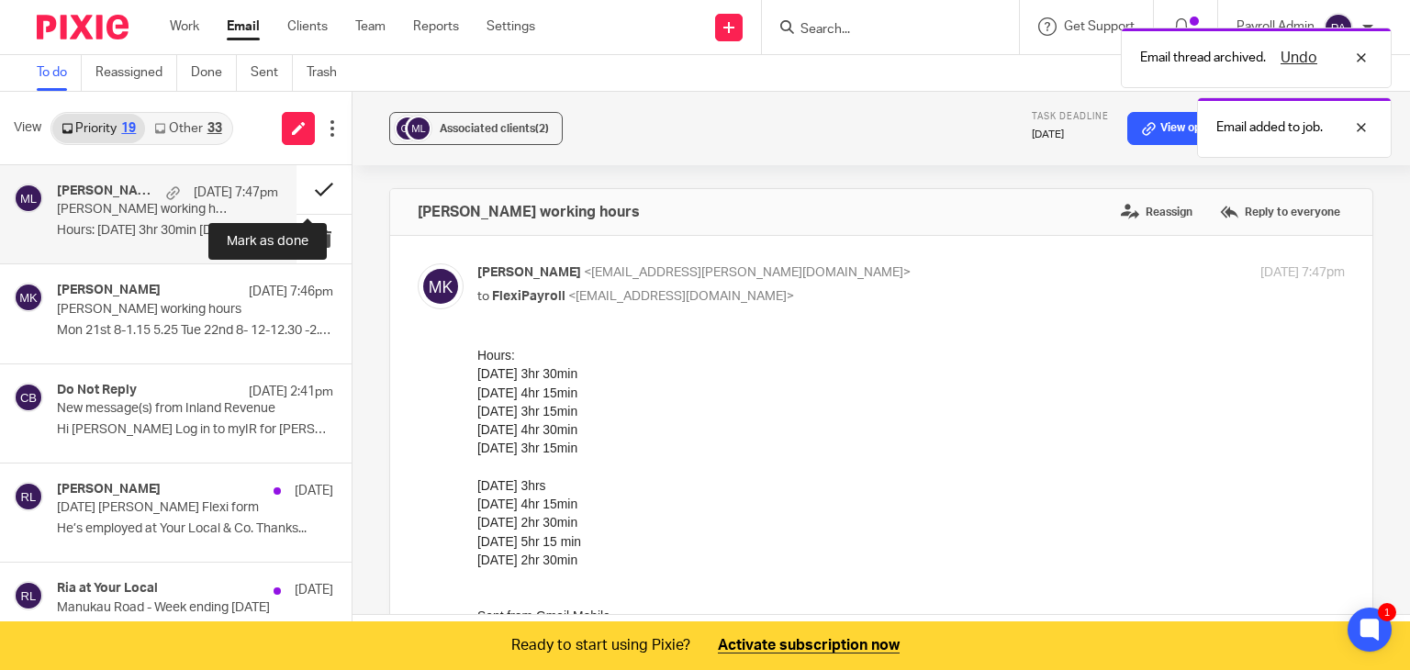
click at [305, 187] on button at bounding box center [323, 189] width 55 height 49
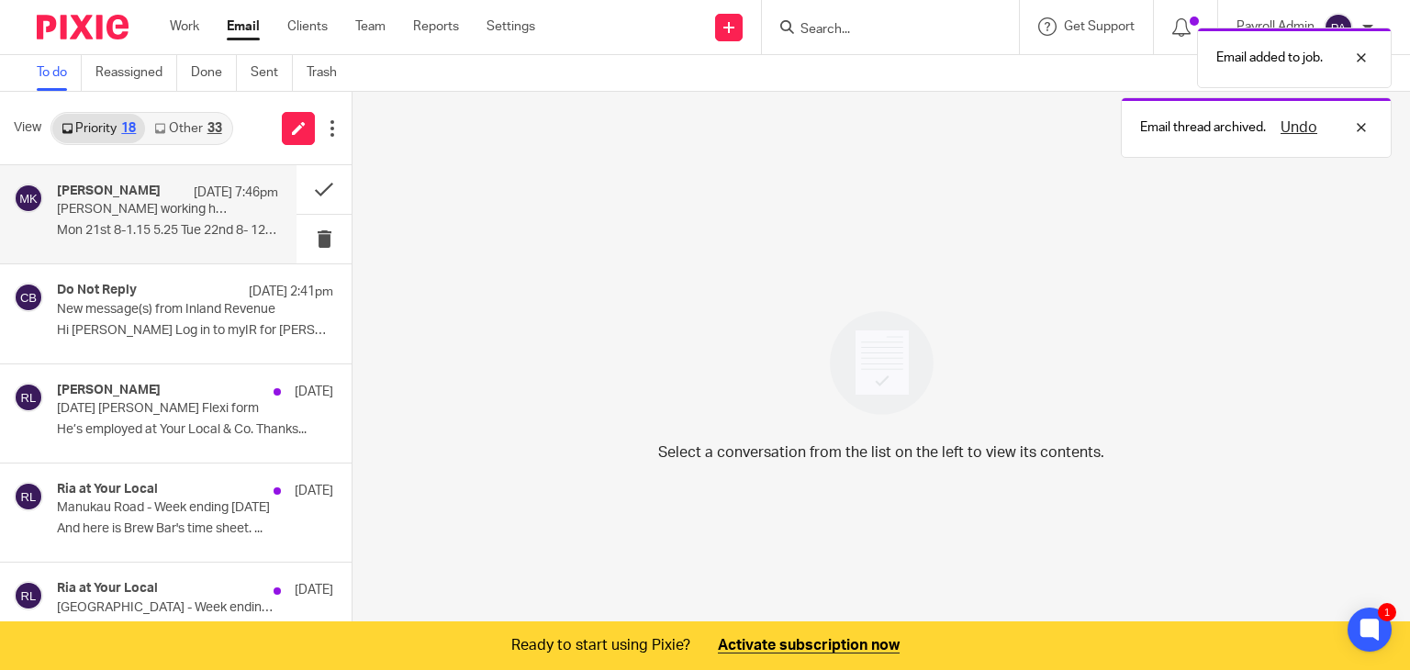
click at [202, 211] on p "Lili working hours" at bounding box center [145, 210] width 177 height 16
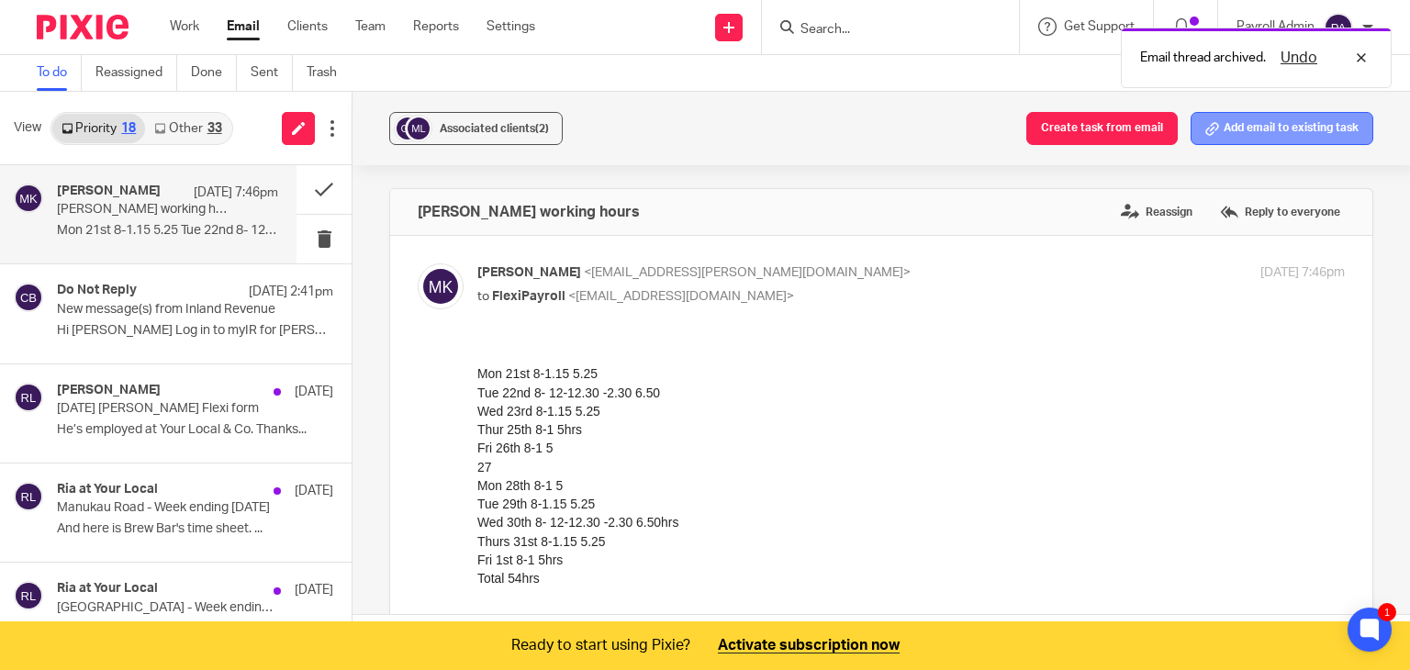
click at [1255, 130] on button "Add email to existing task" at bounding box center [1281, 128] width 183 height 33
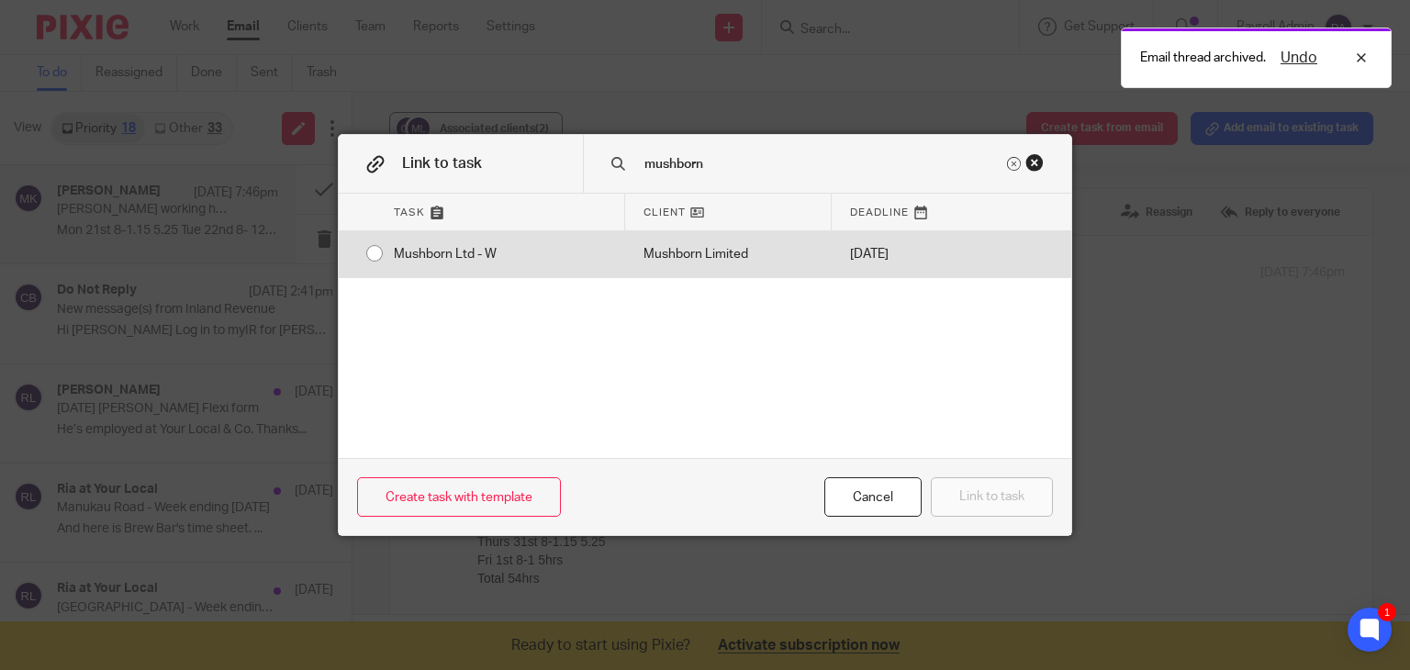
type input "mushborn"
click at [366, 251] on input "radio" at bounding box center [374, 253] width 35 height 35
radio input "false"
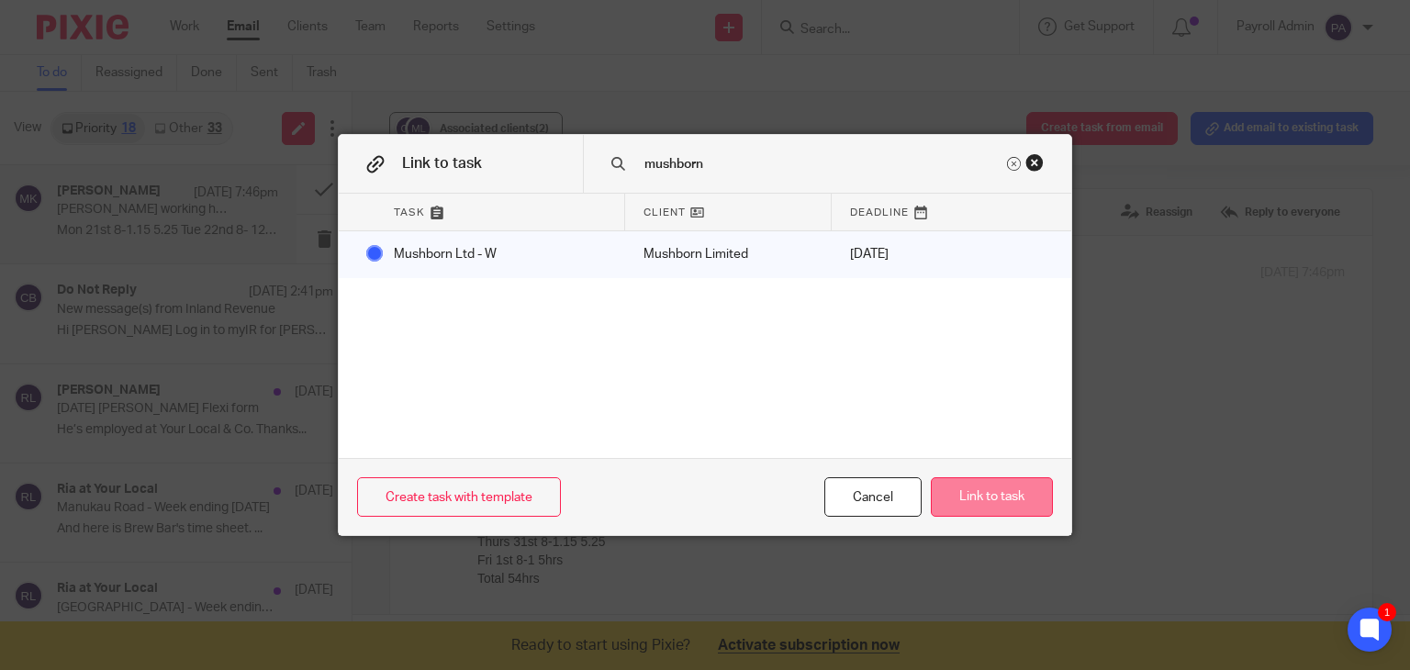
click at [1007, 496] on button "Link to task" at bounding box center [992, 496] width 122 height 39
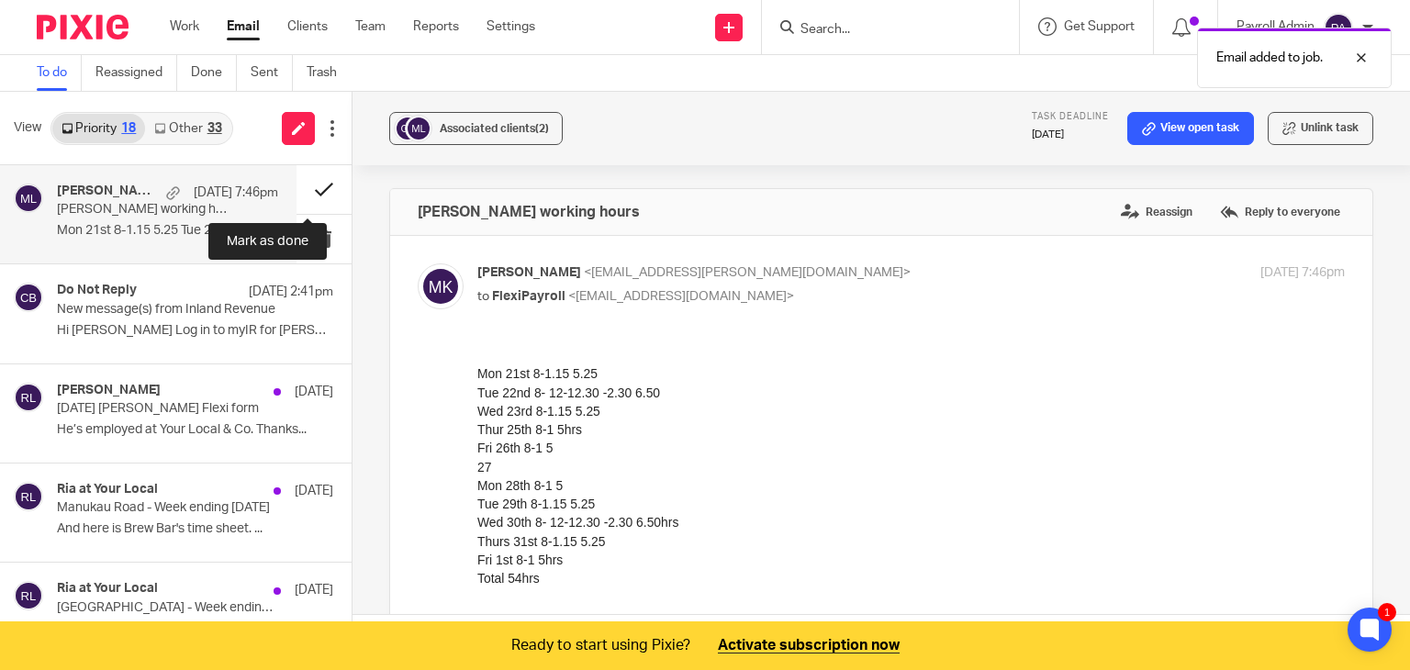
click at [312, 186] on button at bounding box center [323, 189] width 55 height 49
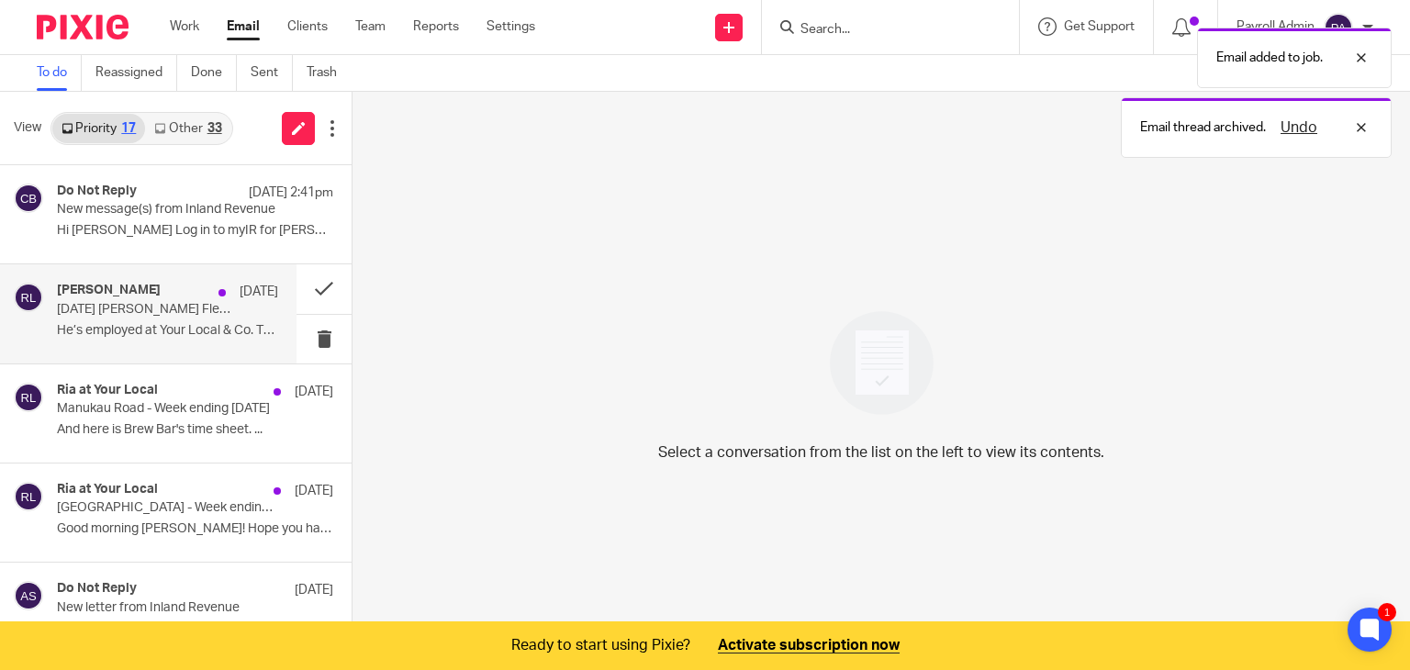
click at [125, 303] on p "Sunday Lingad’s Flexi form" at bounding box center [145, 310] width 177 height 16
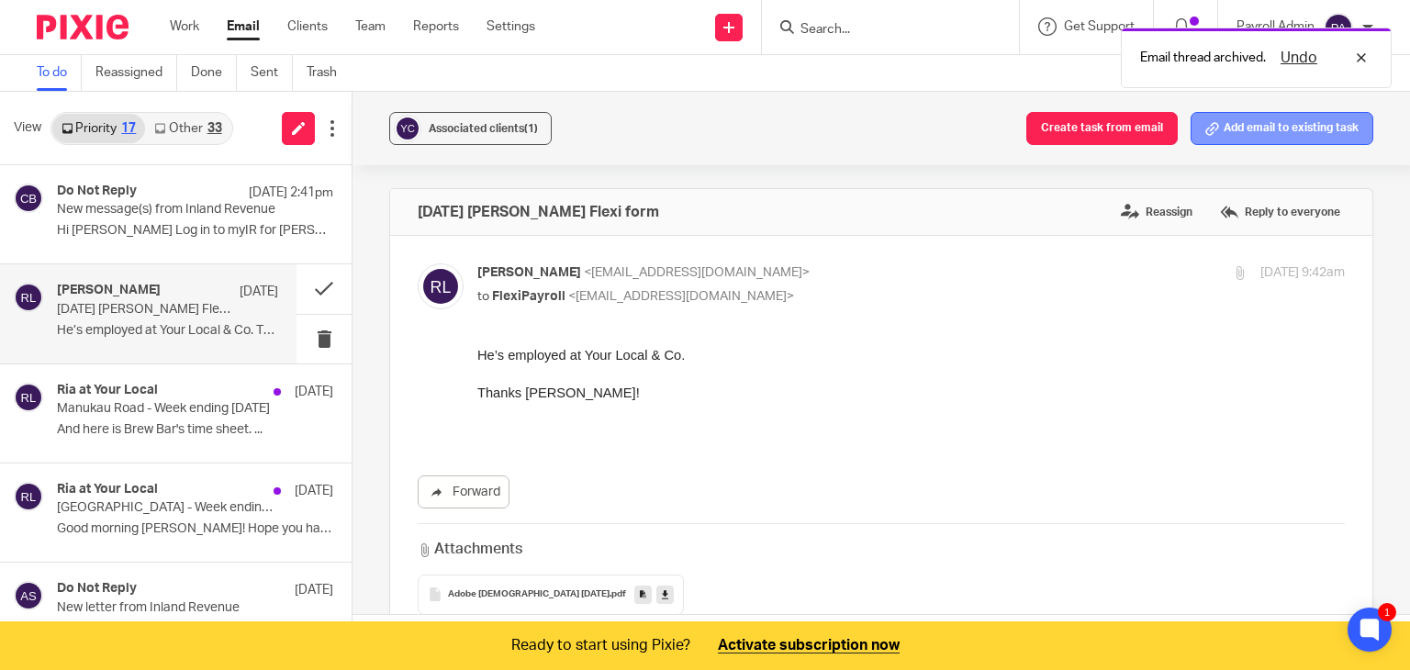
click at [1261, 127] on button "Add email to existing task" at bounding box center [1281, 128] width 183 height 33
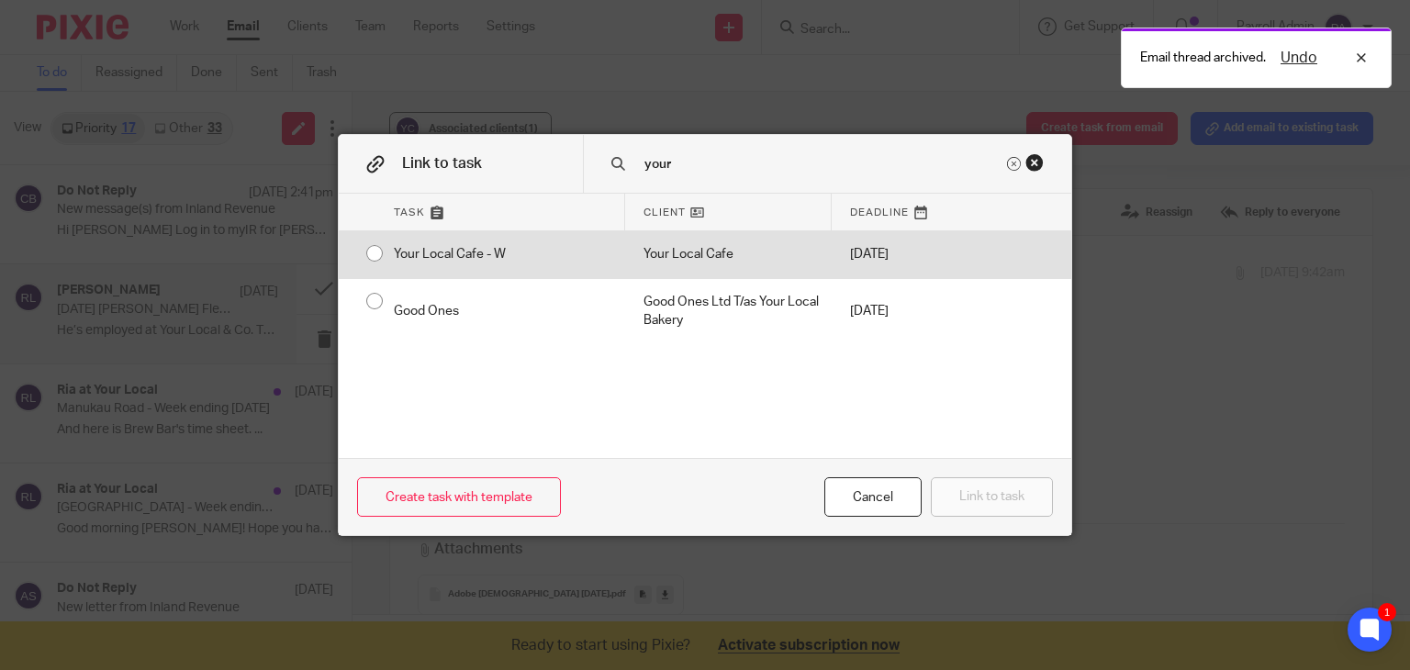
type input "your"
click at [363, 253] on input "radio" at bounding box center [374, 253] width 35 height 35
radio input "false"
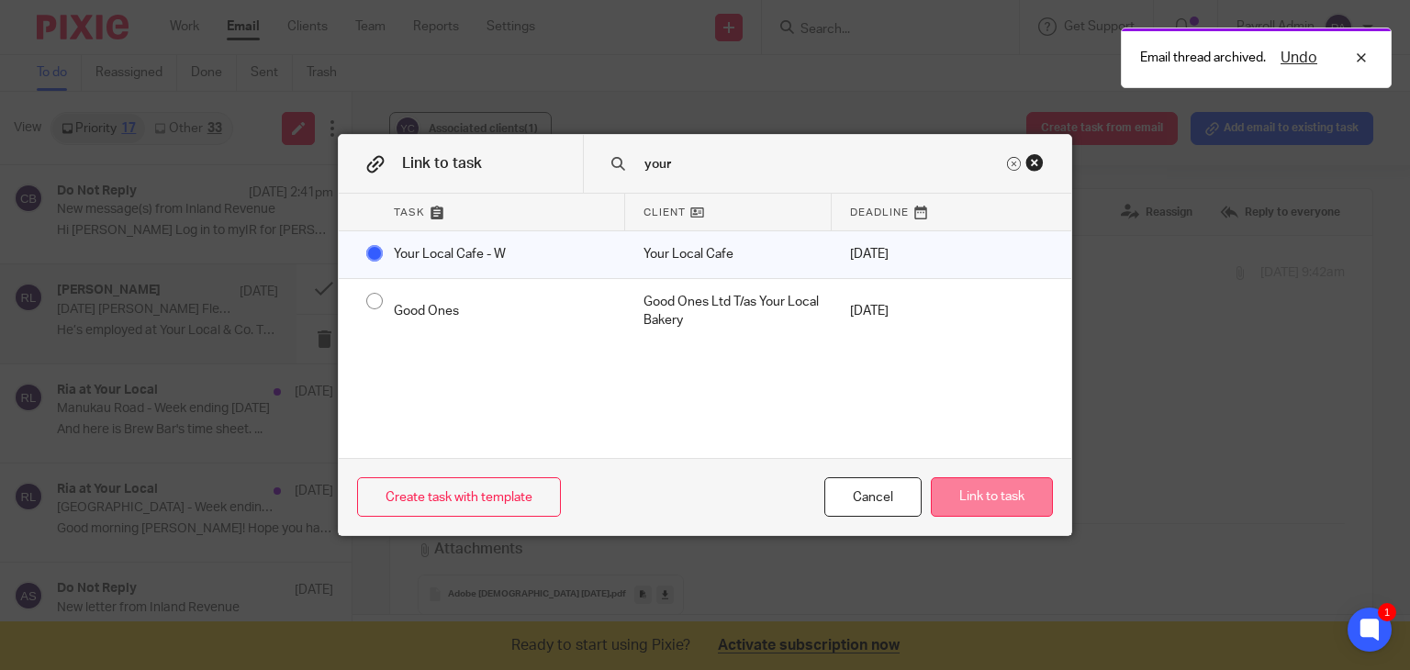
click at [1015, 505] on button "Link to task" at bounding box center [992, 496] width 122 height 39
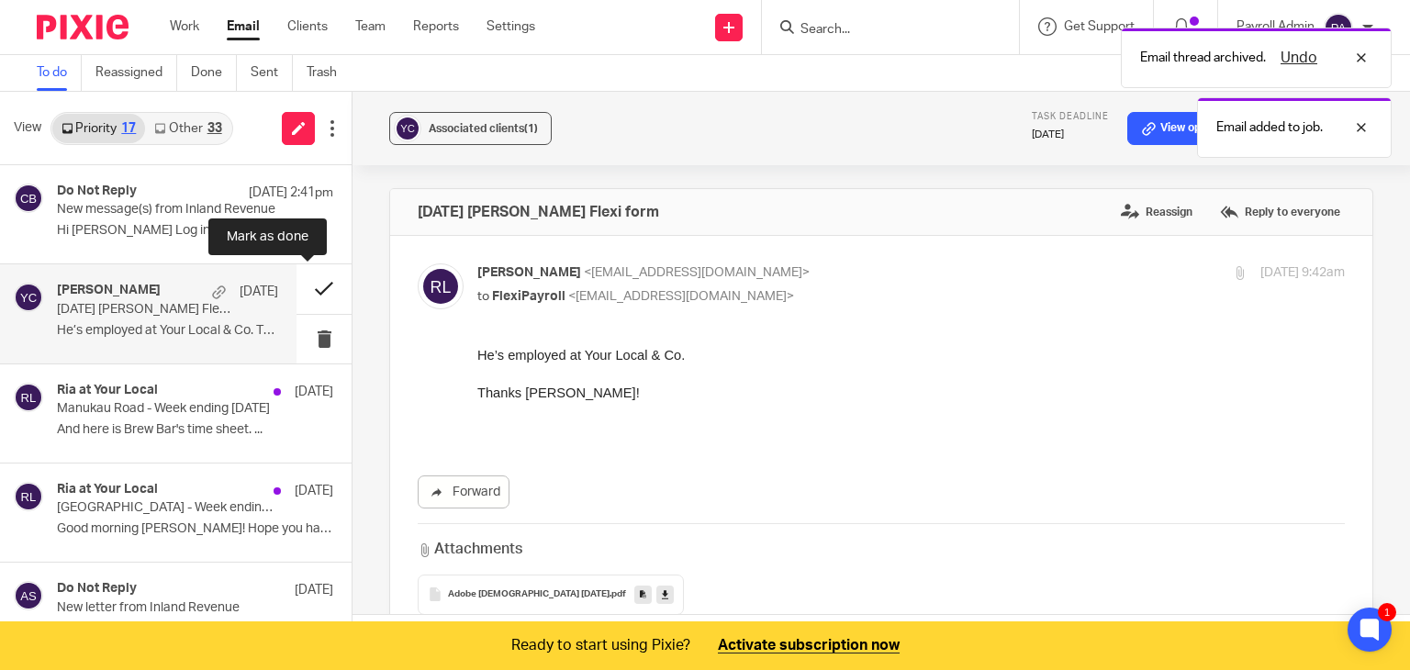
click at [305, 284] on button at bounding box center [323, 288] width 55 height 49
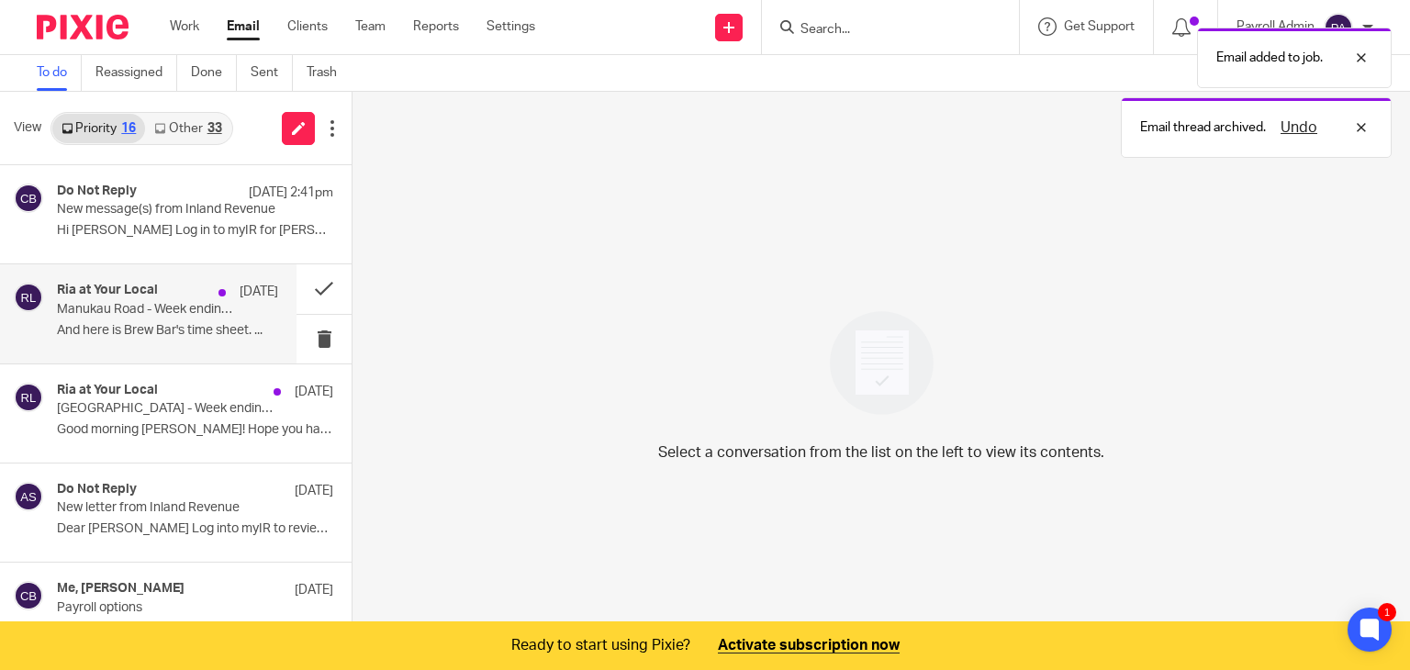
click at [106, 295] on h4 "Ria at Your Local" at bounding box center [107, 291] width 101 height 16
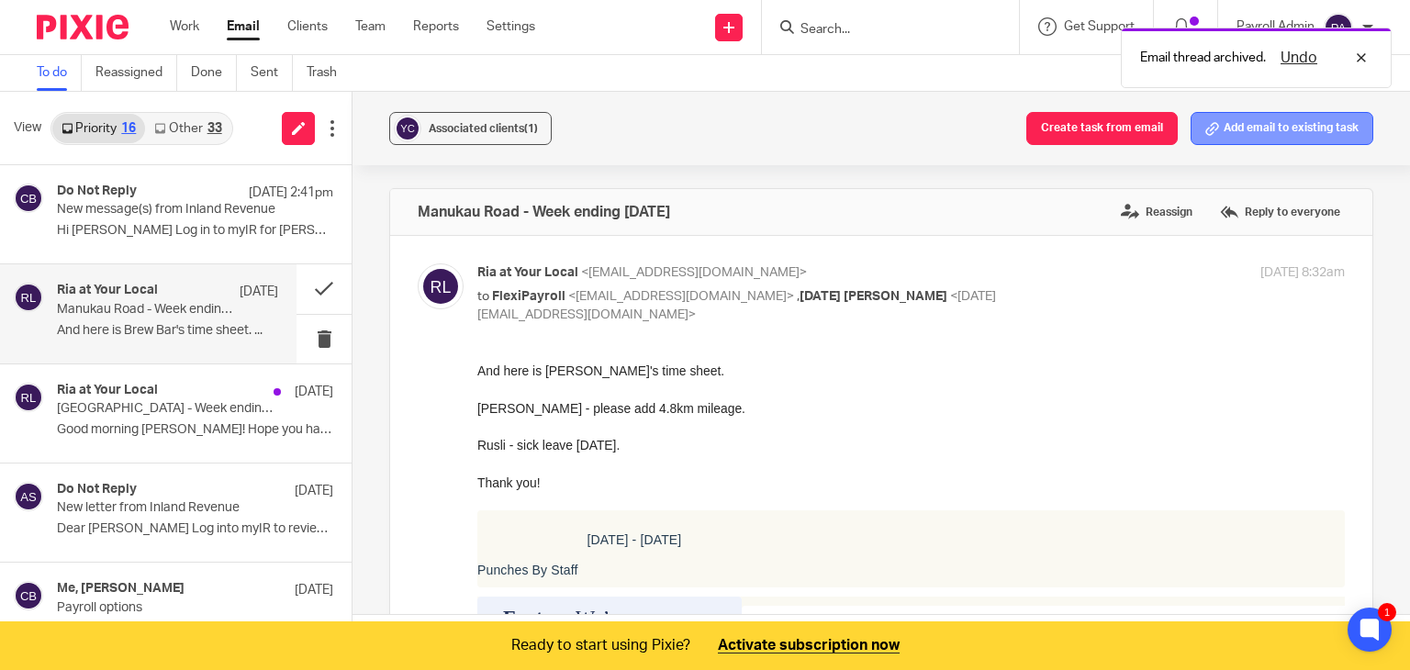
click at [1274, 133] on button "Add email to existing task" at bounding box center [1281, 128] width 183 height 33
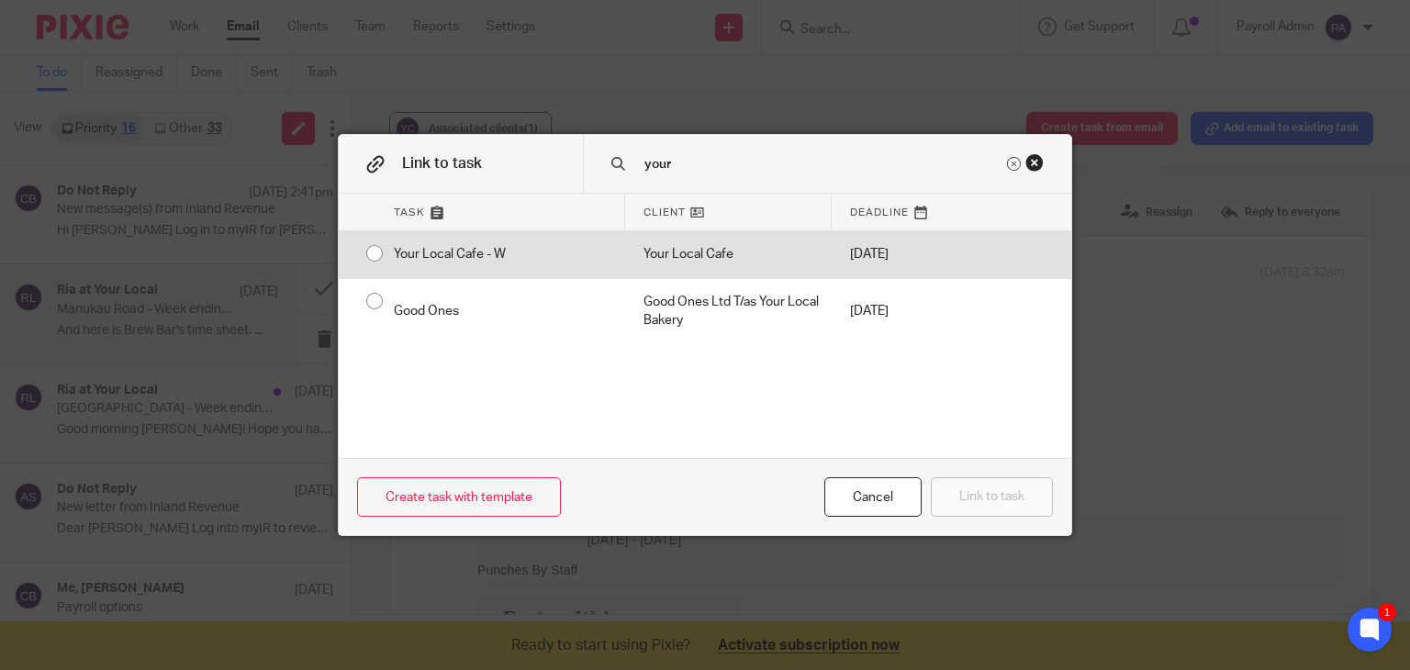
type input "your"
click at [375, 255] on div "Your Local Cafe - W" at bounding box center [500, 254] width 250 height 46
radio input "true"
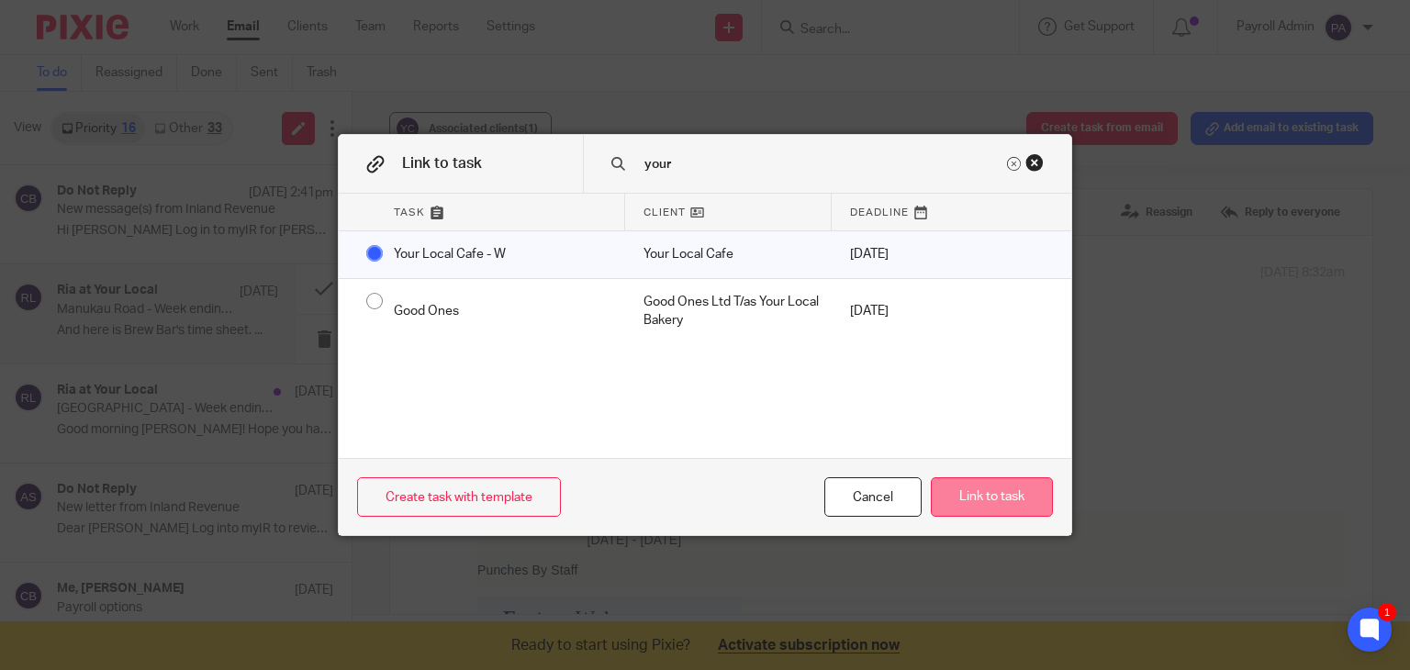
click at [985, 493] on button "Link to task" at bounding box center [992, 496] width 122 height 39
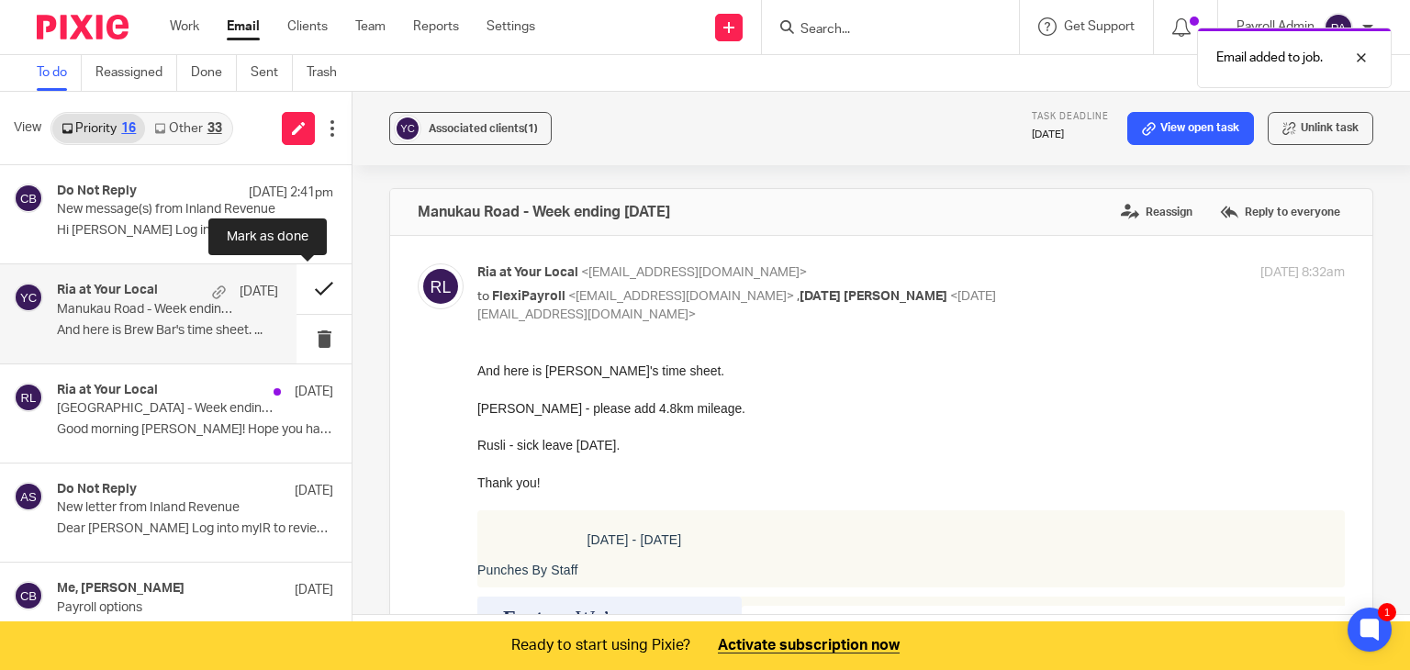
click at [303, 280] on button at bounding box center [323, 288] width 55 height 49
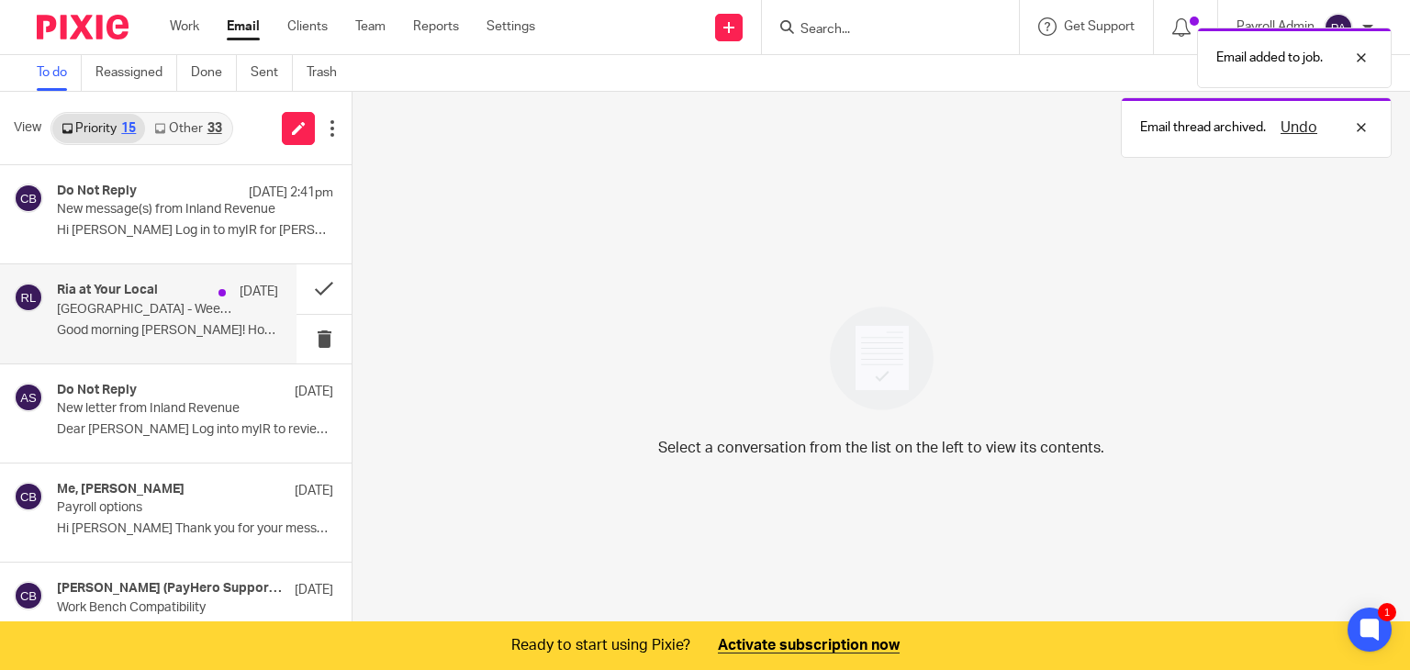
click at [93, 307] on p "West Street - Week ending 17 August" at bounding box center [145, 310] width 177 height 16
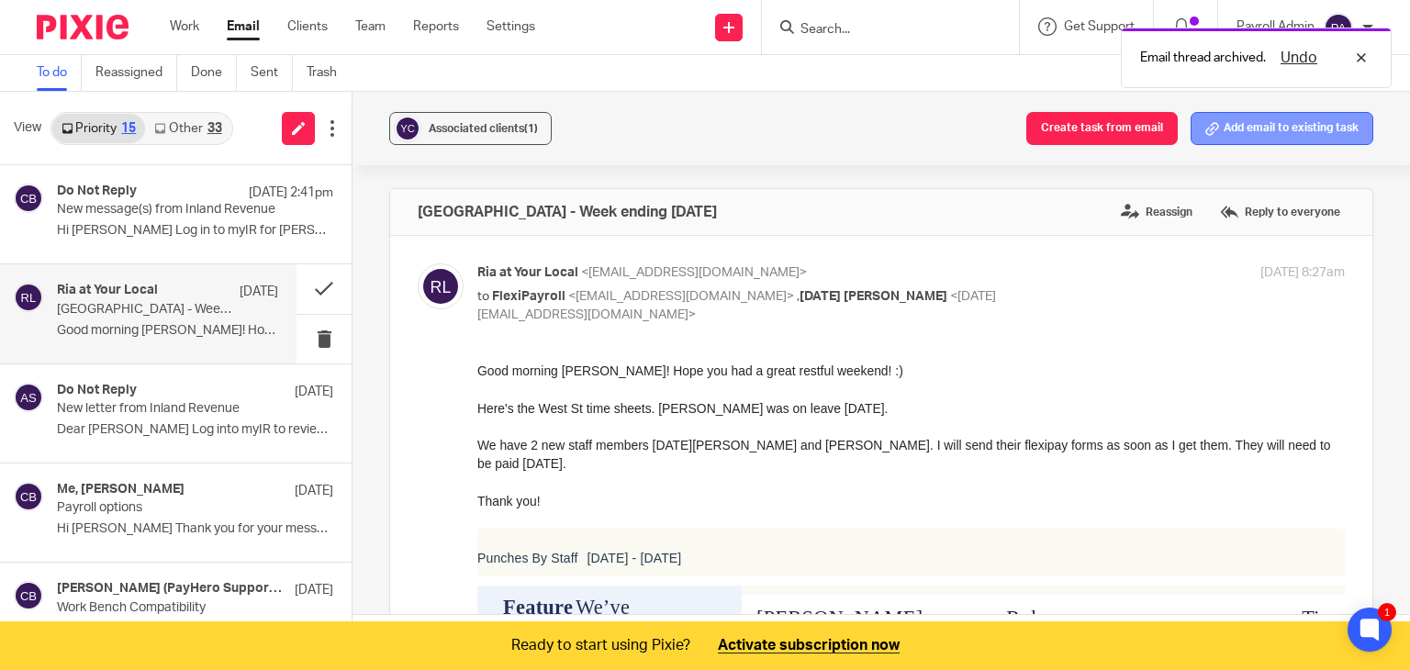
click at [1253, 125] on button "Add email to existing task" at bounding box center [1281, 128] width 183 height 33
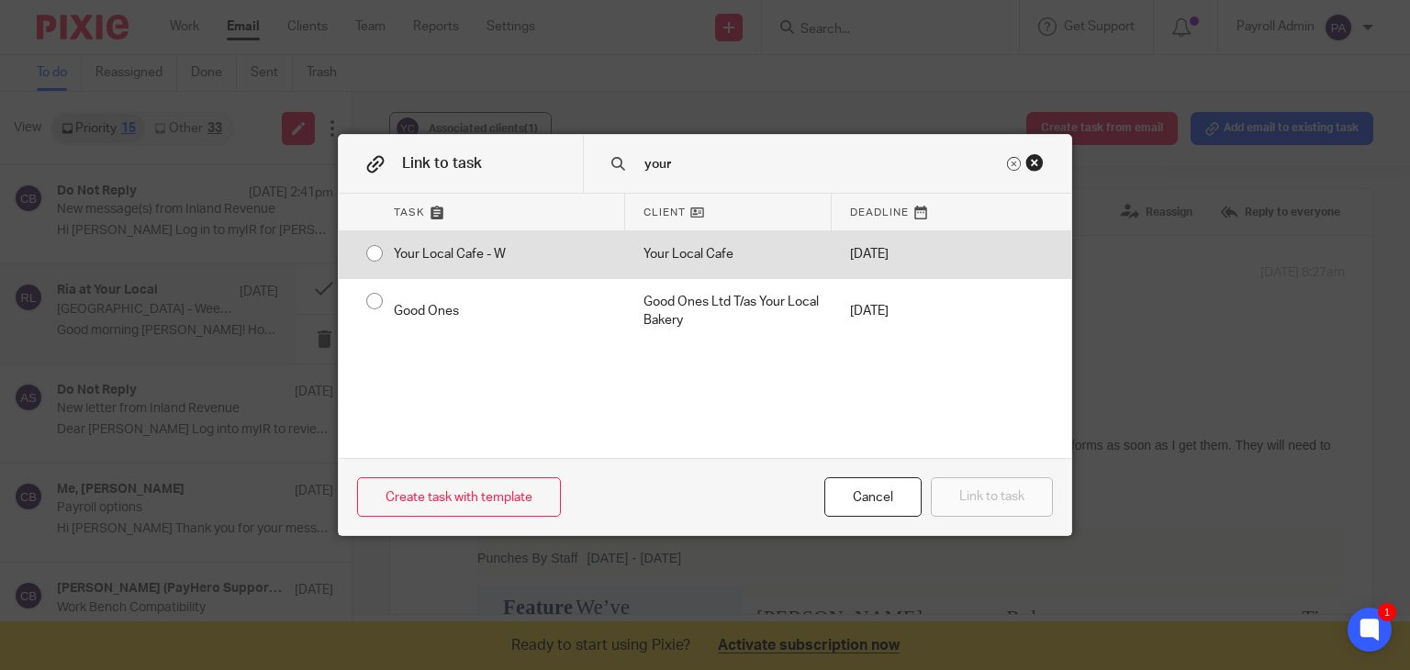
type input "your"
click at [363, 250] on input "radio" at bounding box center [374, 253] width 35 height 35
radio input "false"
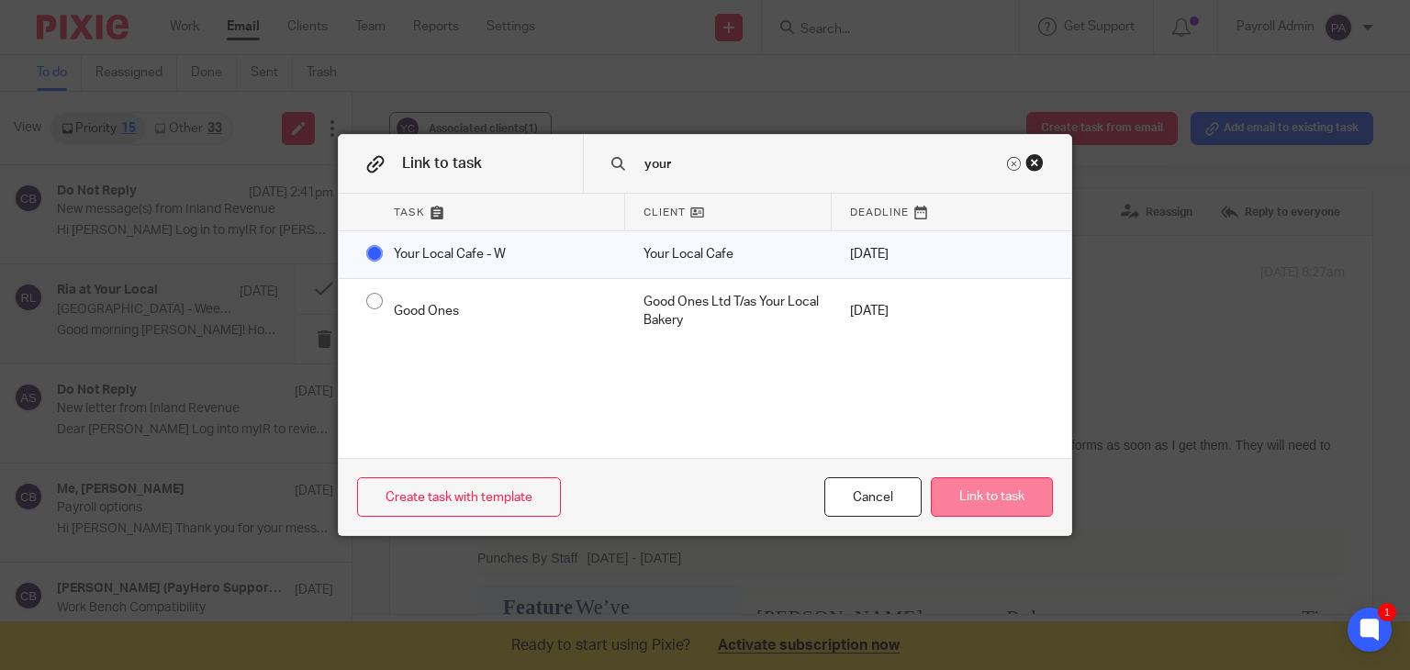
click at [969, 496] on button "Link to task" at bounding box center [992, 496] width 122 height 39
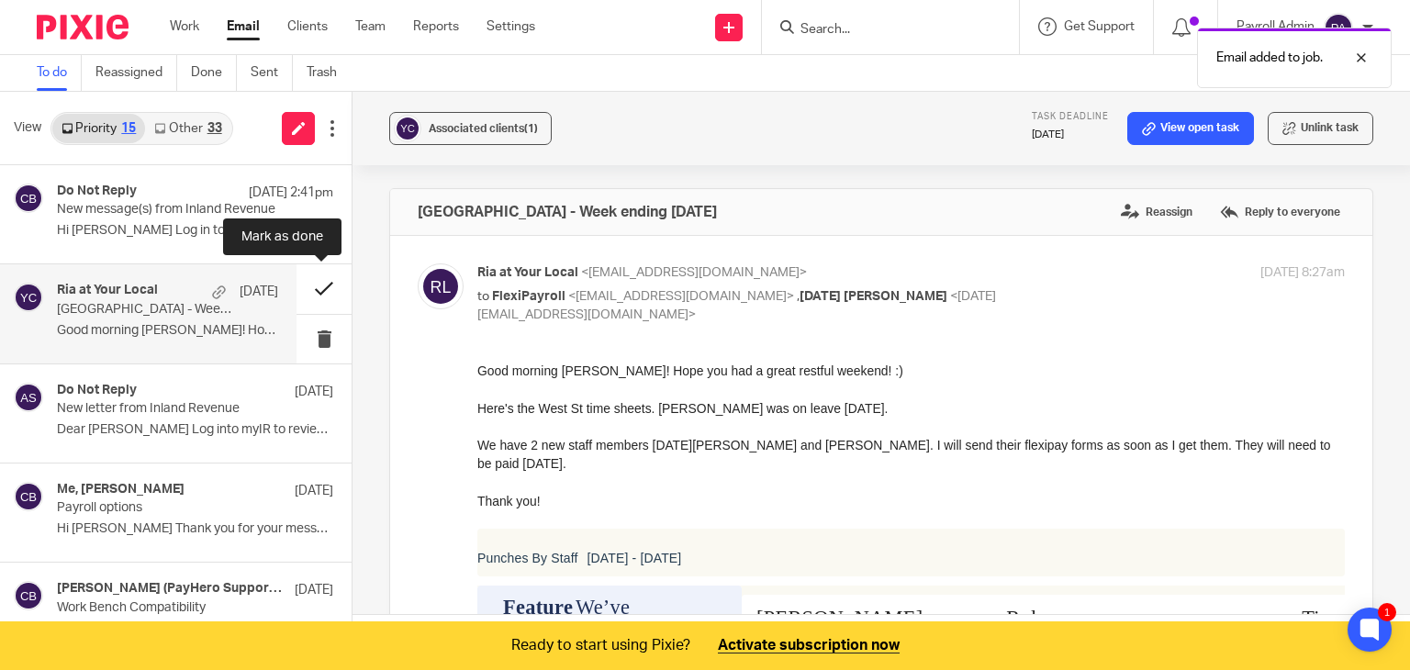
click at [315, 285] on button at bounding box center [323, 288] width 55 height 49
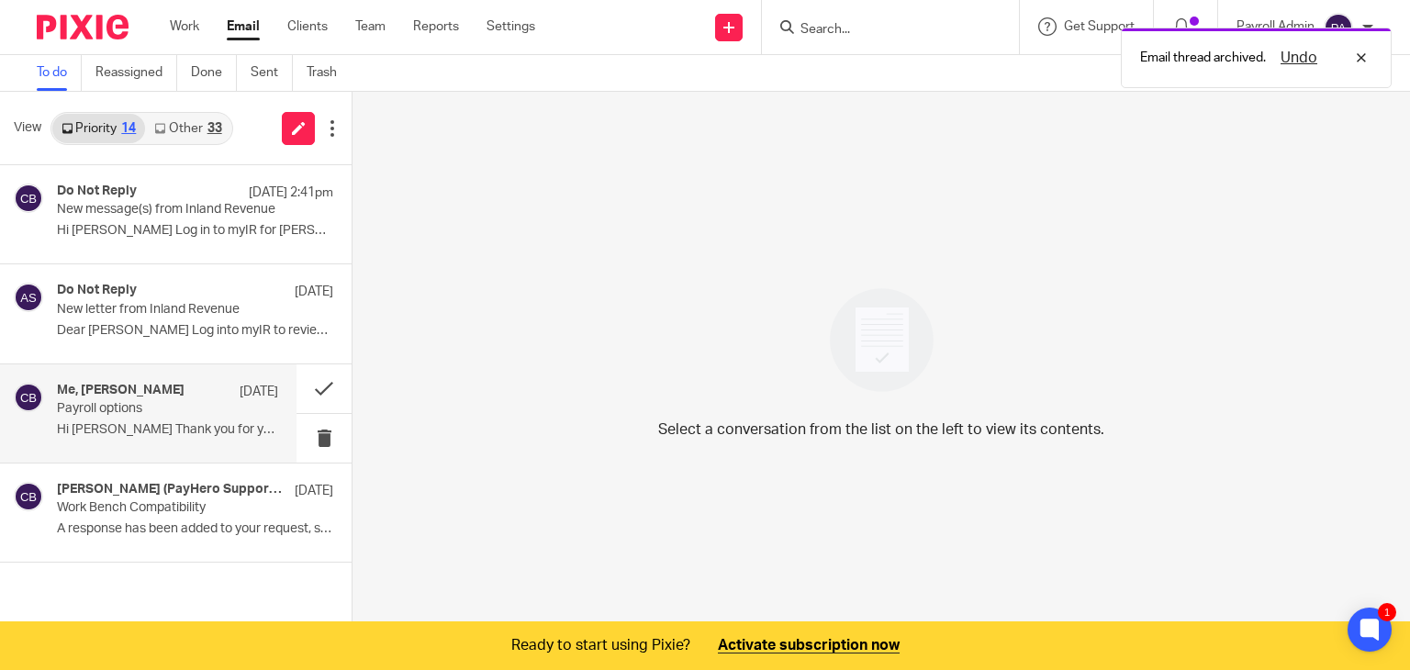
click at [119, 409] on p "Payroll options" at bounding box center [145, 409] width 177 height 16
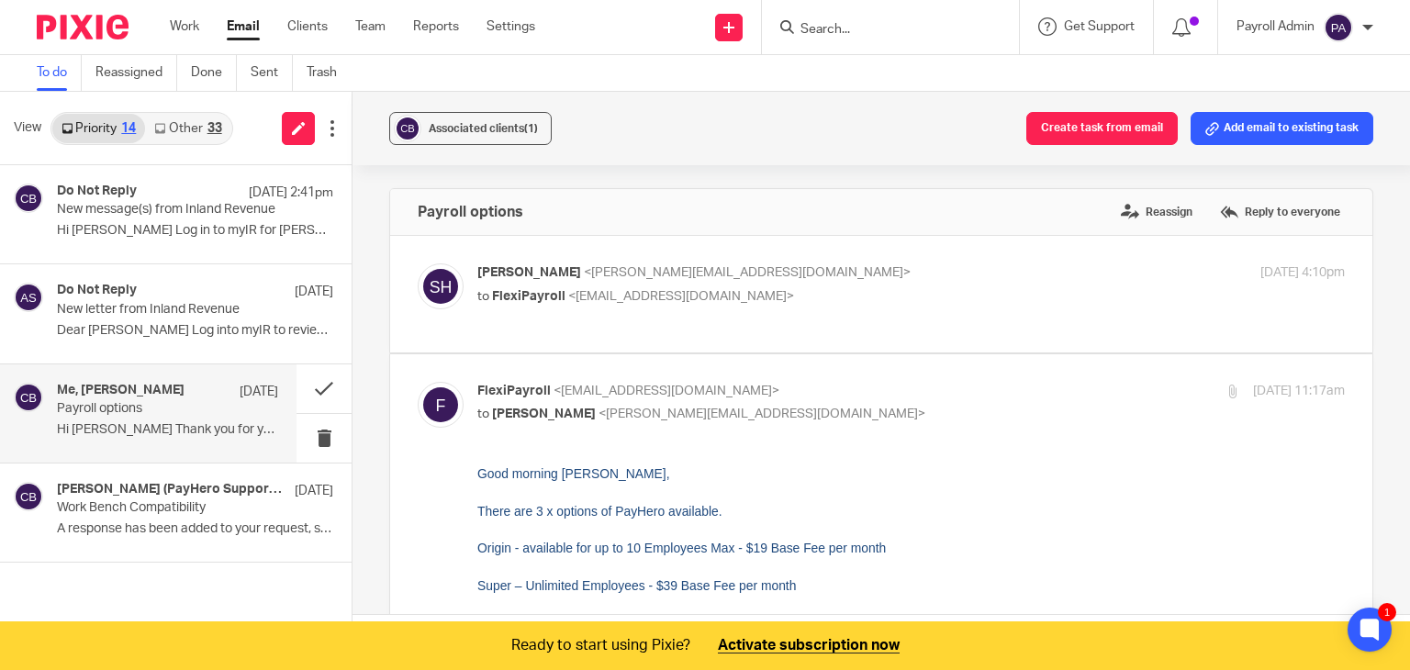
click at [763, 304] on p "to FlexiPayroll <admin@flexipayroll.co.nz>" at bounding box center [766, 296] width 578 height 19
checkbox input "true"
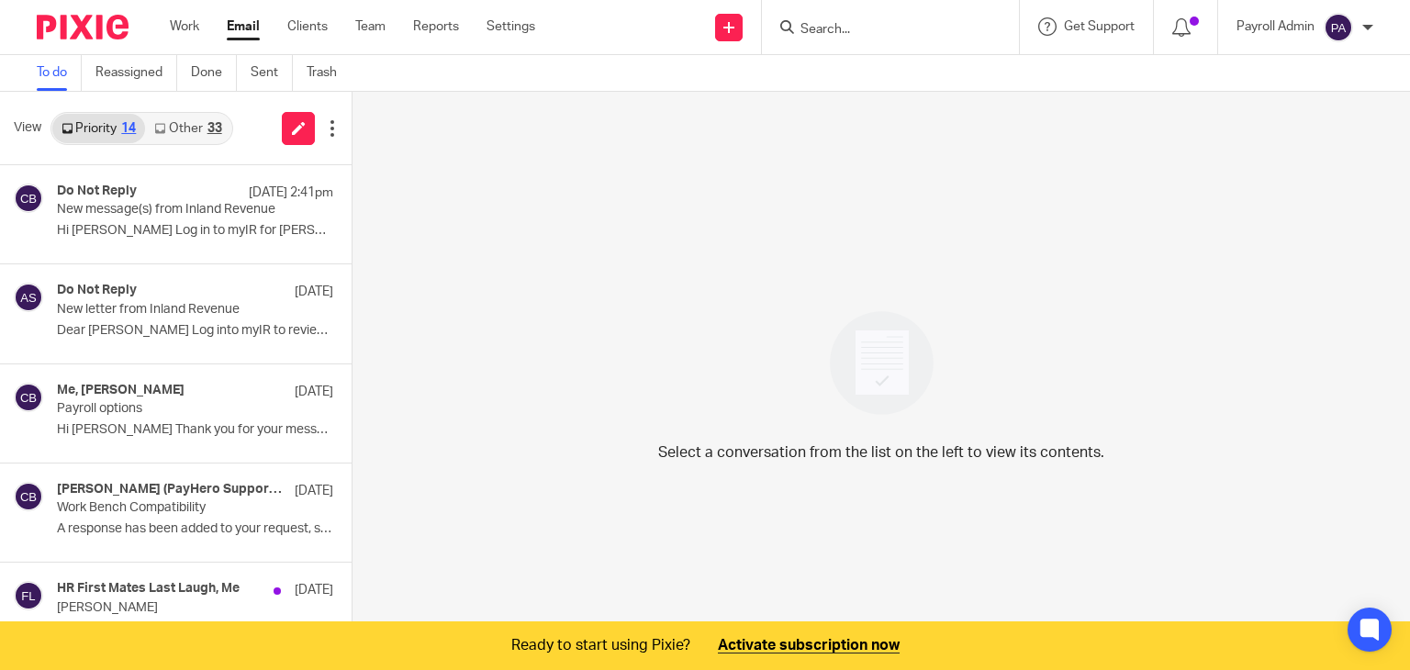
click at [184, 126] on link "Other 33" at bounding box center [187, 128] width 85 height 29
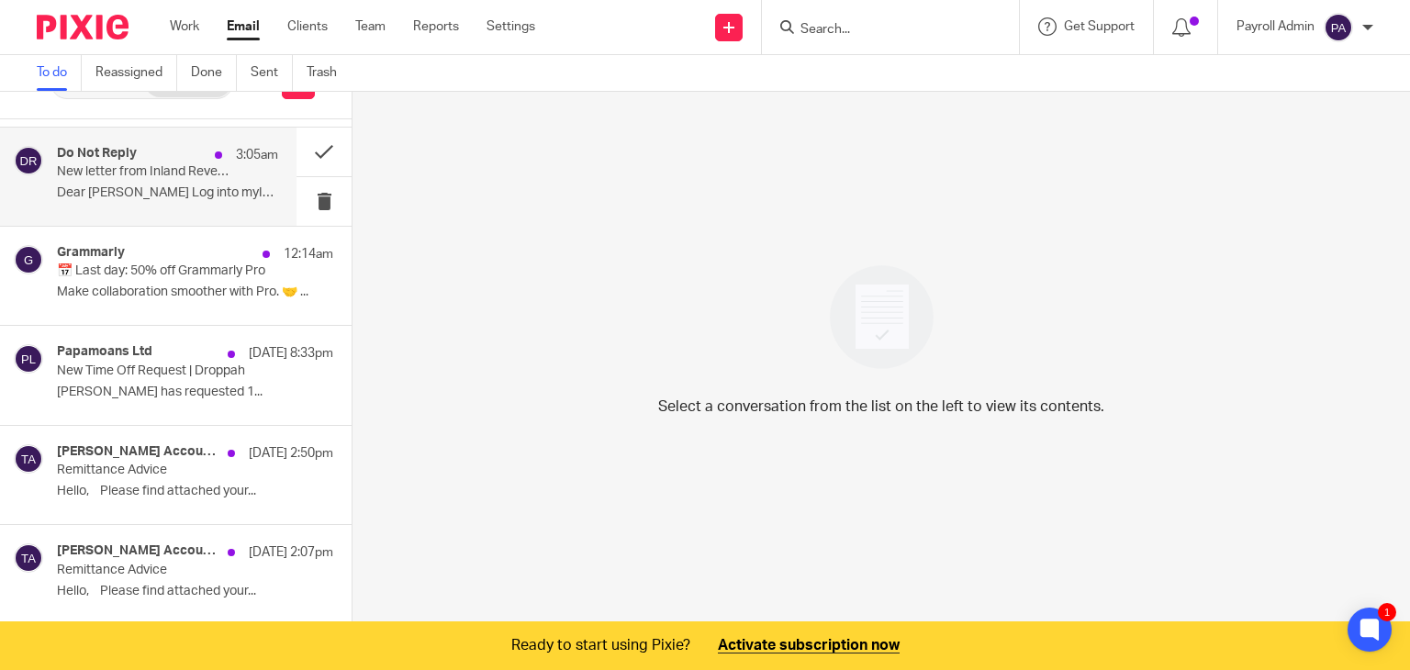
scroll to position [275, 0]
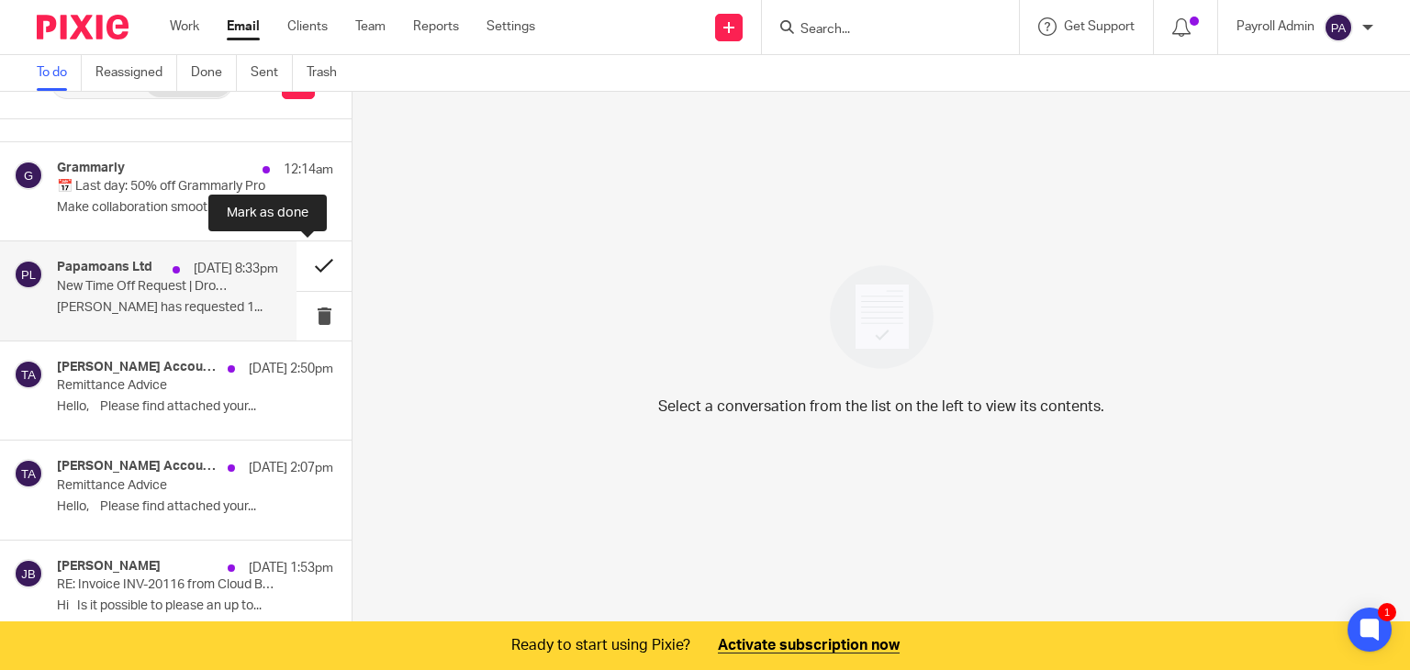
click at [306, 258] on button at bounding box center [323, 265] width 55 height 49
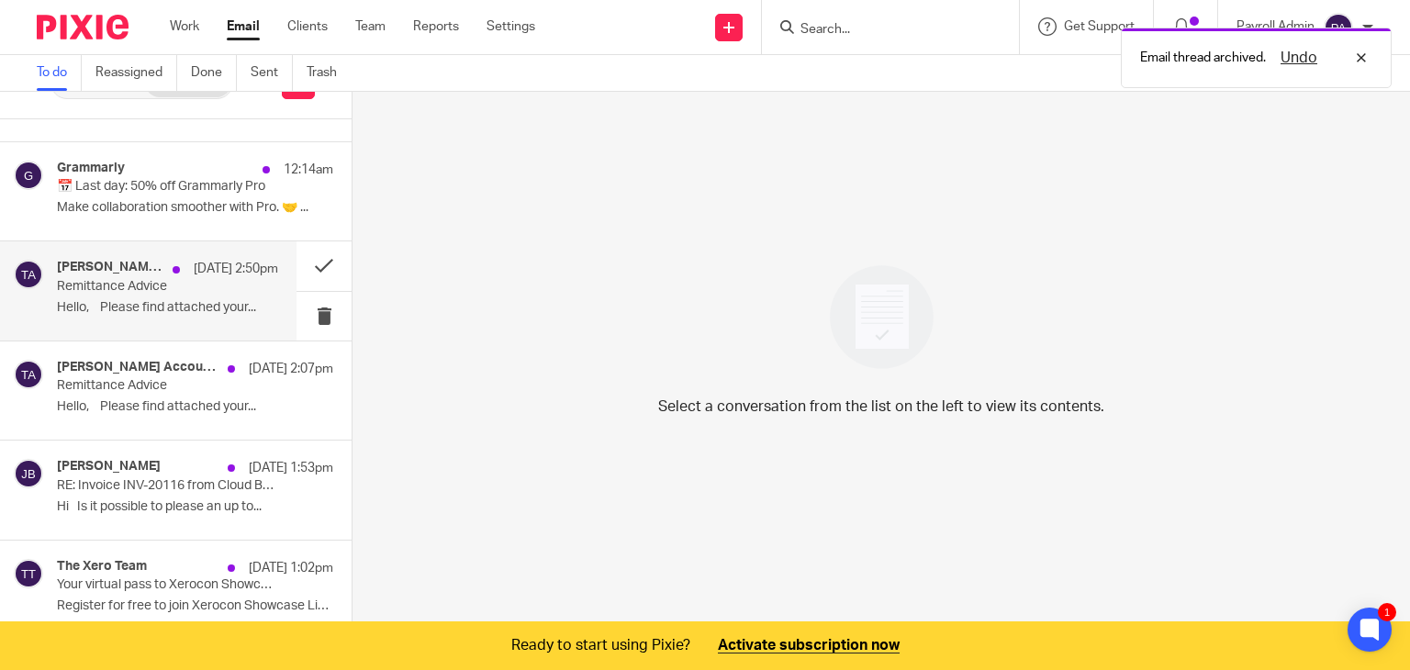
click at [117, 263] on h4 "Tinline Accounts" at bounding box center [110, 268] width 106 height 16
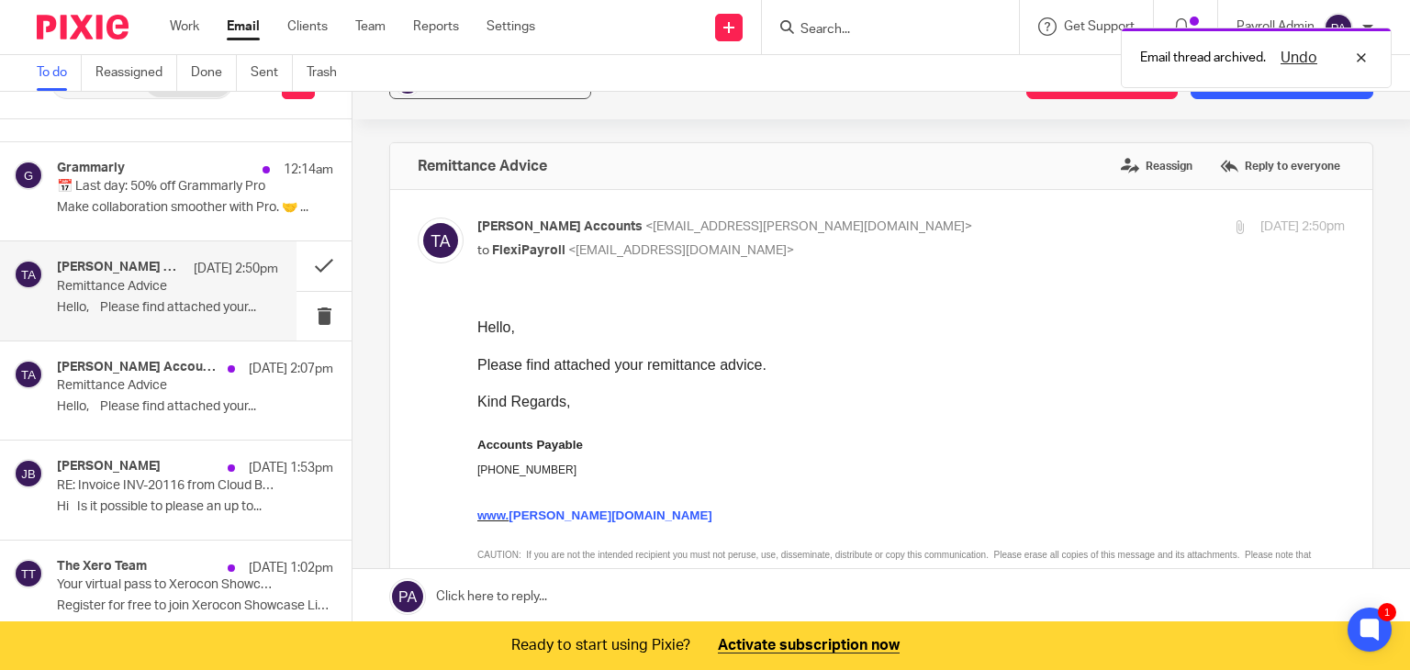
scroll to position [0, 0]
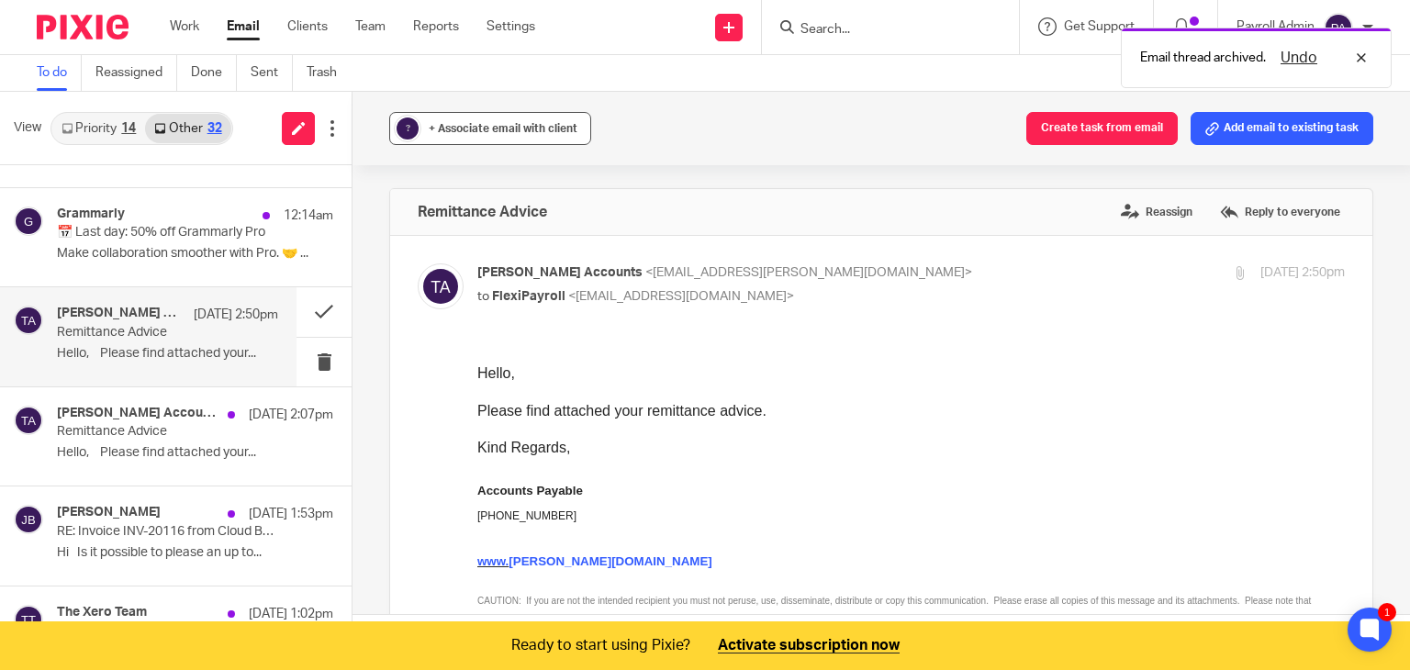
click at [501, 129] on span "+ Associate email with client" at bounding box center [503, 128] width 149 height 11
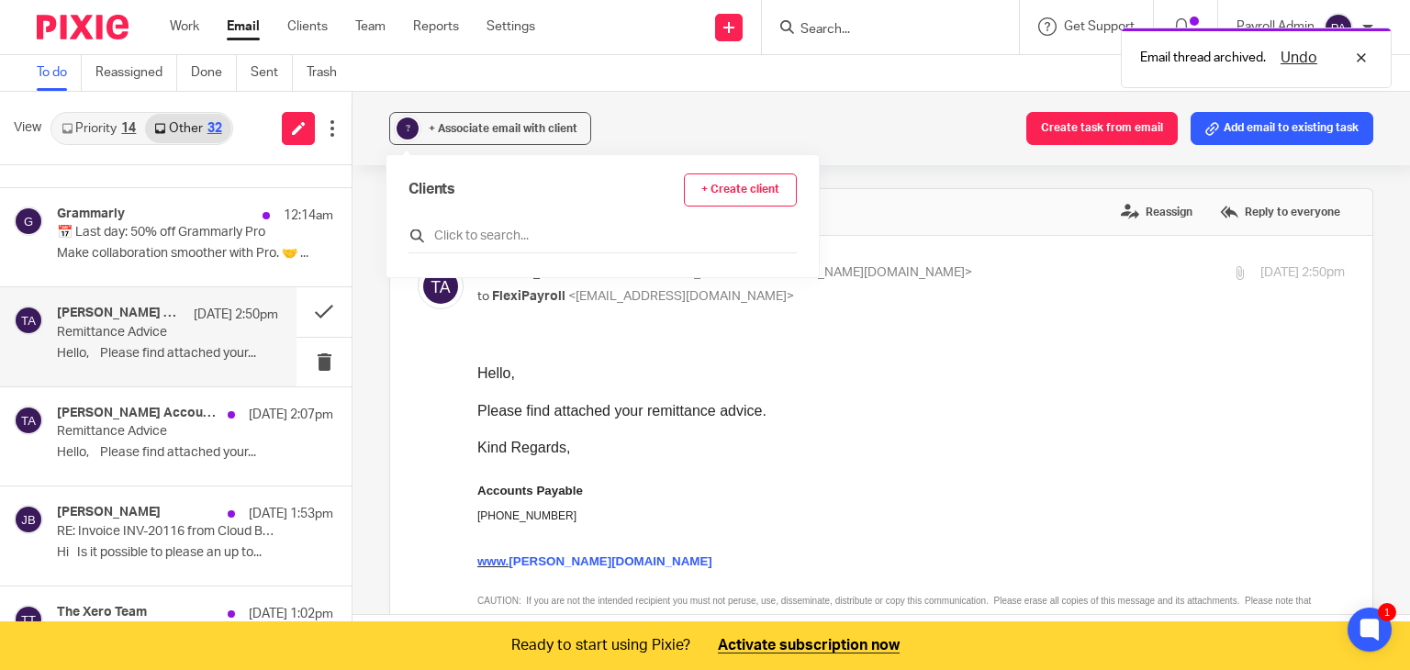
click at [496, 225] on div at bounding box center [602, 239] width 388 height 28
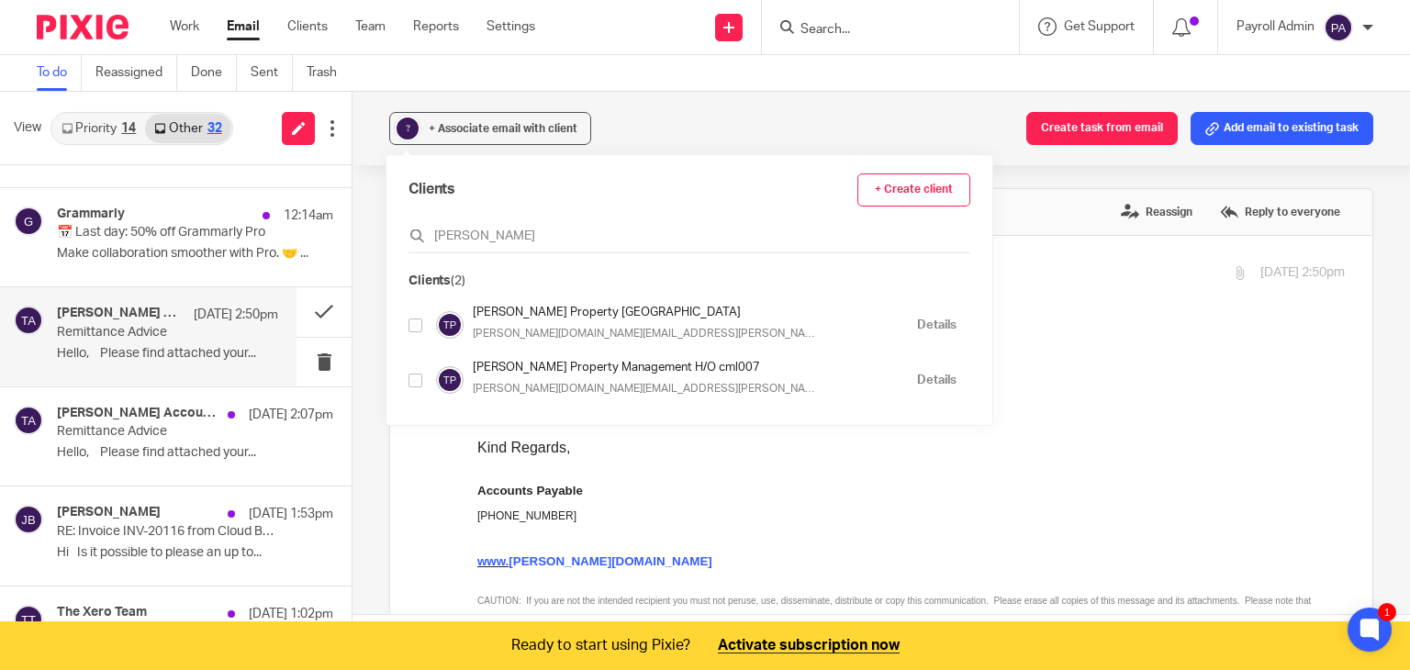
type input "tinline"
click at [417, 385] on input "checkbox" at bounding box center [415, 381] width 14 height 14
checkbox input "true"
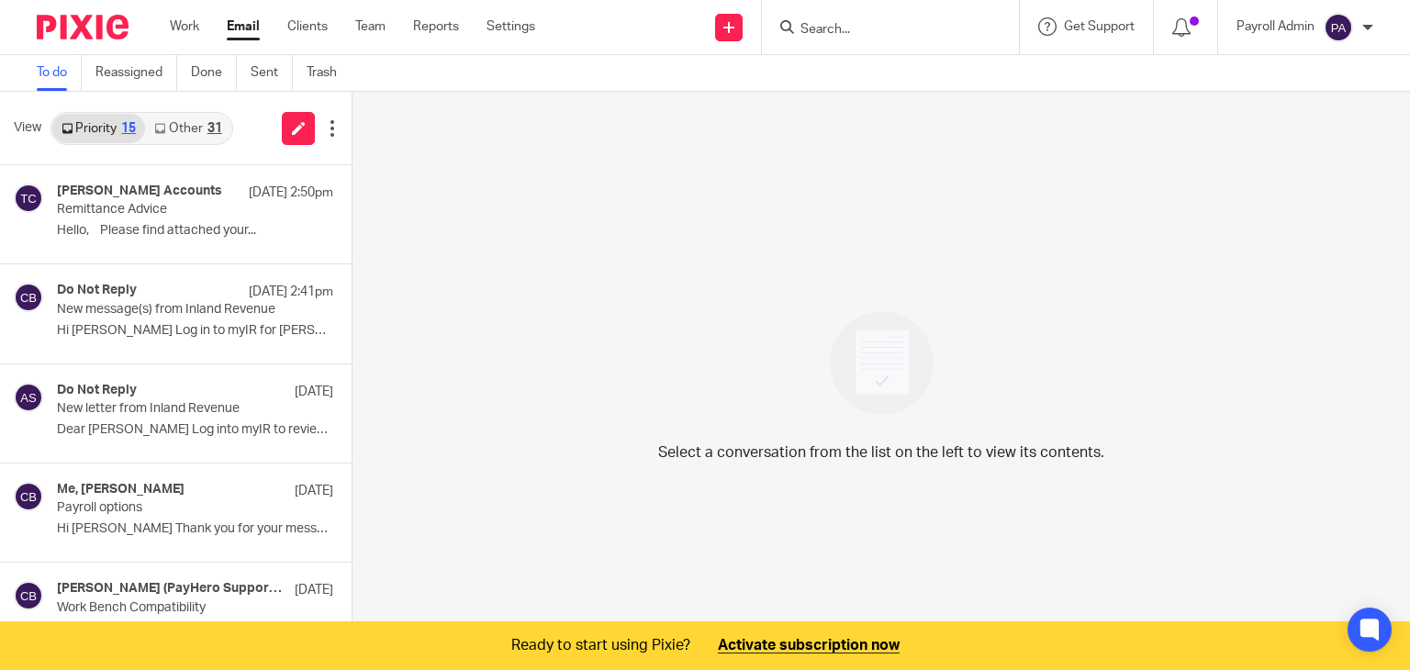
click at [195, 131] on link "Other 31" at bounding box center [187, 128] width 85 height 29
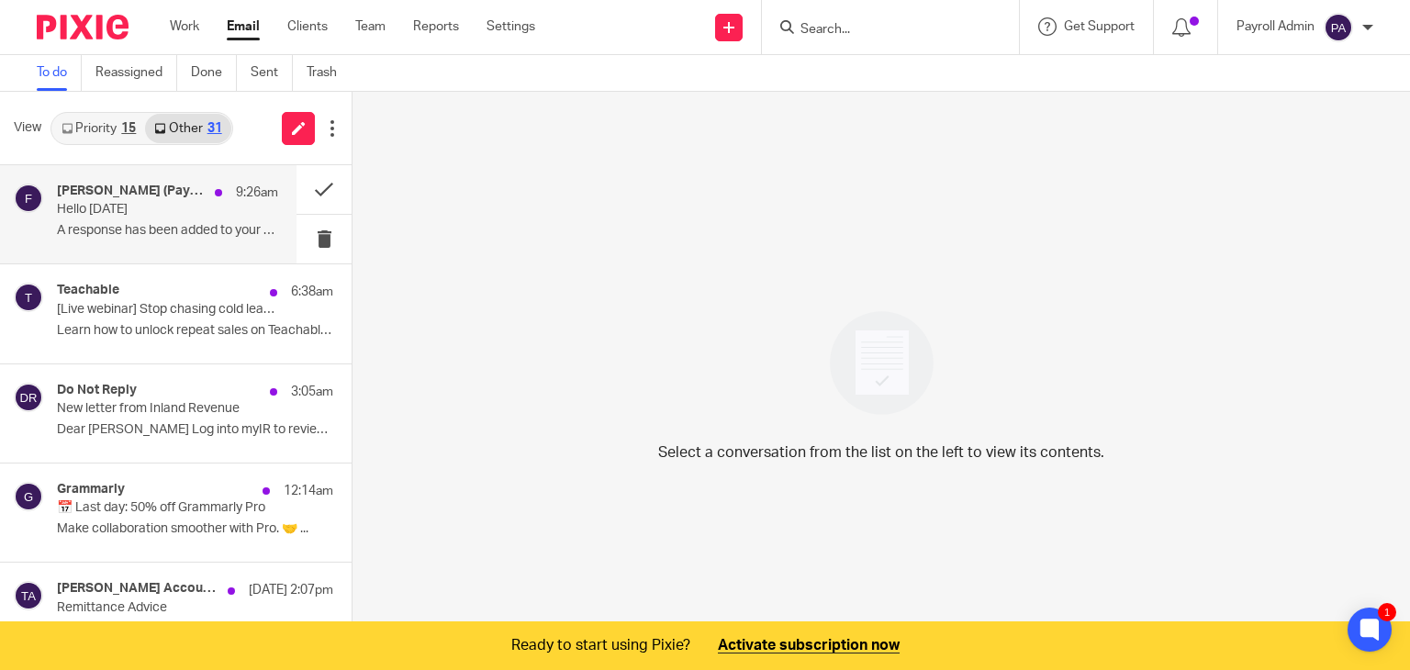
click at [169, 201] on div "[PERSON_NAME] (PayHero Support), PayHero Support, Me 9:26am" at bounding box center [167, 193] width 221 height 18
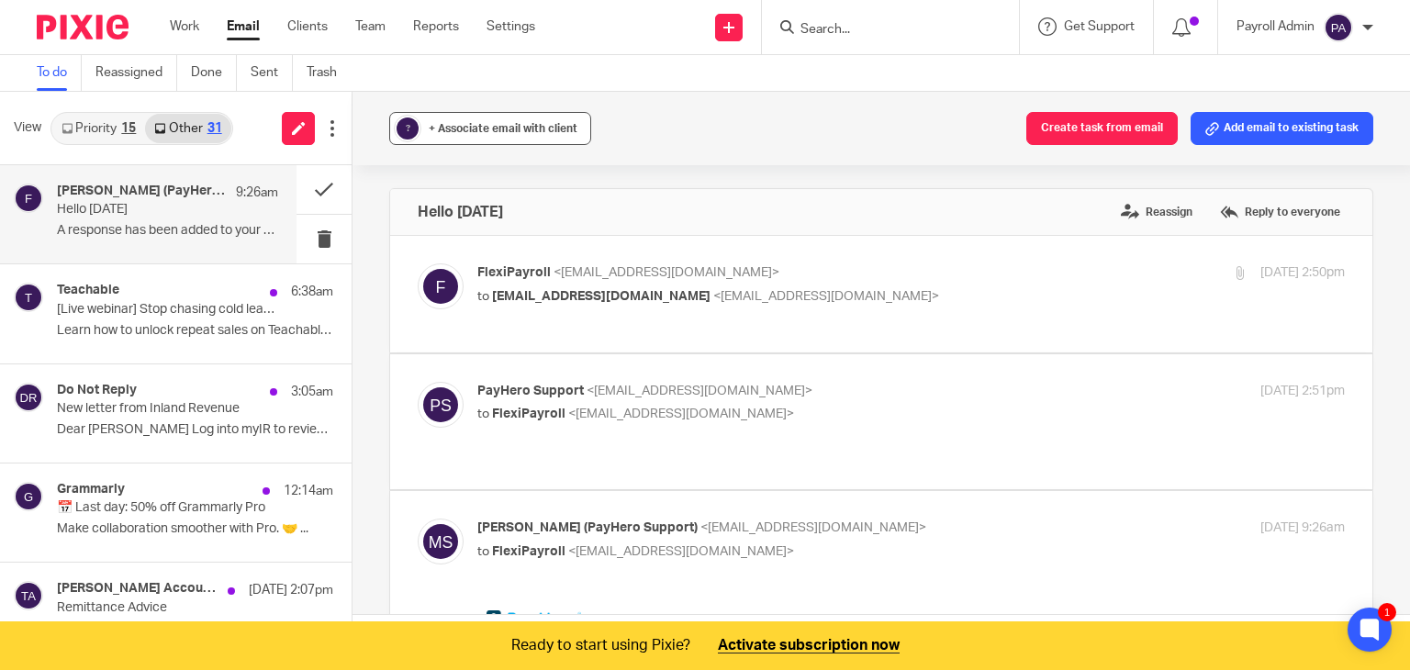
click at [499, 127] on span "+ Associate email with client" at bounding box center [503, 128] width 149 height 11
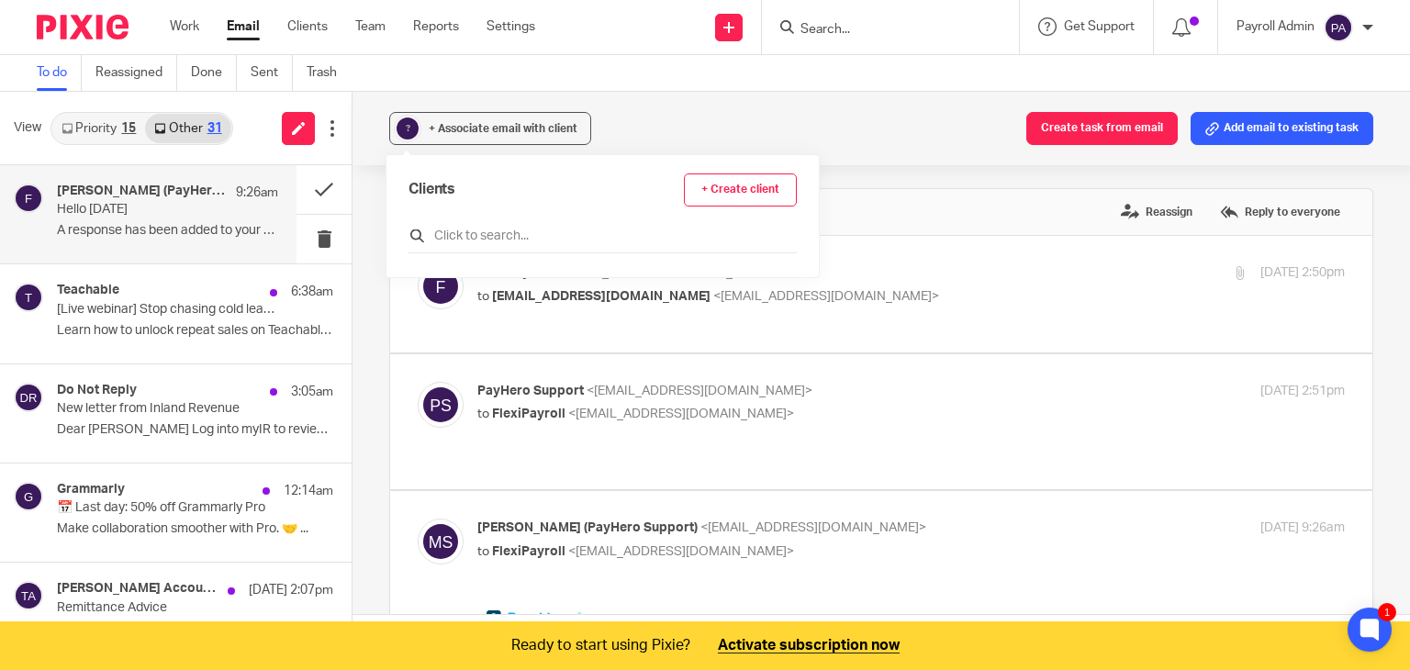
click at [496, 235] on input "text" at bounding box center [602, 236] width 388 height 18
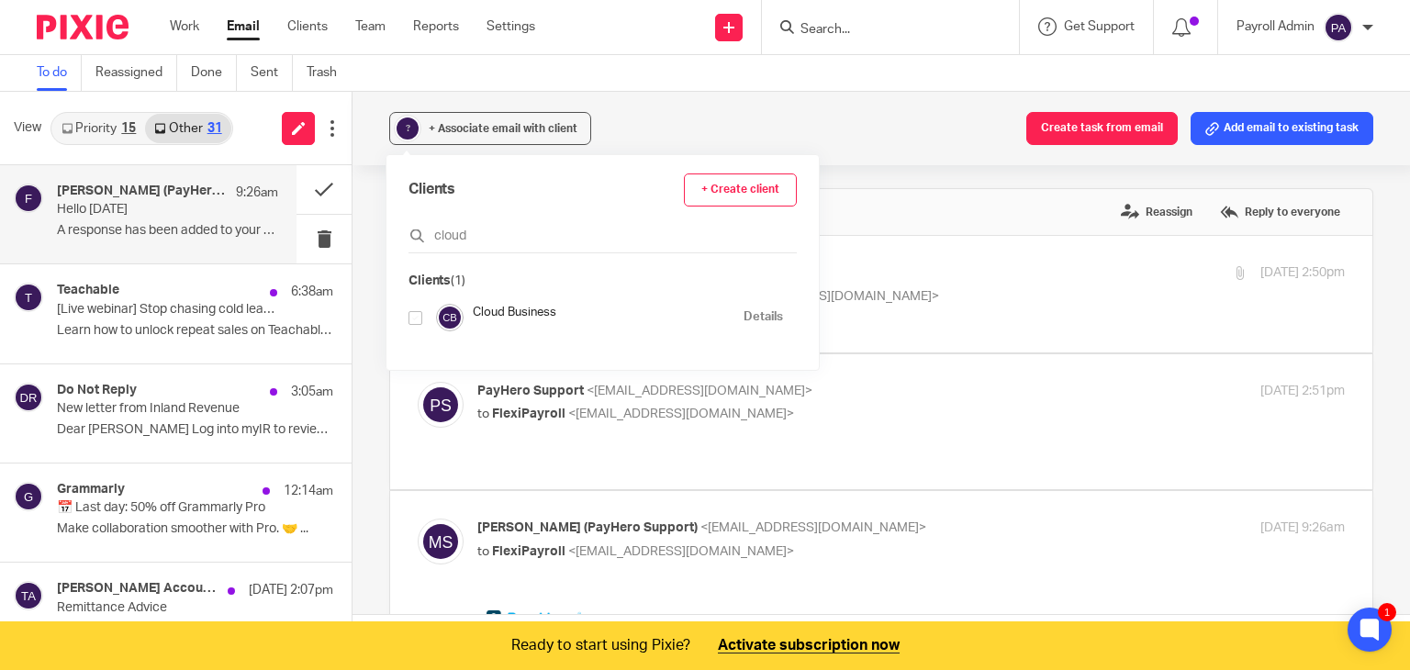
type input "cloud"
click at [411, 311] on input "checkbox" at bounding box center [415, 318] width 14 height 14
checkbox input "true"
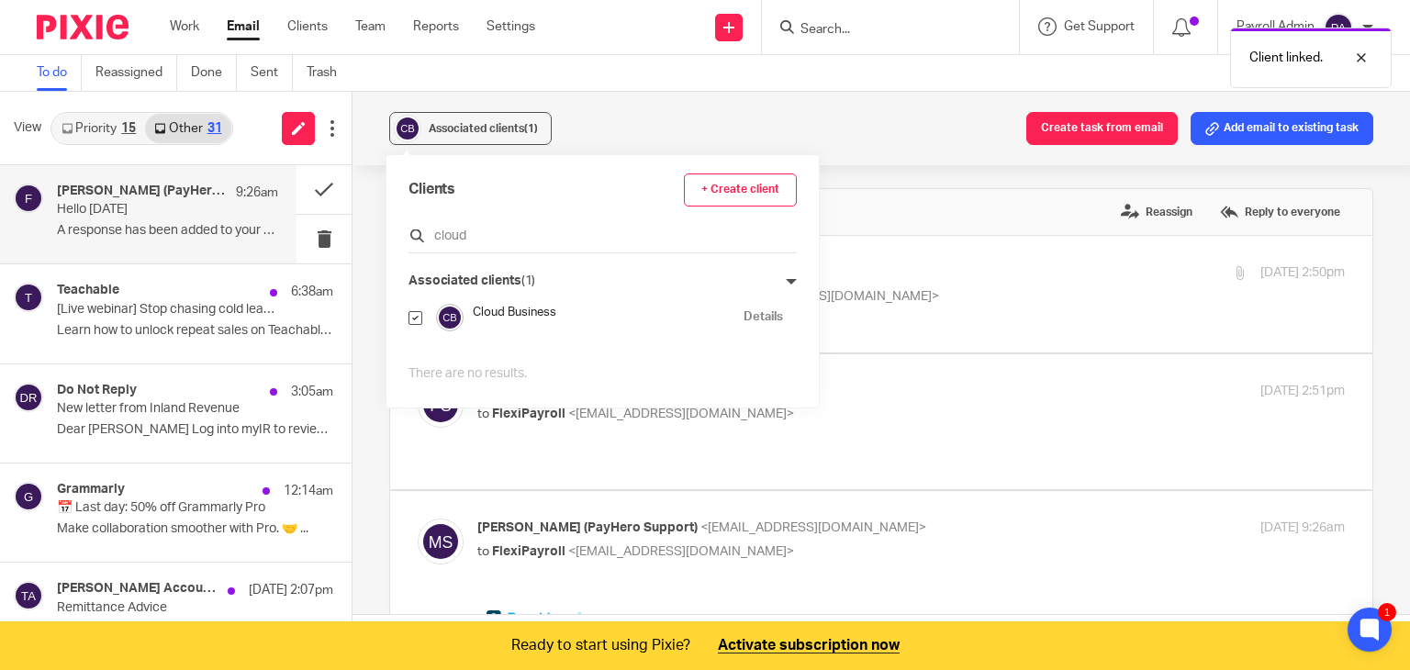
click at [497, 235] on input "cloud" at bounding box center [602, 236] width 388 height 18
type input "chello"
click at [414, 353] on input "checkbox" at bounding box center [415, 355] width 14 height 14
checkbox input "true"
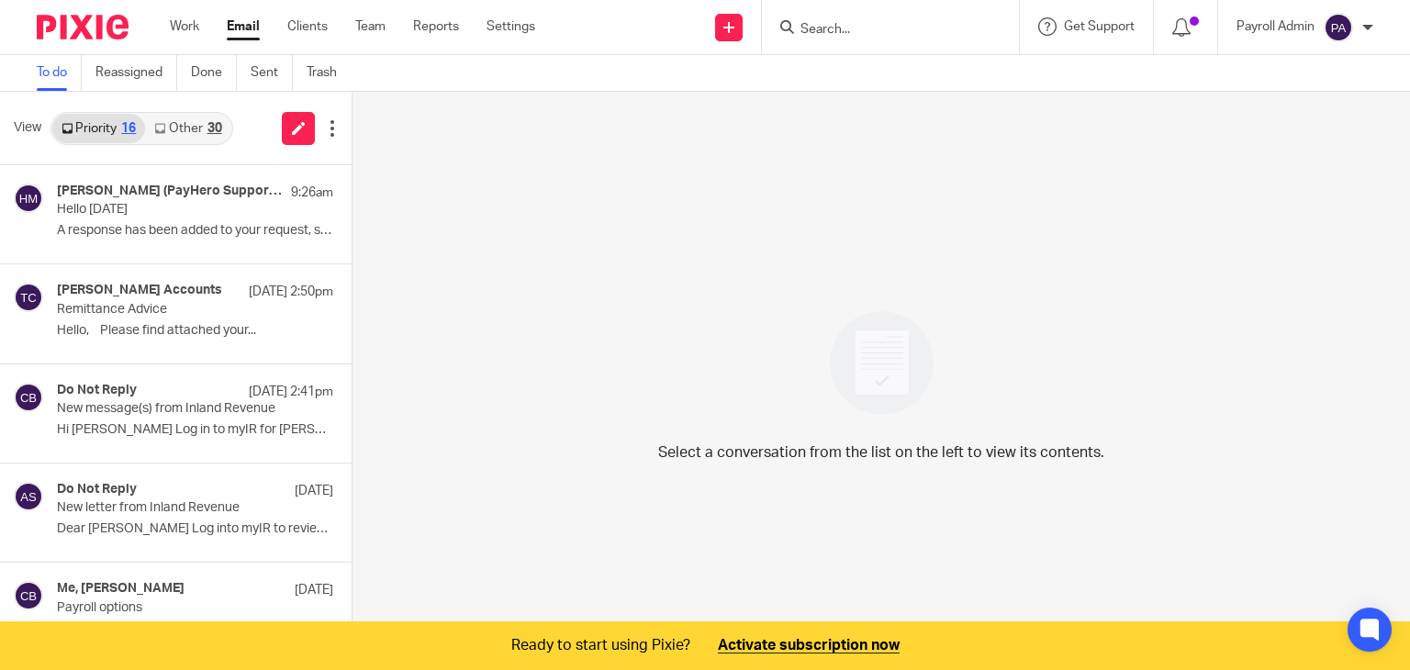
click at [193, 123] on link "Other 30" at bounding box center [187, 128] width 85 height 29
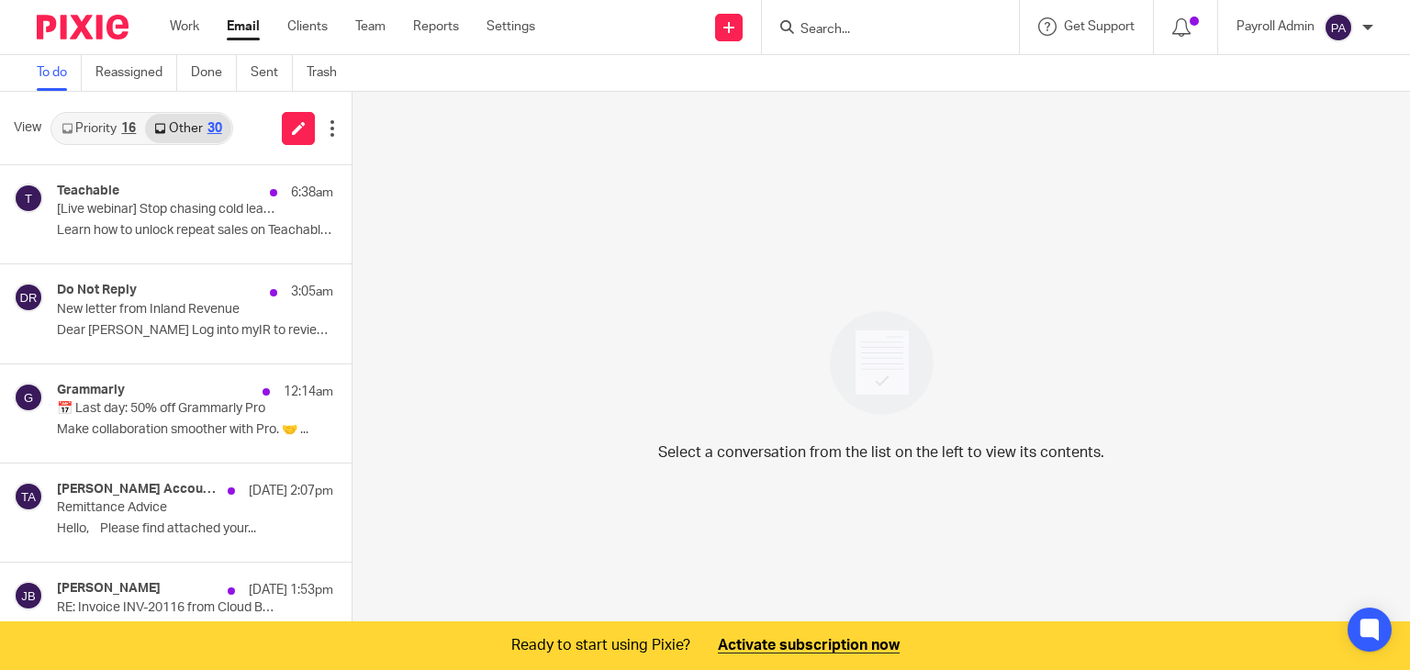
scroll to position [46, 0]
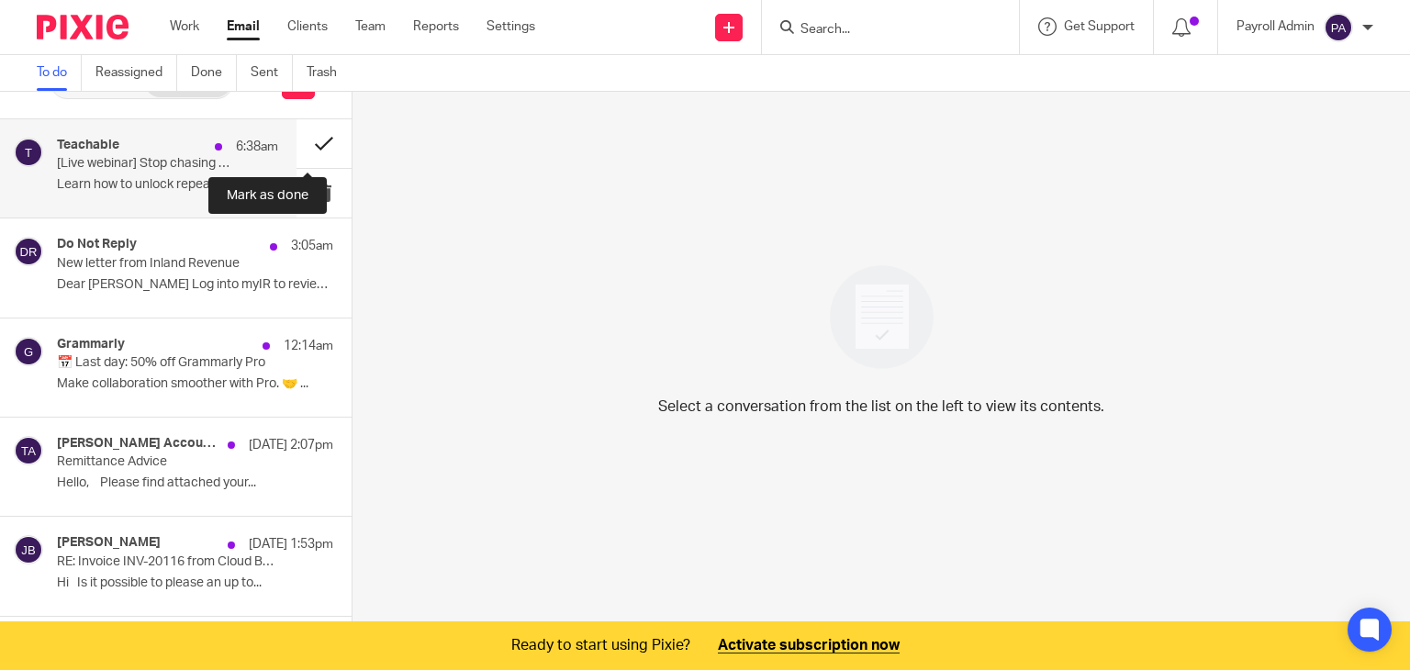
click at [303, 139] on button at bounding box center [323, 143] width 55 height 49
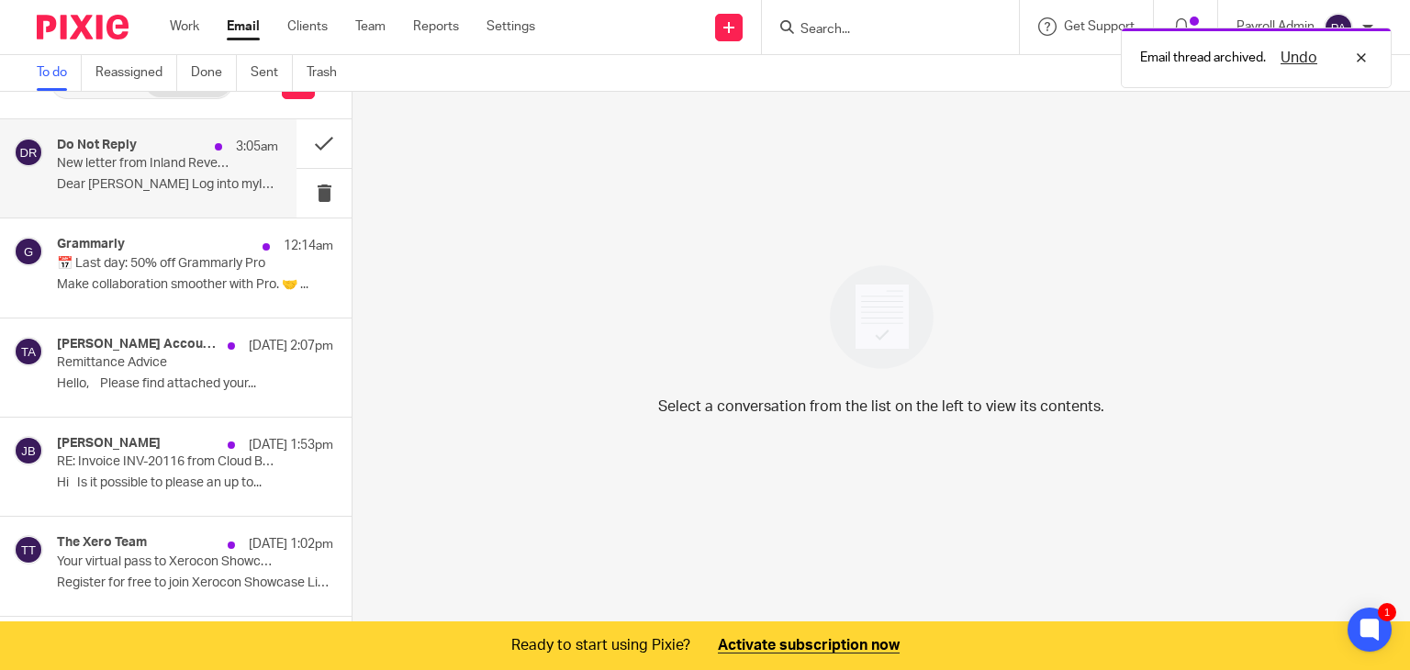
click at [97, 156] on p "New letter from Inland Revenue" at bounding box center [145, 164] width 177 height 16
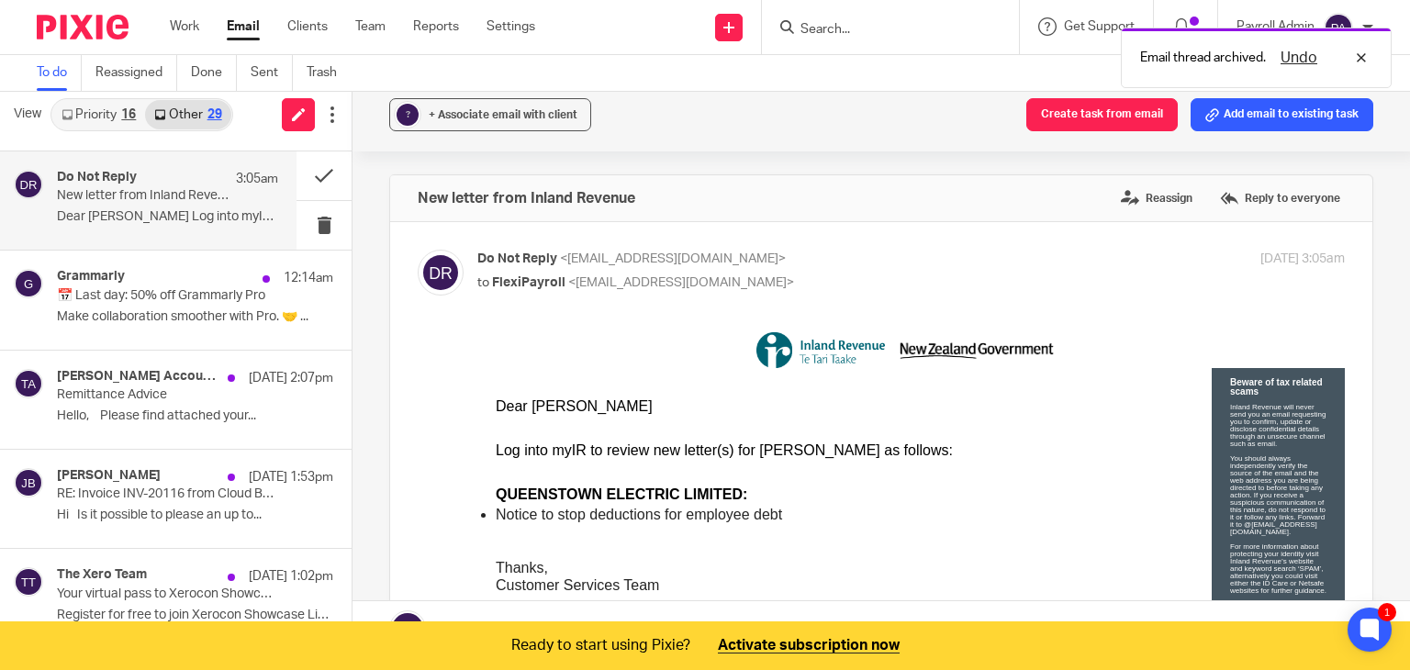
scroll to position [0, 0]
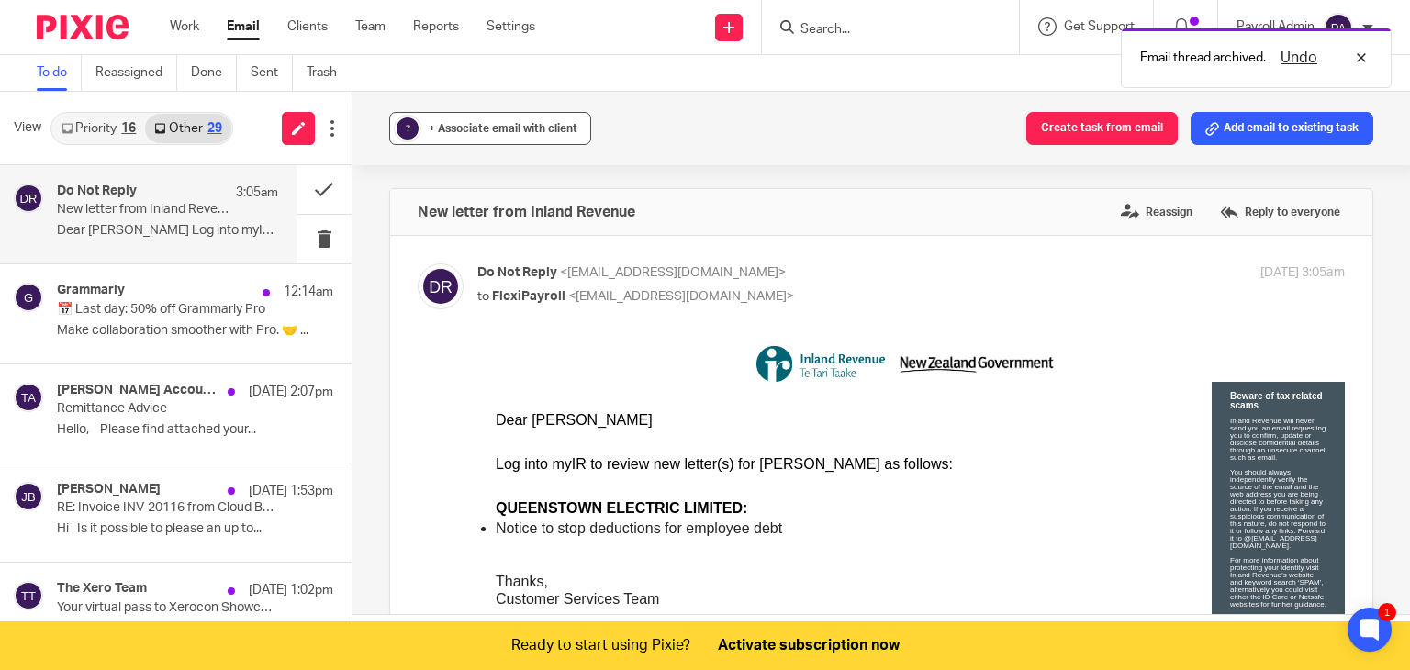
click at [467, 128] on span "+ Associate email with client" at bounding box center [503, 128] width 149 height 11
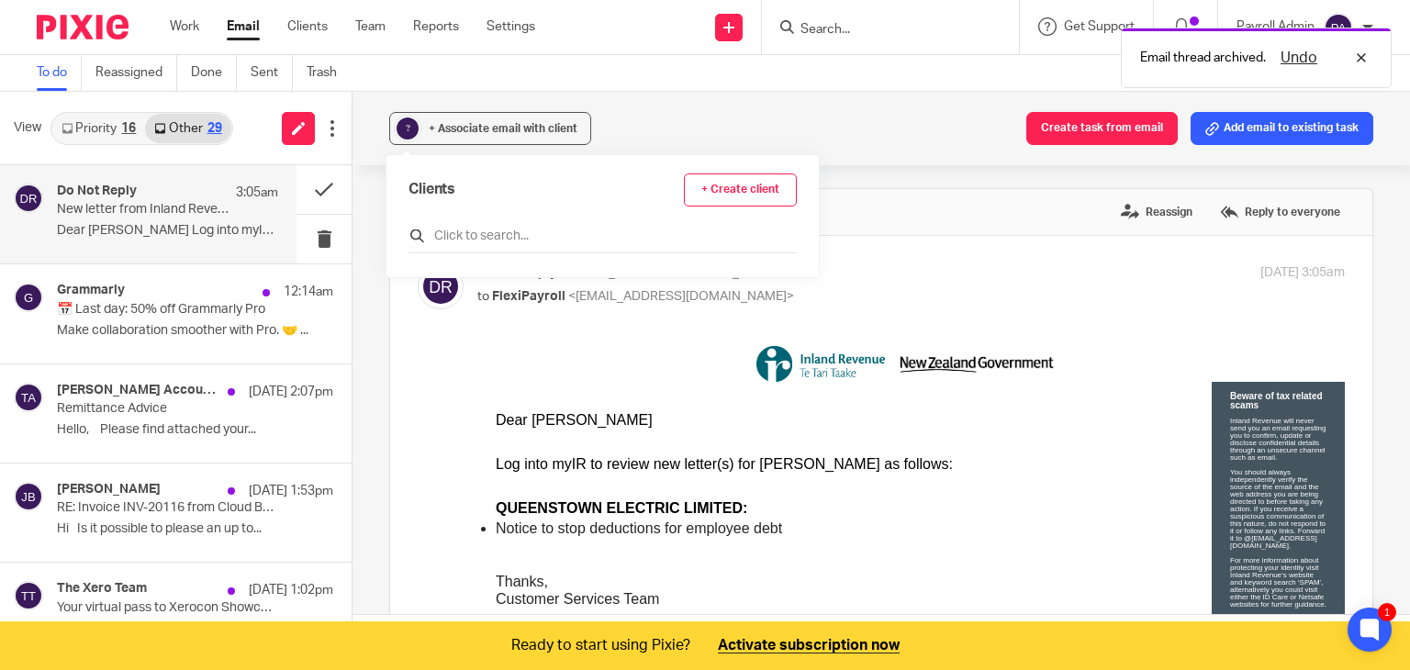
click at [468, 232] on input "text" at bounding box center [602, 236] width 388 height 18
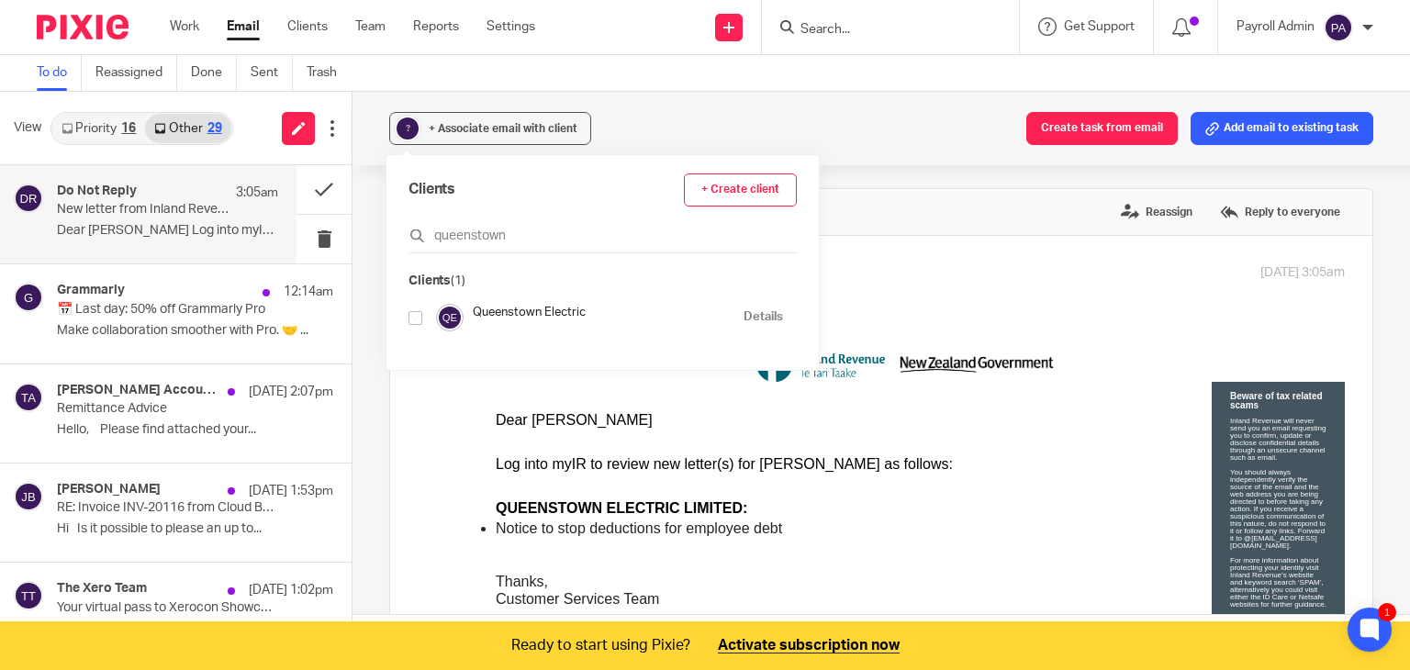
type input "queenstown"
click at [410, 317] on input "checkbox" at bounding box center [415, 318] width 14 height 14
checkbox input "true"
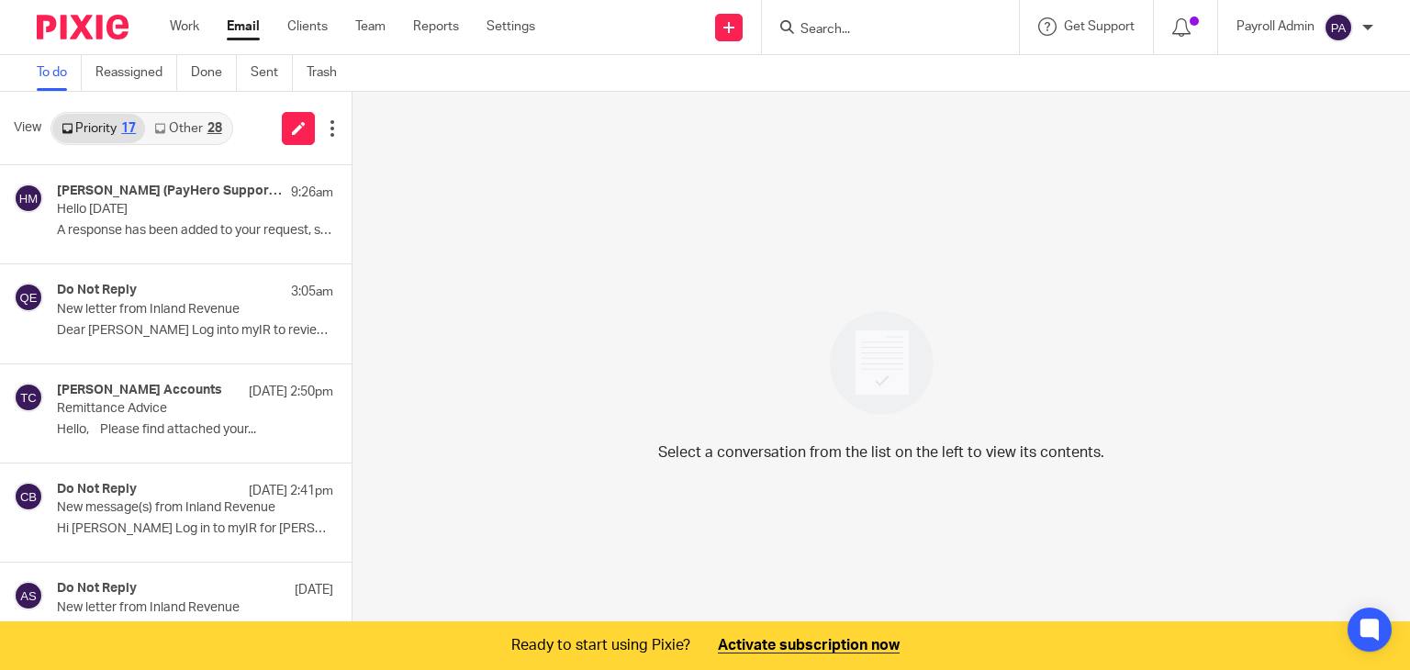
click at [191, 122] on link "Other 28" at bounding box center [187, 128] width 85 height 29
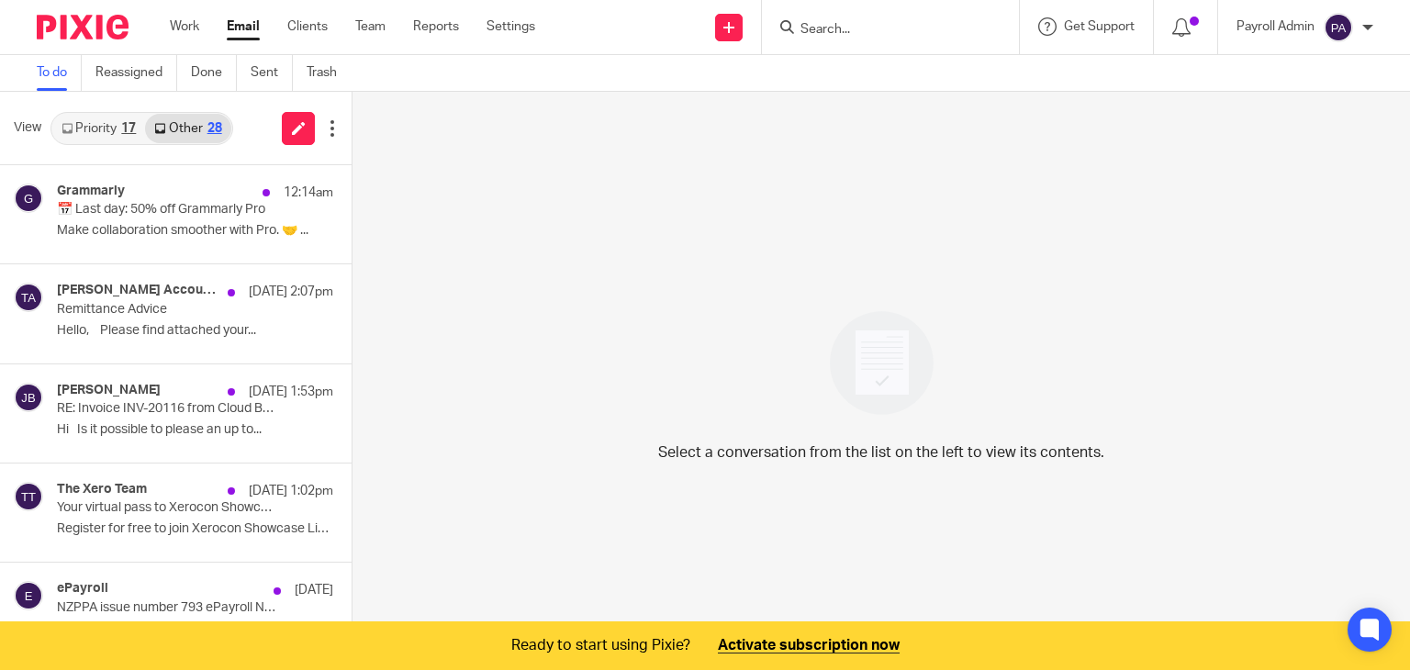
scroll to position [46, 0]
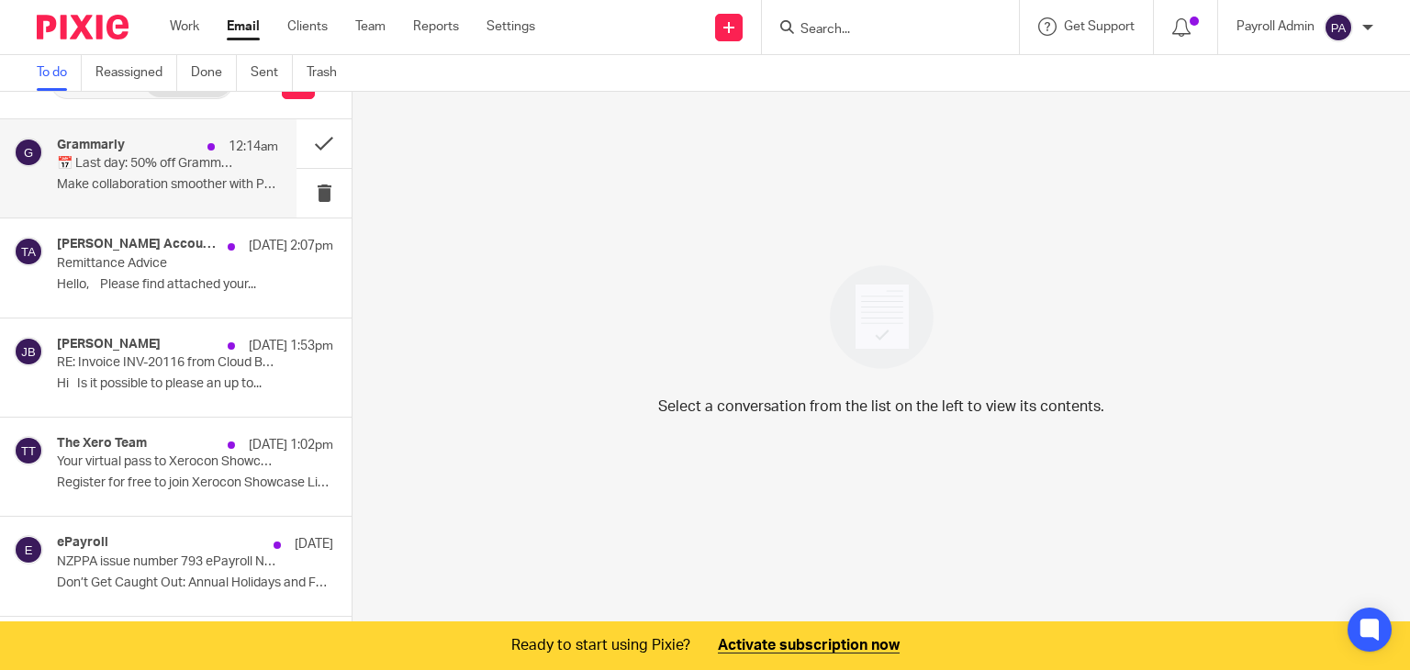
click at [178, 154] on div "Grammarly 12:14am" at bounding box center [167, 147] width 221 height 18
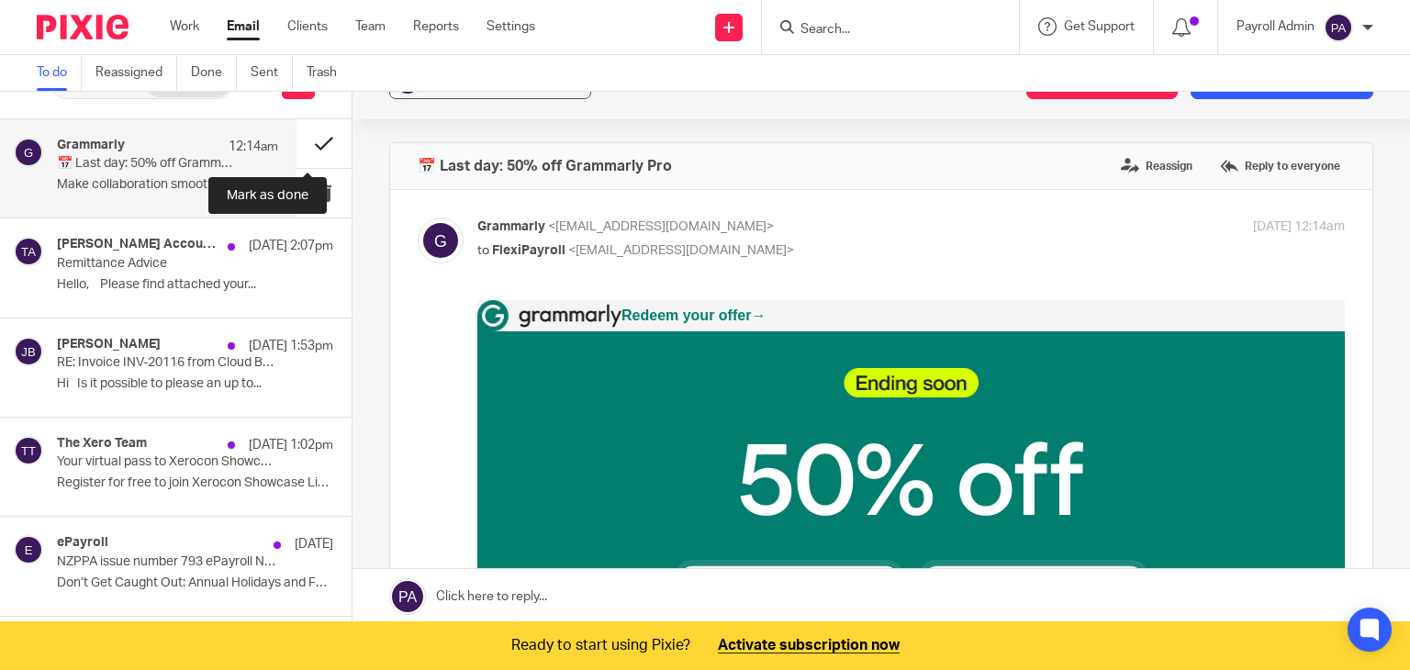
scroll to position [0, 0]
click at [308, 136] on button at bounding box center [323, 143] width 55 height 49
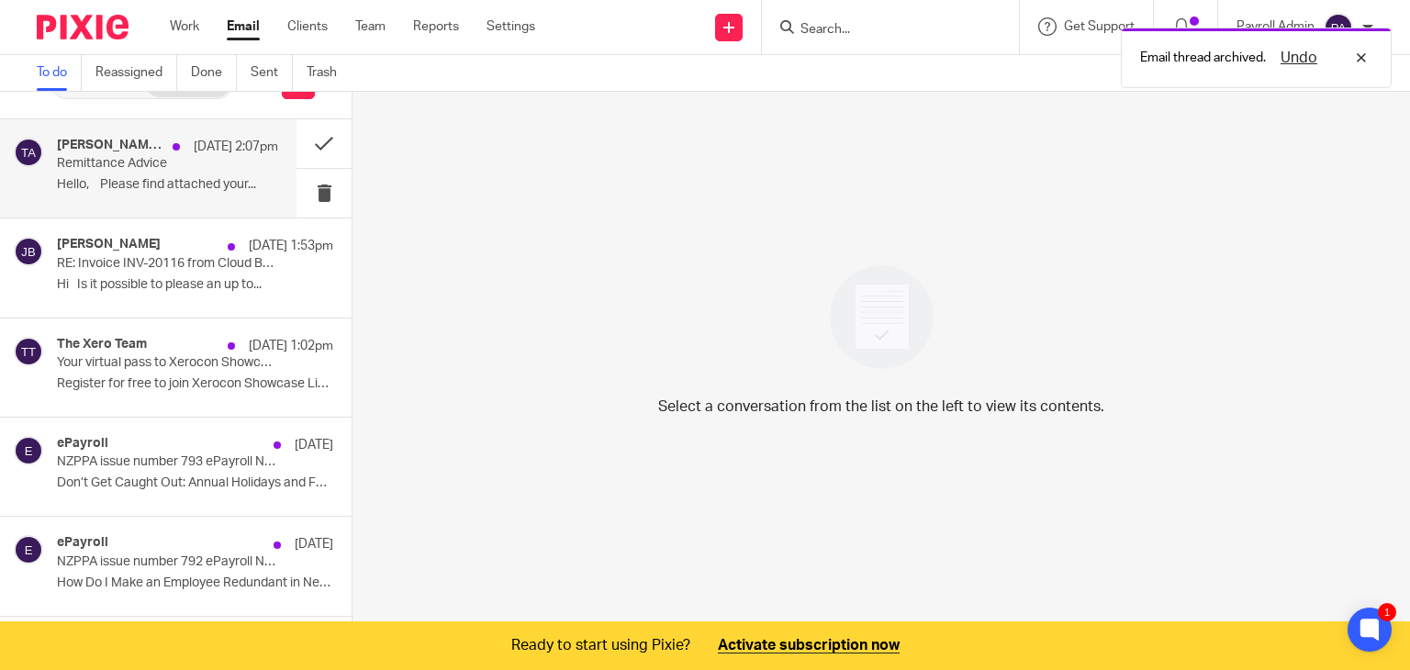
click at [163, 149] on div "[DATE] 2:07pm" at bounding box center [220, 147] width 115 height 18
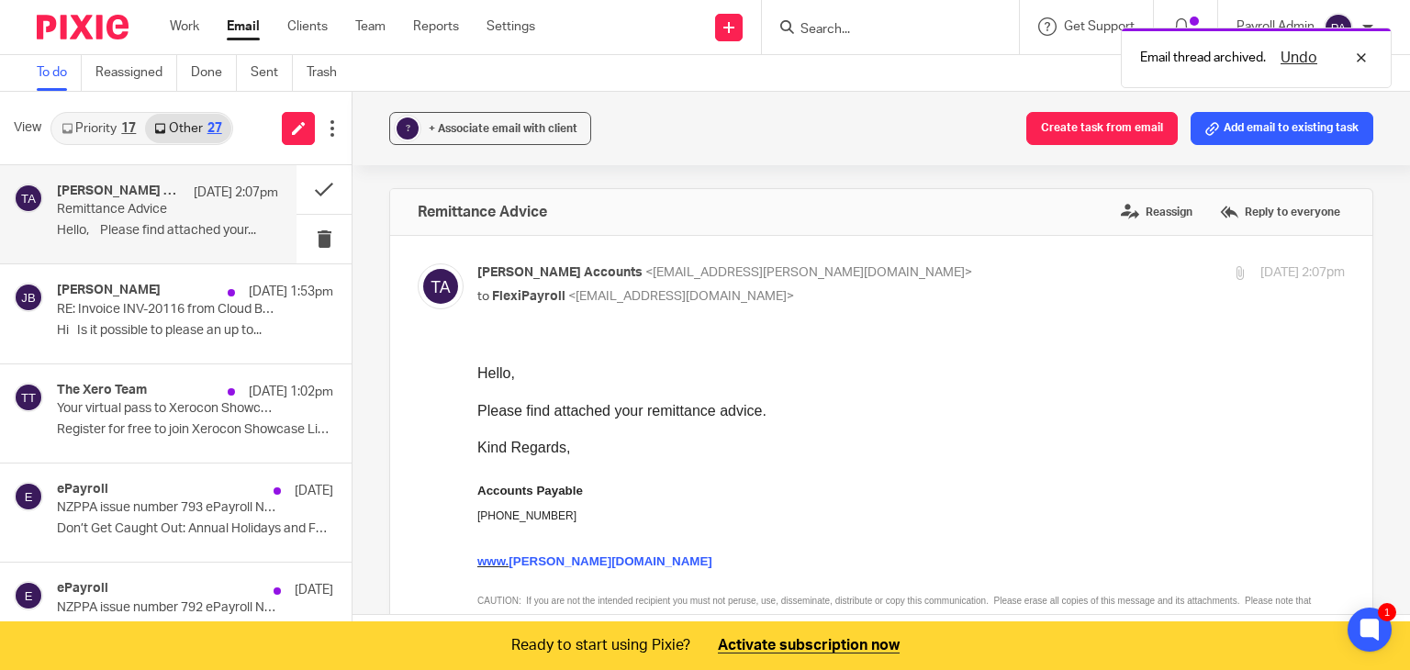
click at [503, 131] on span "+ Associate email with client" at bounding box center [503, 128] width 149 height 11
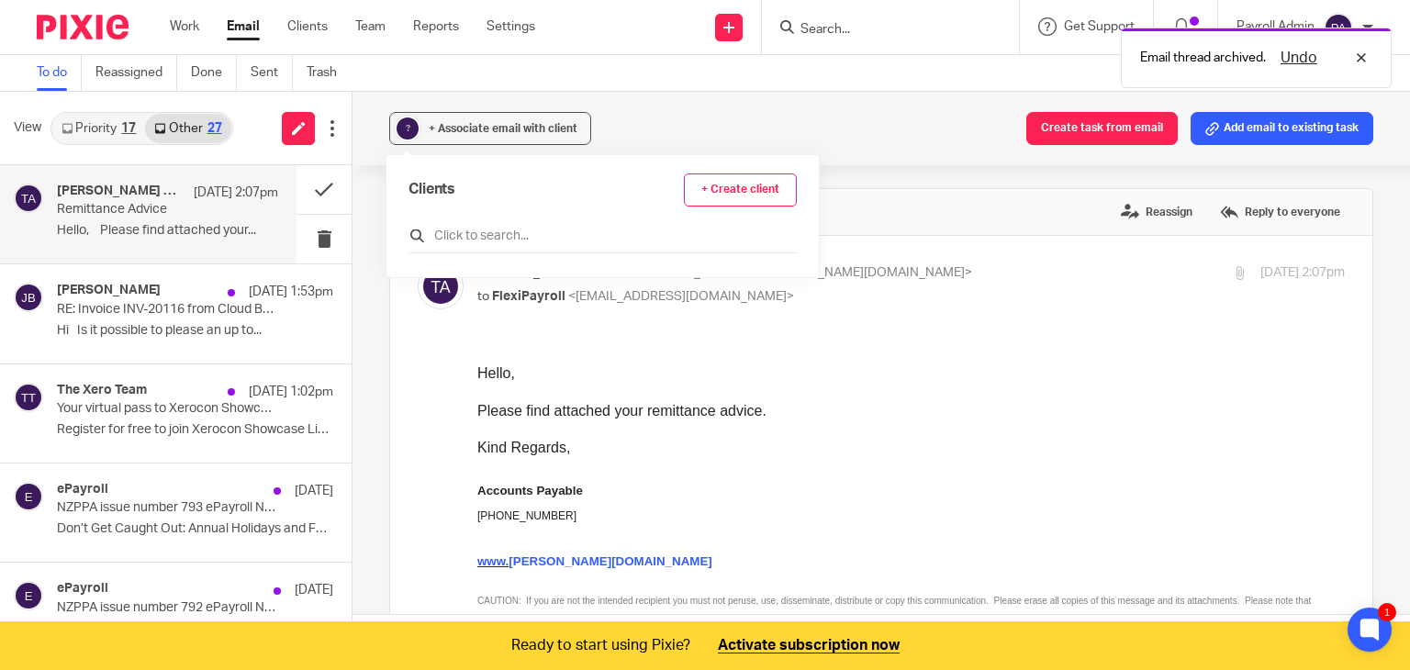
click at [515, 241] on input "text" at bounding box center [602, 236] width 388 height 18
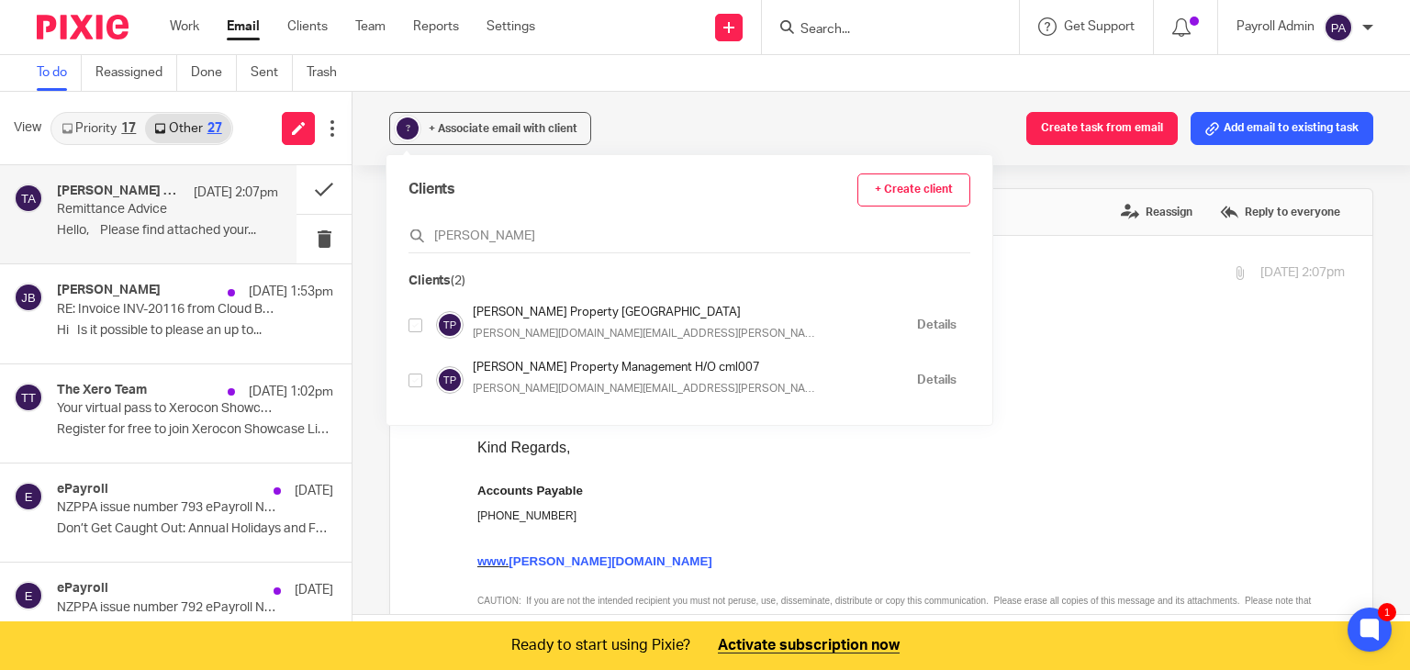
type input "tinline"
drag, startPoint x: 418, startPoint y: 381, endPoint x: 407, endPoint y: 372, distance: 13.6
click at [418, 382] on input "checkbox" at bounding box center [415, 381] width 14 height 14
checkbox input "true"
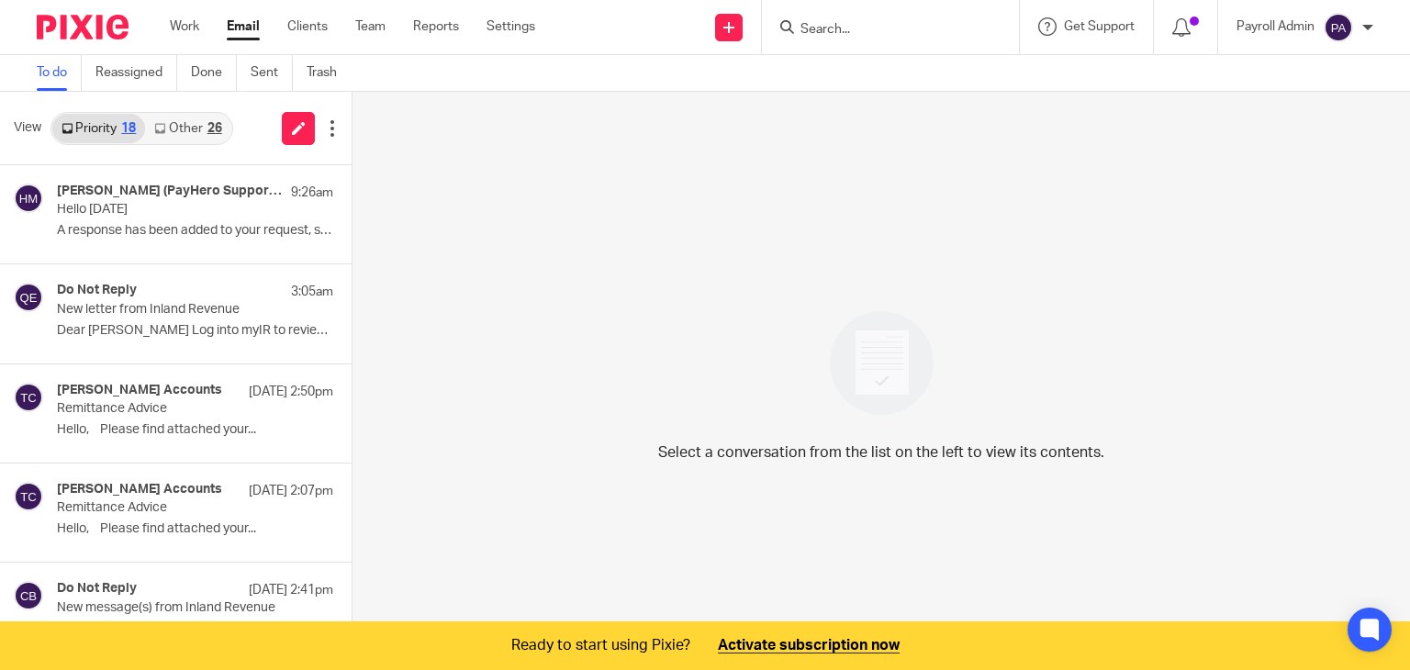
click at [198, 128] on link "Other 26" at bounding box center [187, 128] width 85 height 29
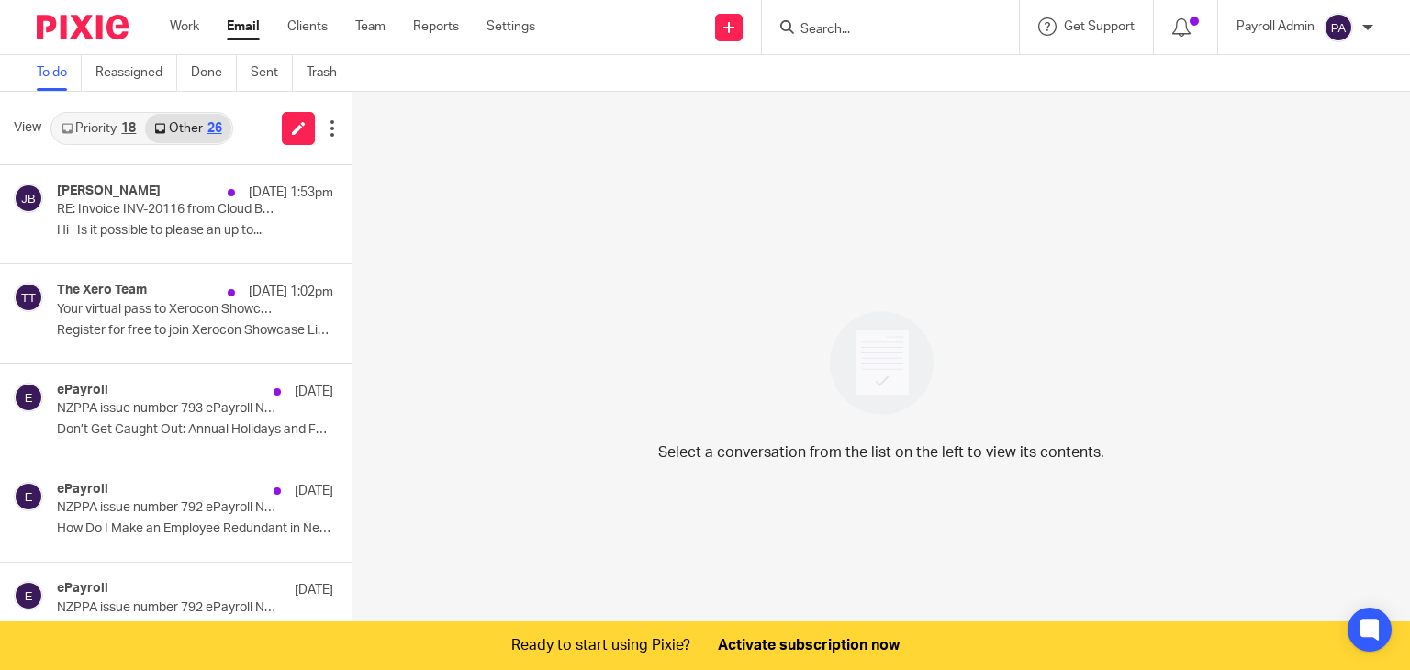
scroll to position [46, 0]
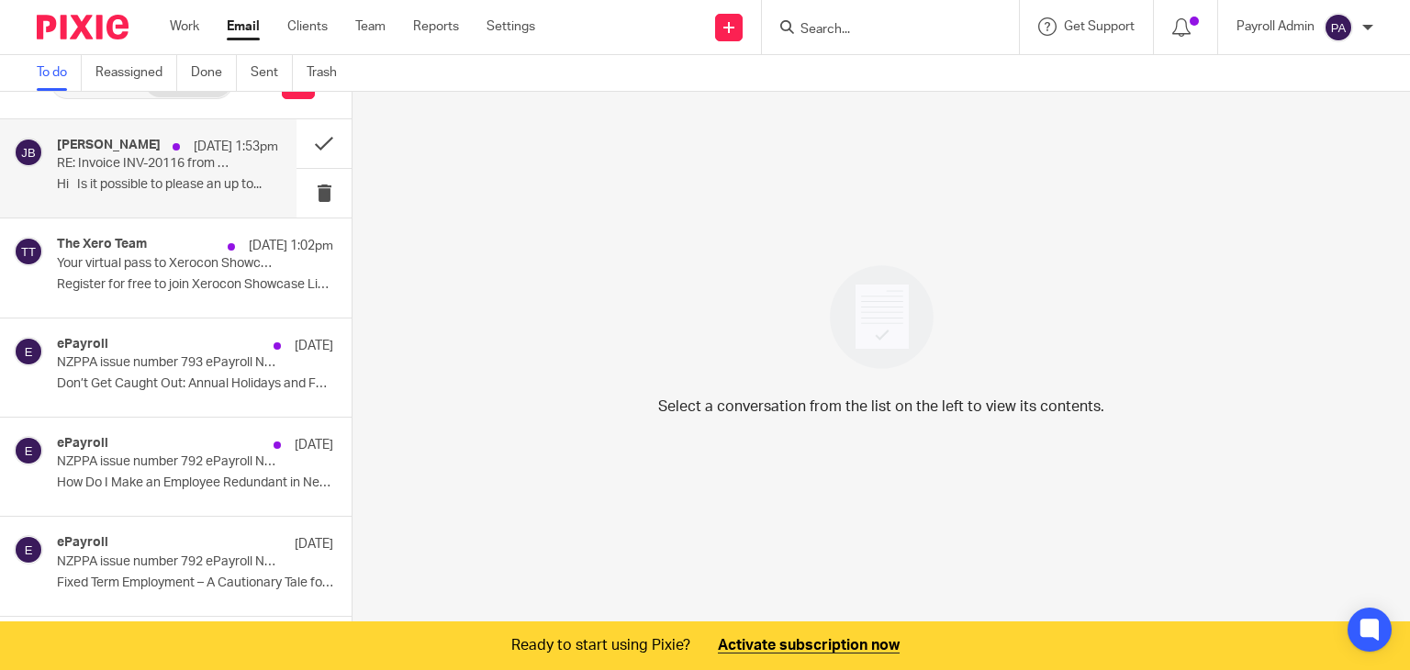
click at [167, 163] on p "RE: Invoice INV-20116 from Cloud Business Limited for Swiftsure Arrowtown Limit…" at bounding box center [145, 164] width 177 height 16
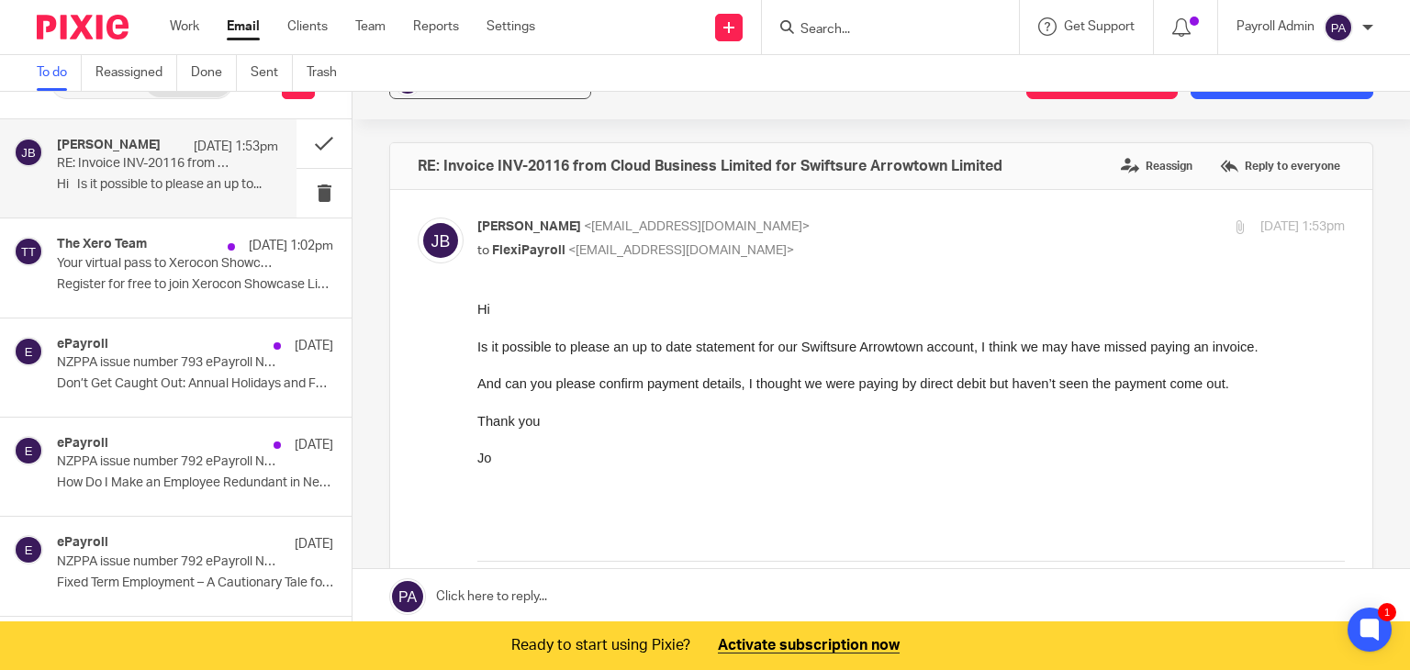
scroll to position [0, 0]
click at [198, 167] on p "RE: Invoice INV-20116 from Cloud Business Limited for Swiftsure Arrowtown Limit…" at bounding box center [145, 164] width 177 height 16
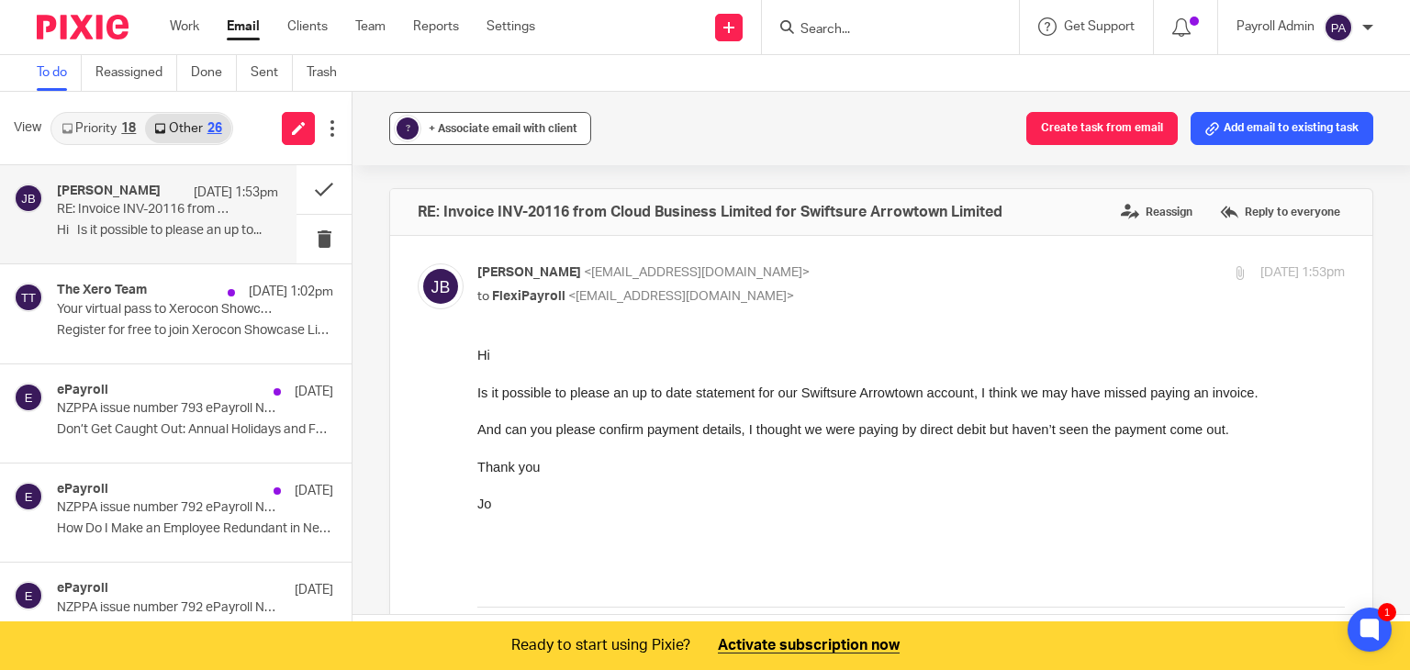
click at [516, 128] on span "+ Associate email with client" at bounding box center [503, 128] width 149 height 11
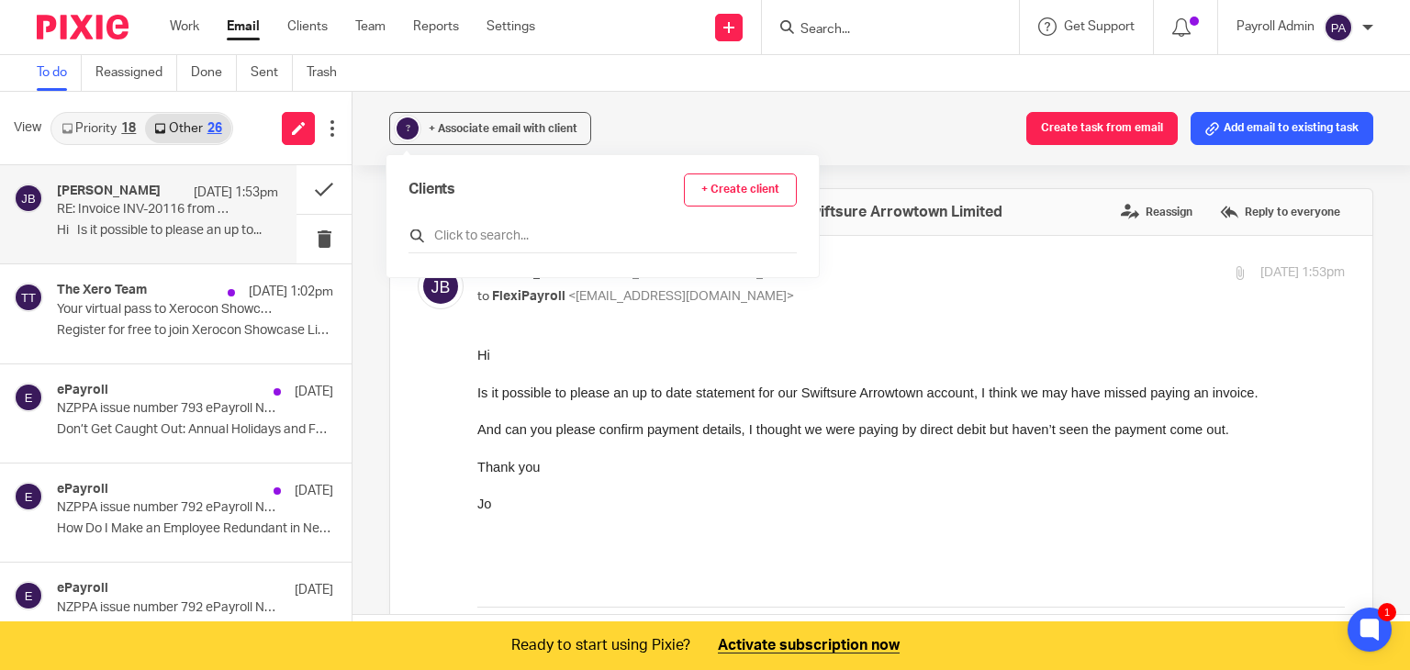
click at [478, 231] on input "text" at bounding box center [602, 236] width 388 height 18
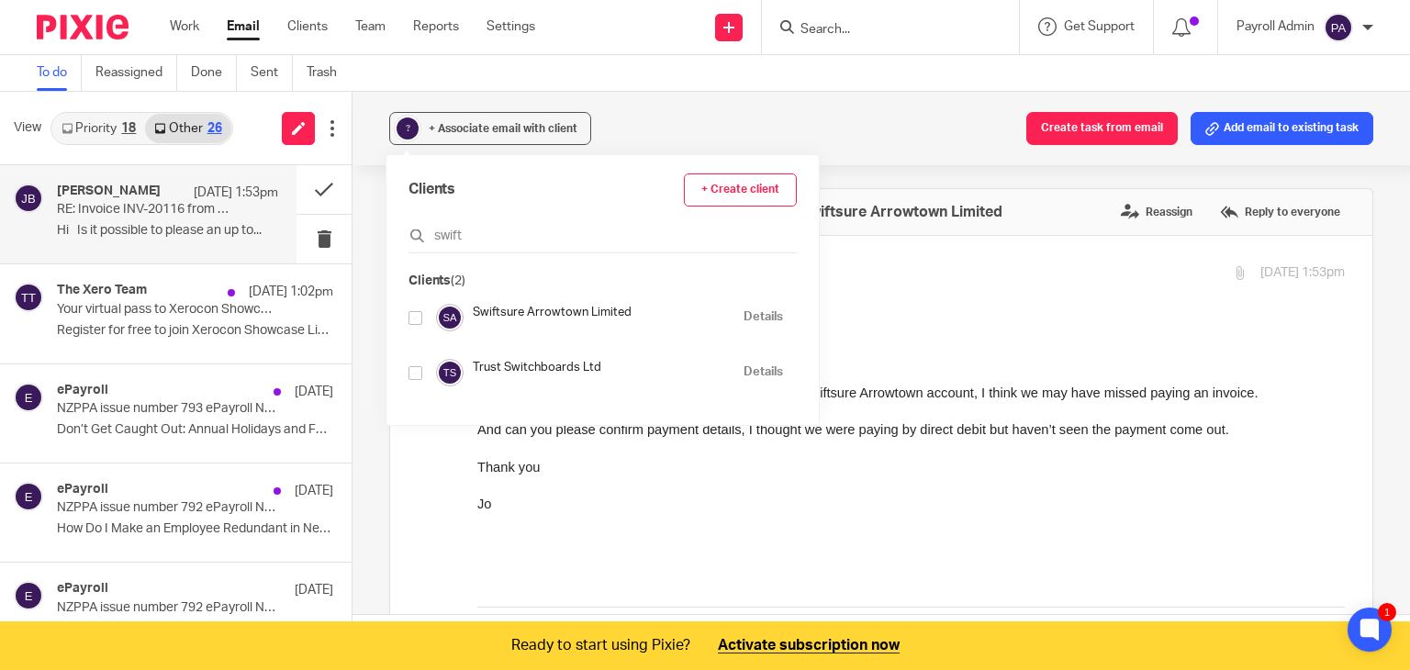
type input "swift"
click at [412, 313] on input "checkbox" at bounding box center [415, 318] width 14 height 14
checkbox input "true"
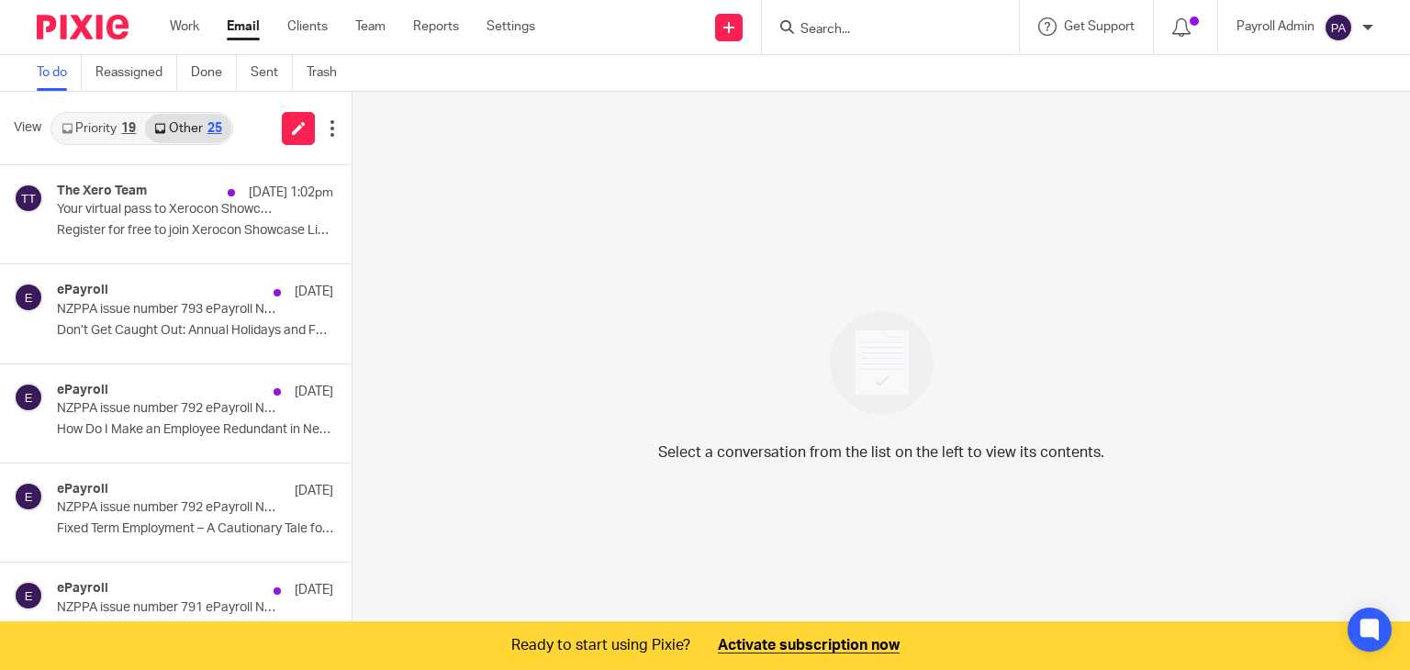
scroll to position [46, 0]
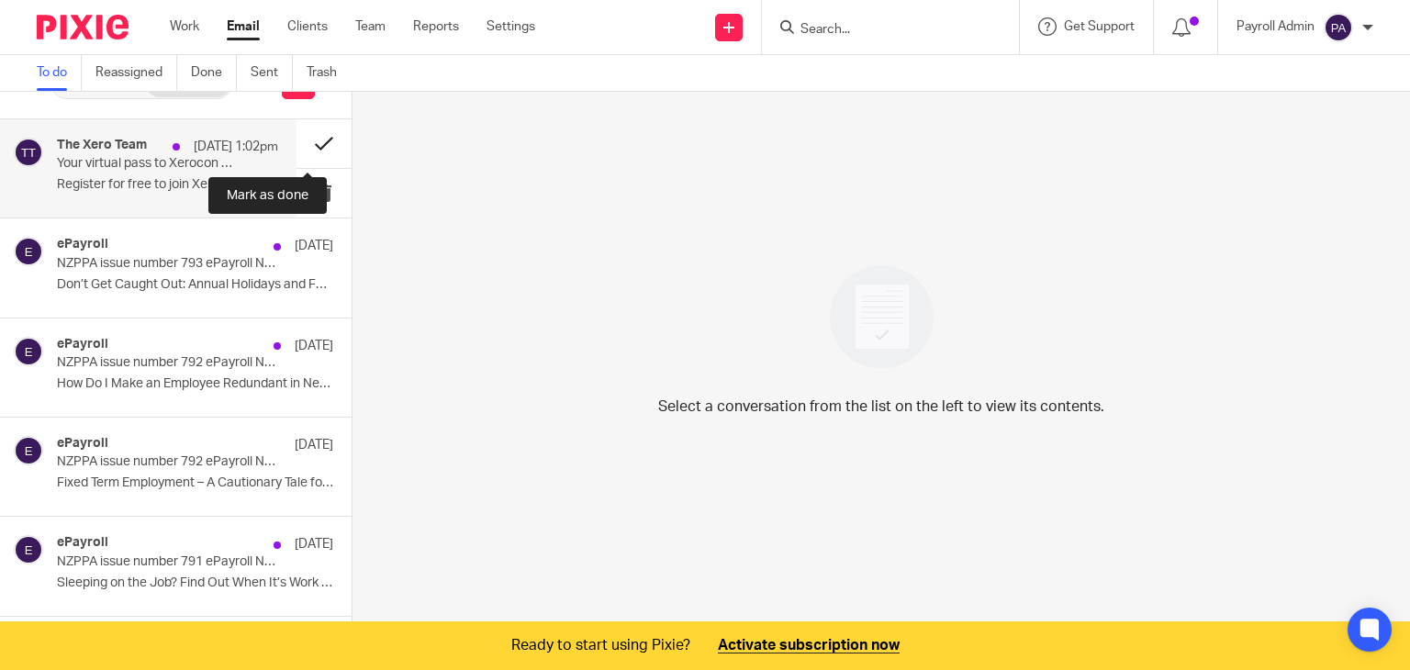
click at [305, 140] on button at bounding box center [323, 143] width 55 height 49
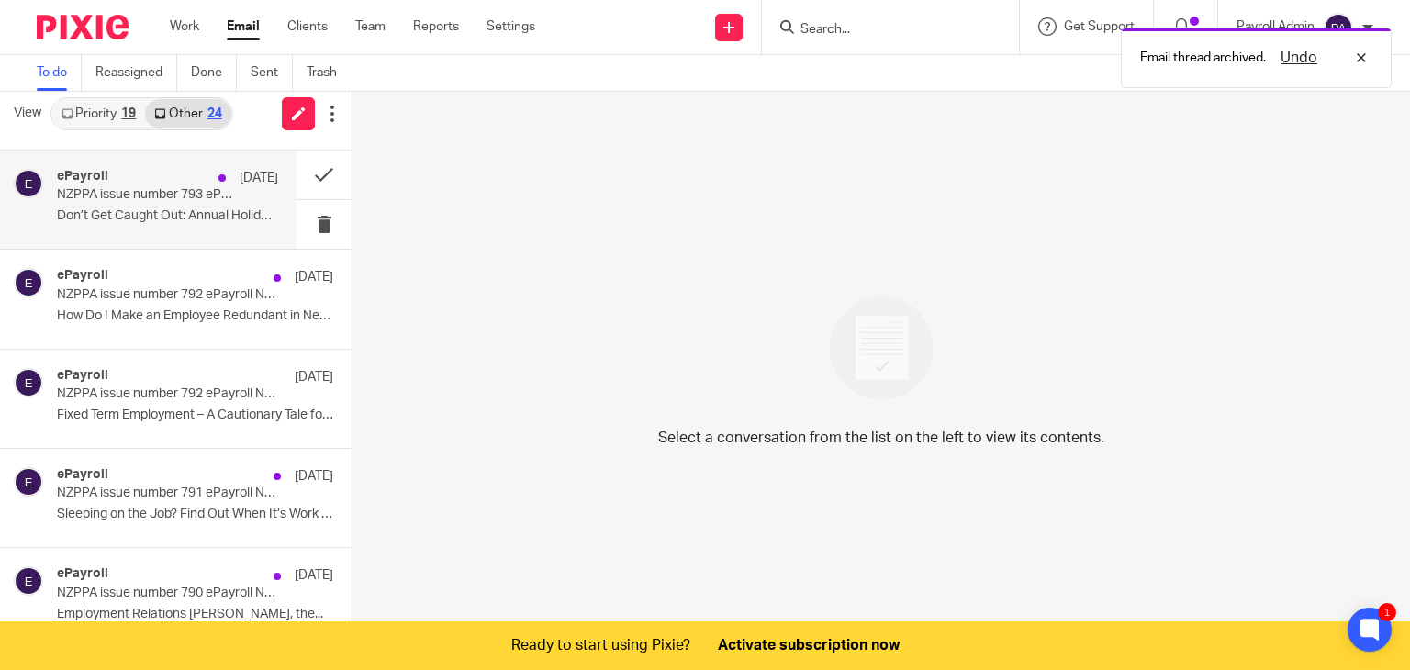
scroll to position [0, 0]
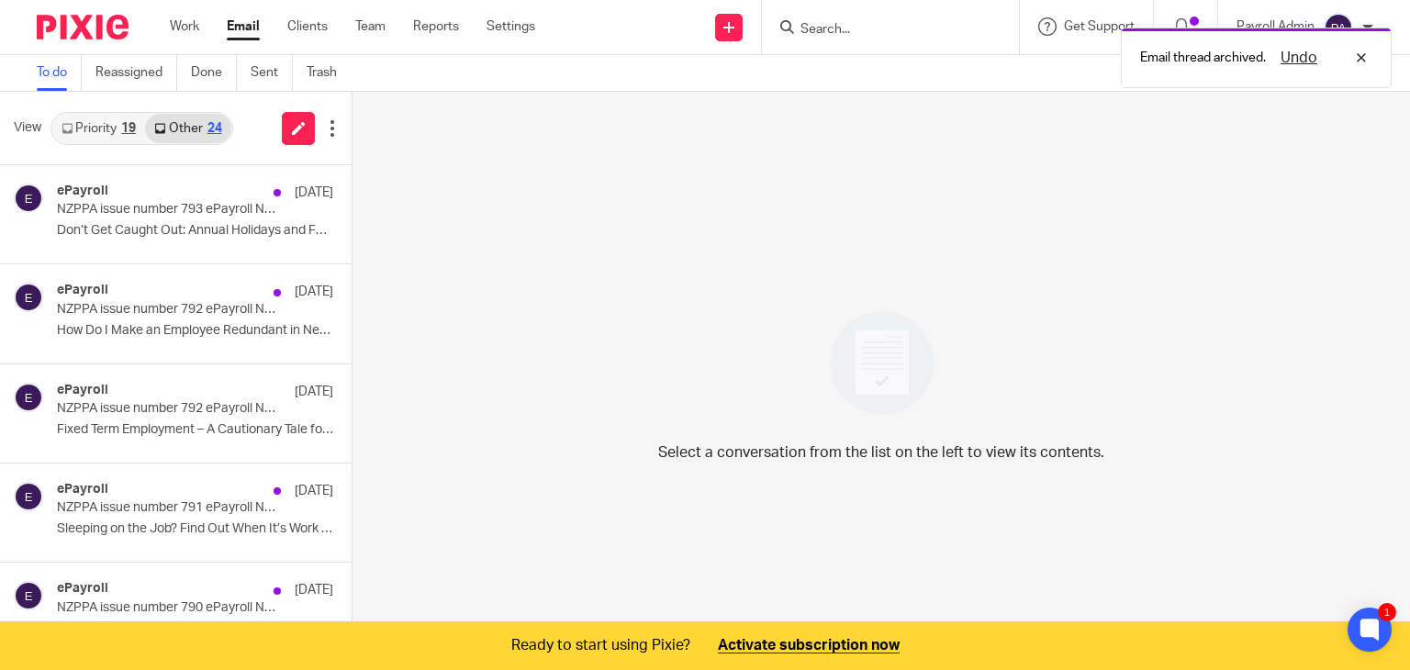
click at [95, 123] on link "Priority 19" at bounding box center [98, 128] width 93 height 29
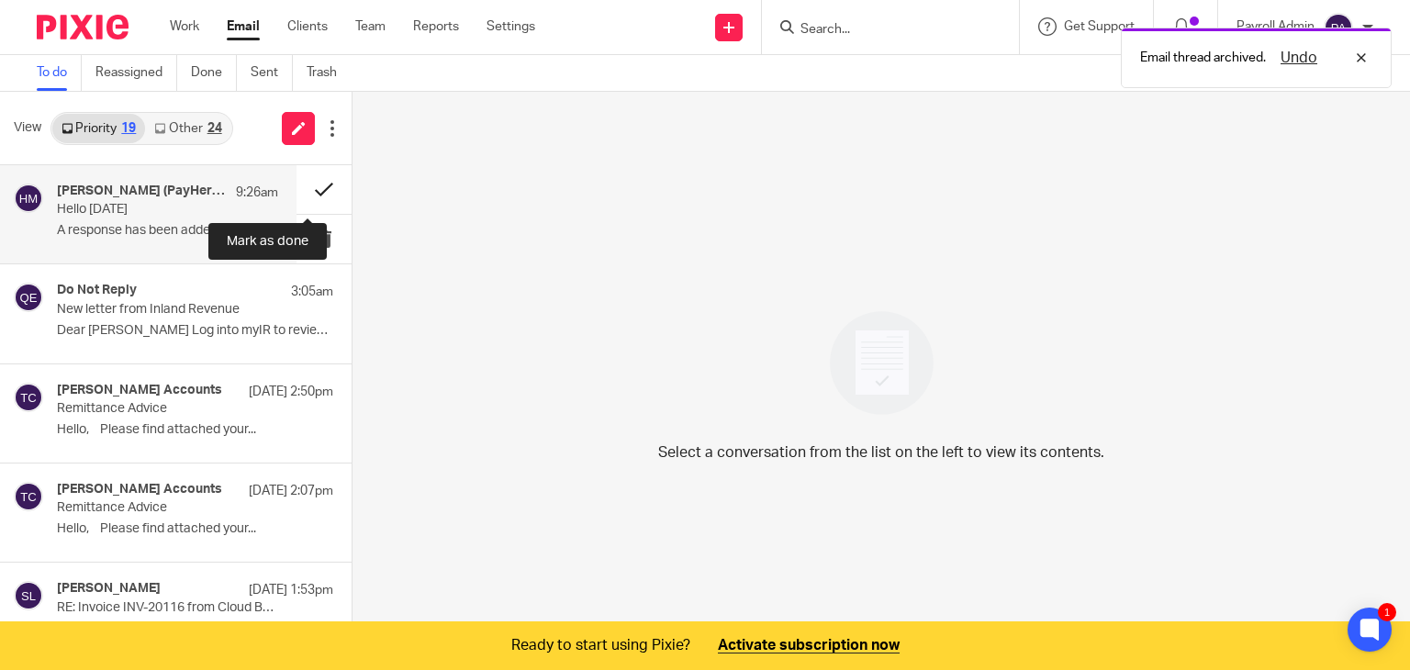
click at [308, 187] on button at bounding box center [323, 189] width 55 height 49
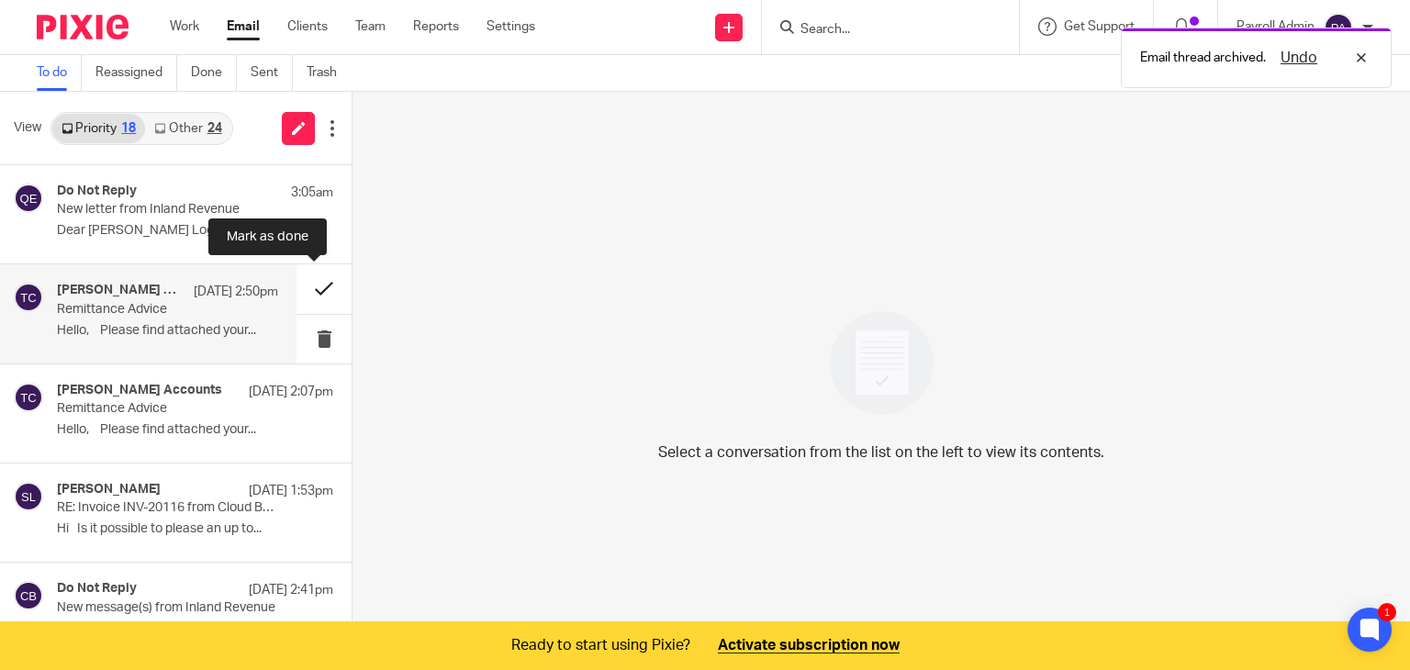
click at [308, 287] on button at bounding box center [323, 288] width 55 height 49
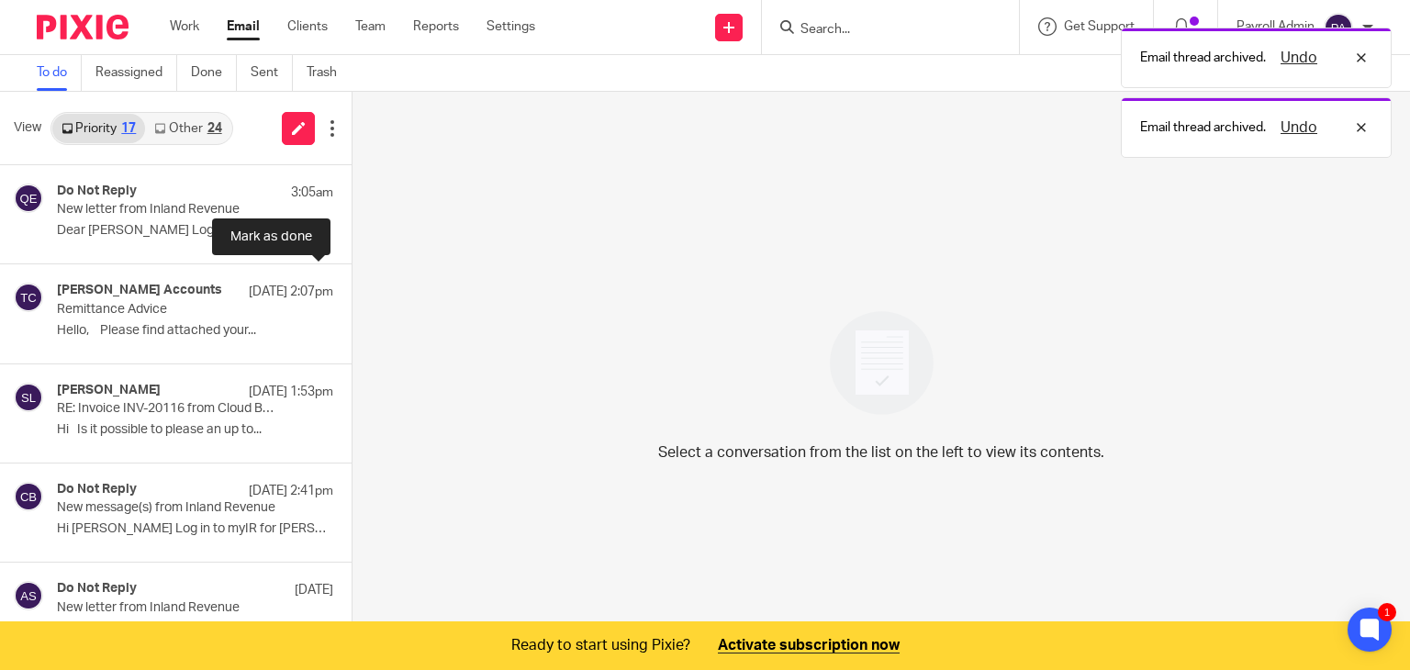
click at [351, 287] on button at bounding box center [358, 288] width 15 height 49
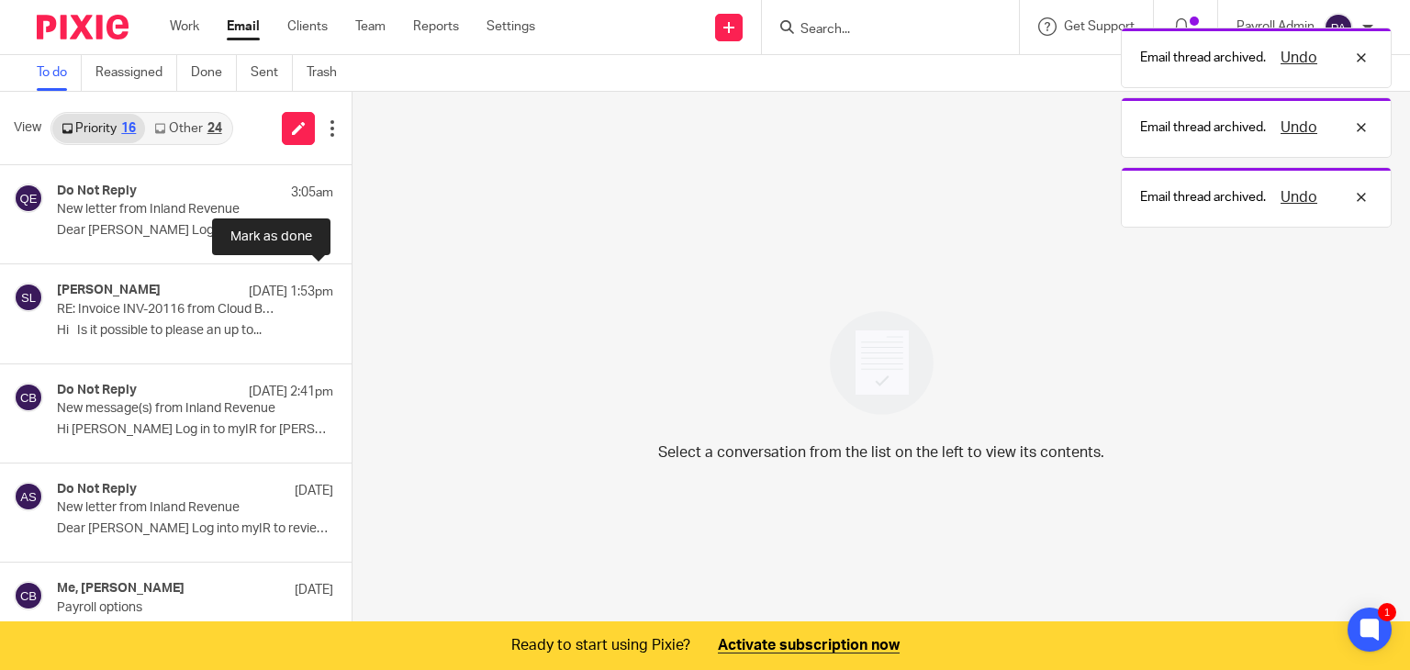
click at [351, 287] on button at bounding box center [358, 288] width 15 height 49
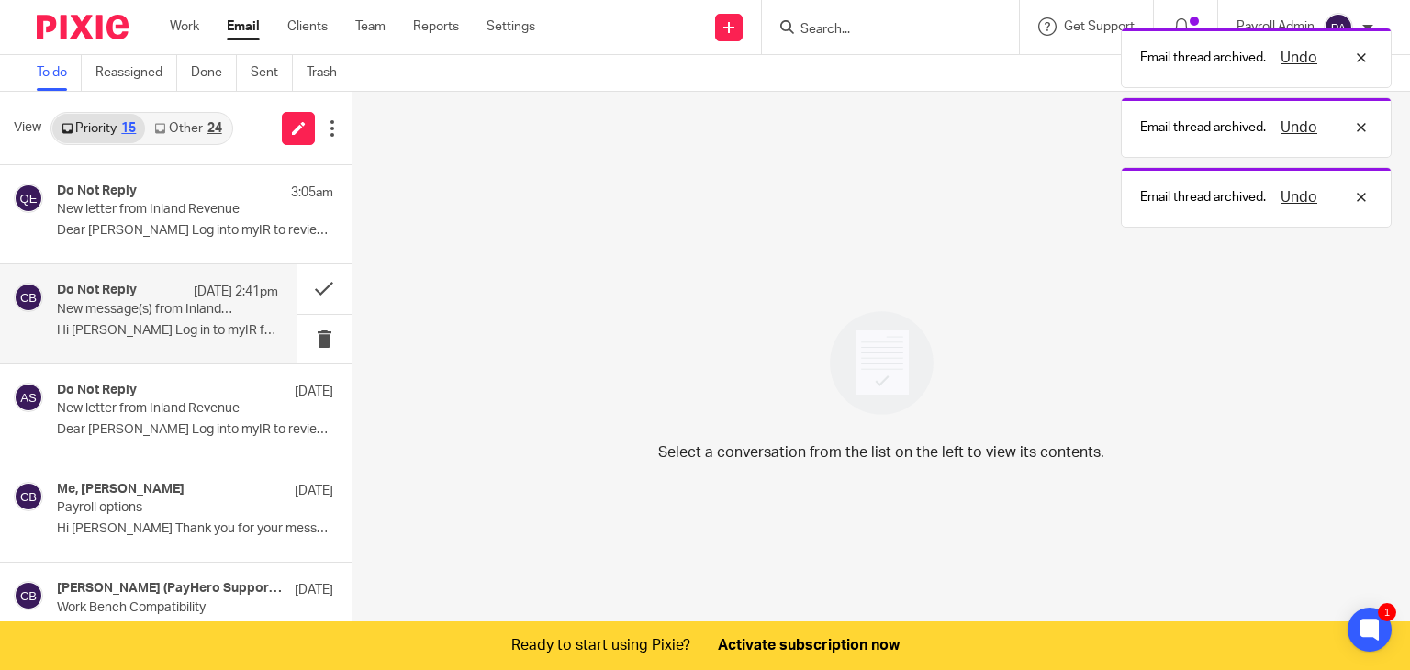
click at [135, 307] on p "New message(s) from Inland Revenue" at bounding box center [145, 310] width 177 height 16
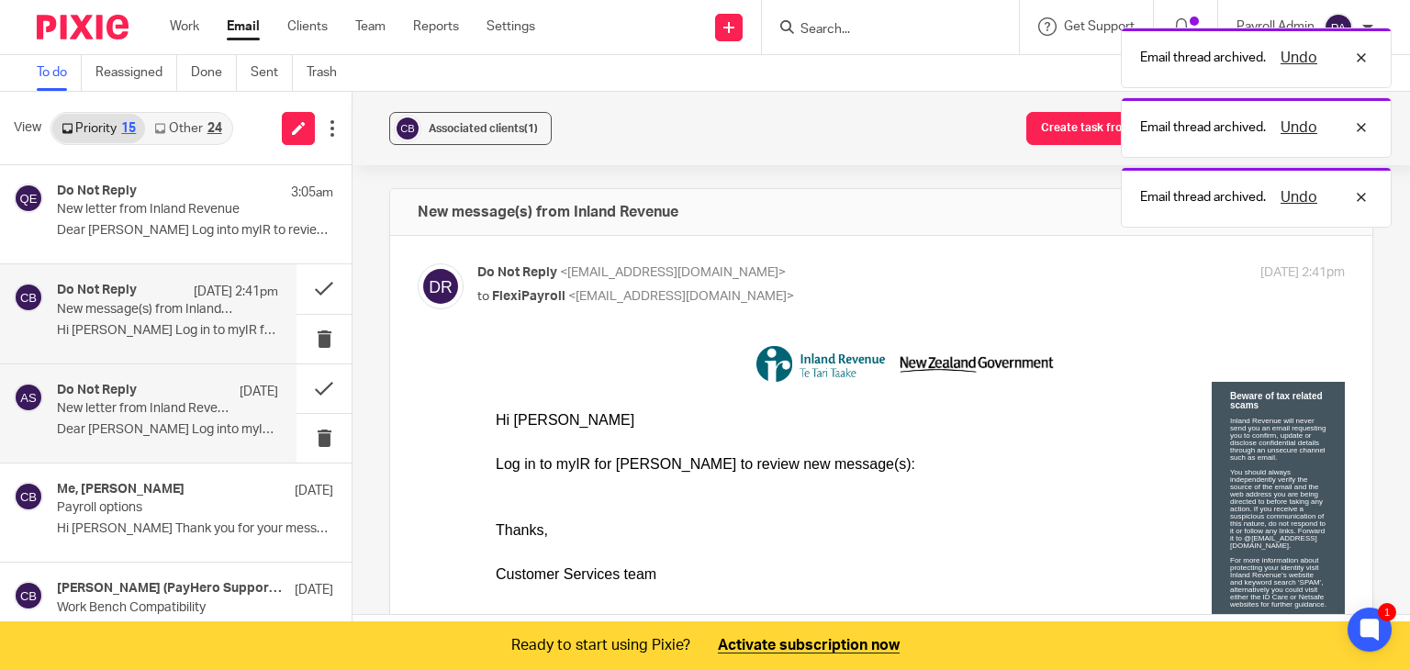
click at [128, 397] on div "Do Not Reply [DATE]" at bounding box center [167, 392] width 221 height 18
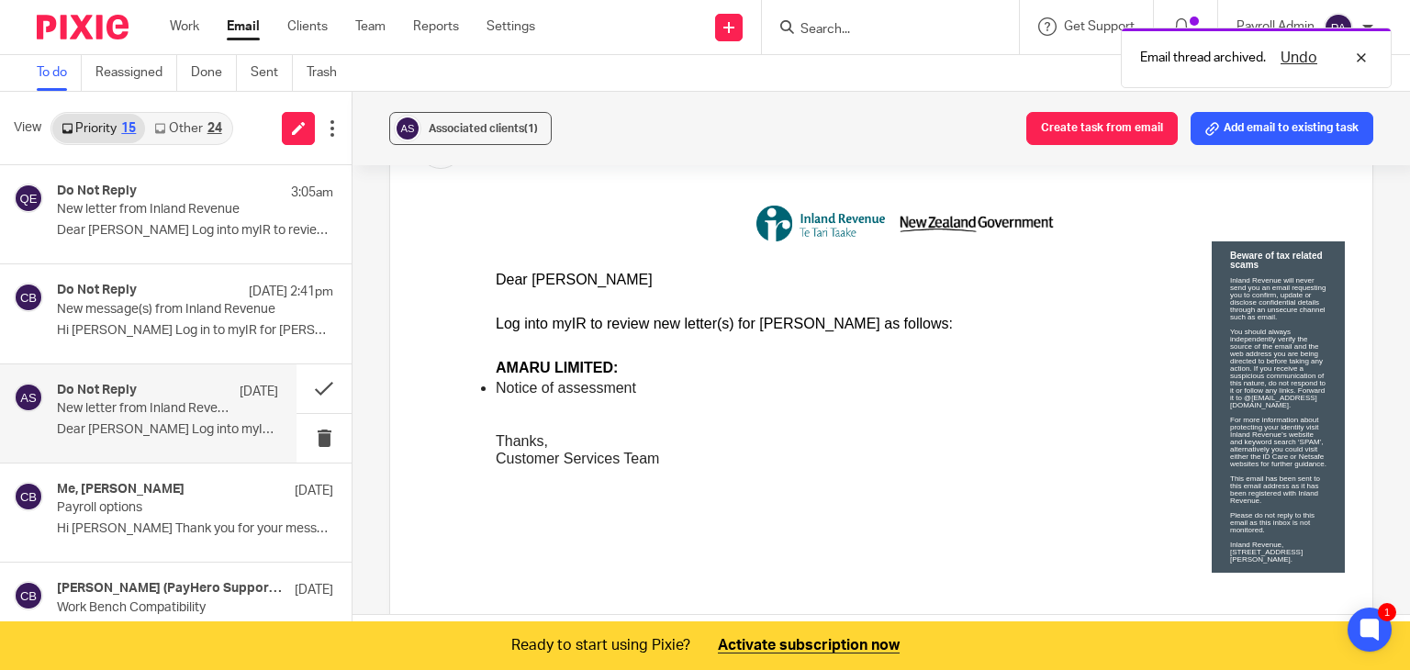
scroll to position [184, 0]
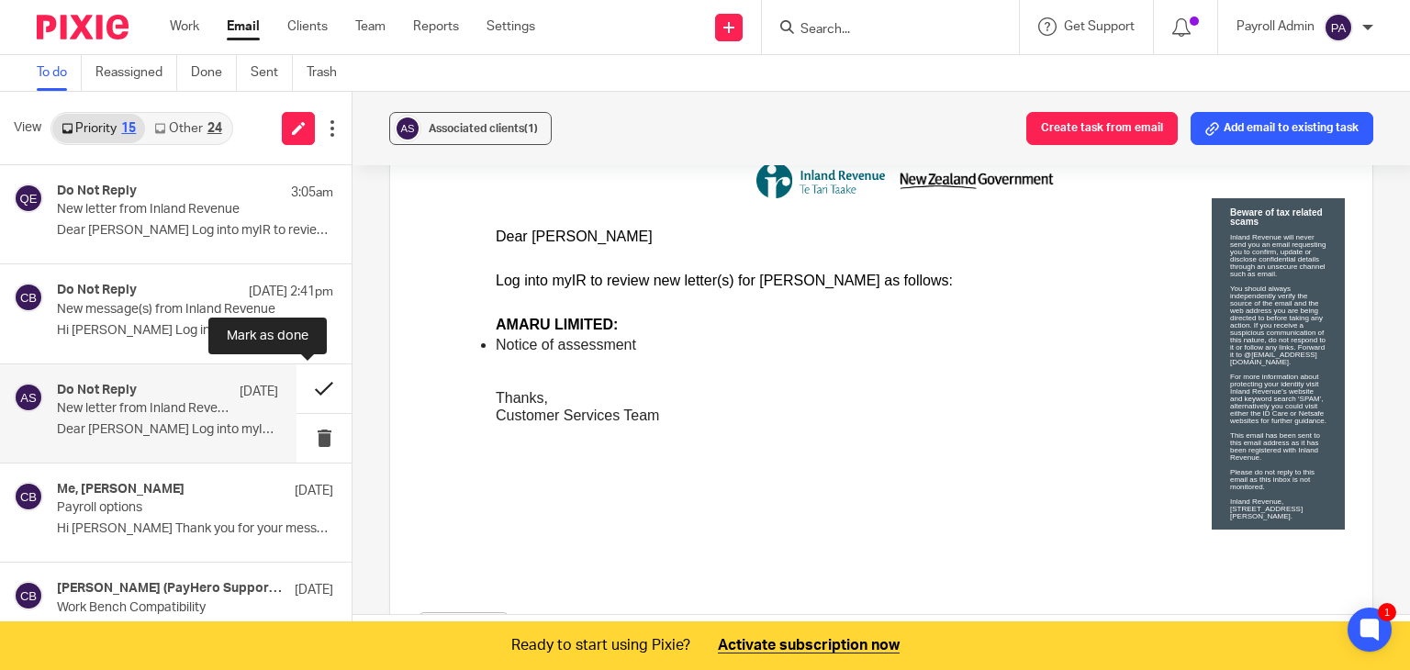
click at [301, 381] on button at bounding box center [323, 388] width 55 height 49
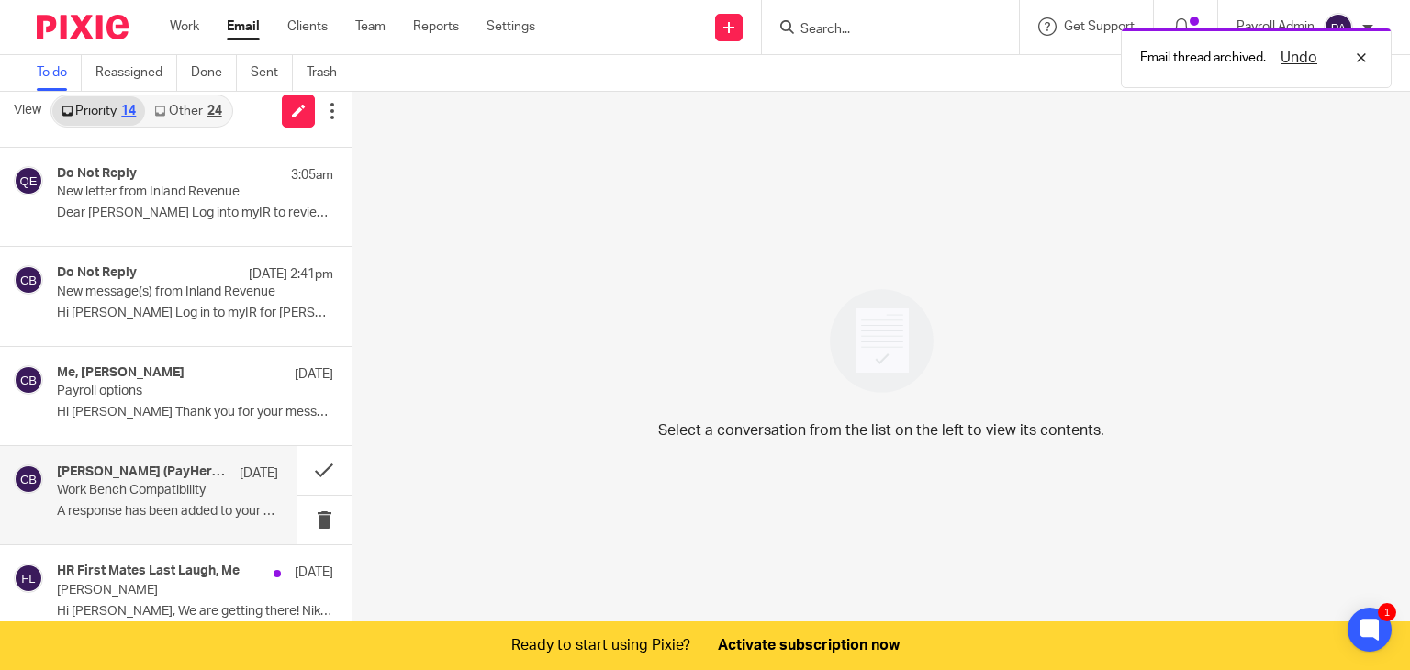
scroll to position [0, 0]
